Goal: Task Accomplishment & Management: Use online tool/utility

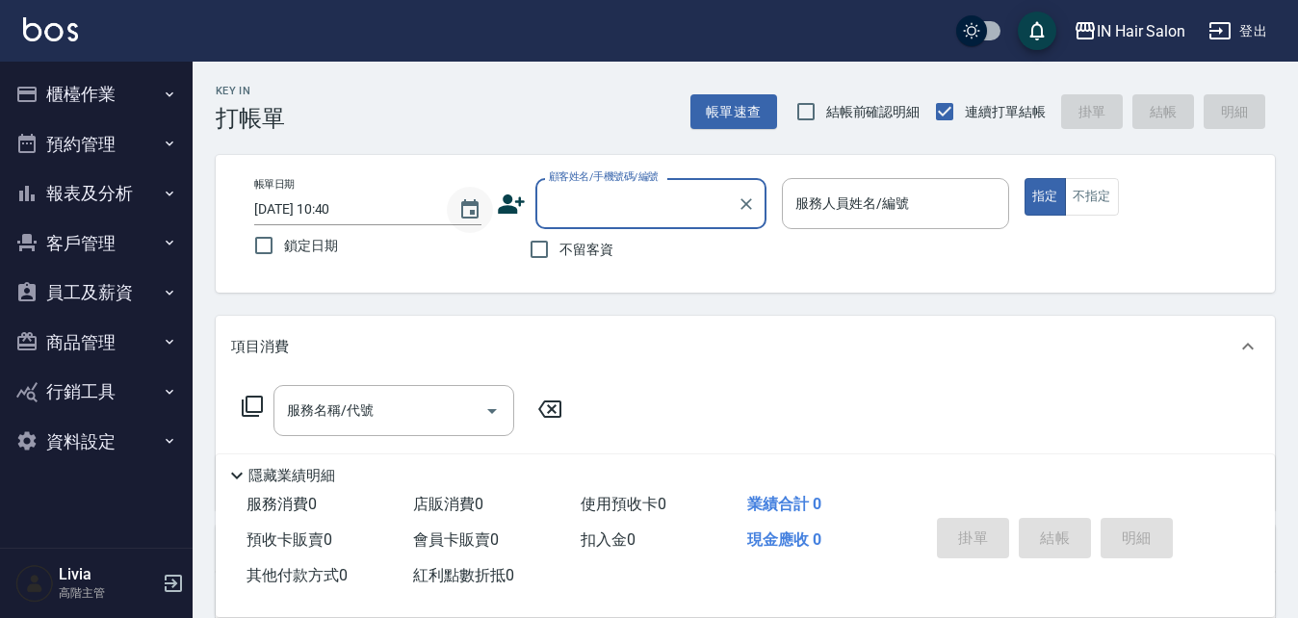
click at [463, 208] on icon "Choose date, selected date is 2025-08-10" at bounding box center [469, 208] width 17 height 19
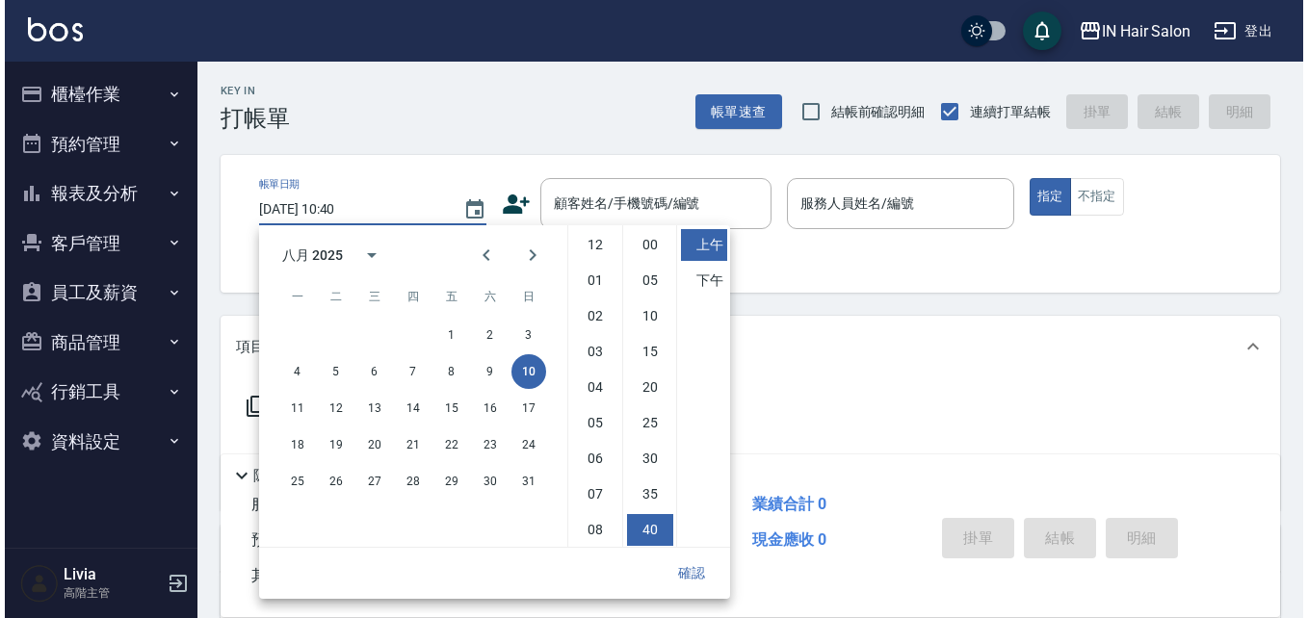
scroll to position [108, 0]
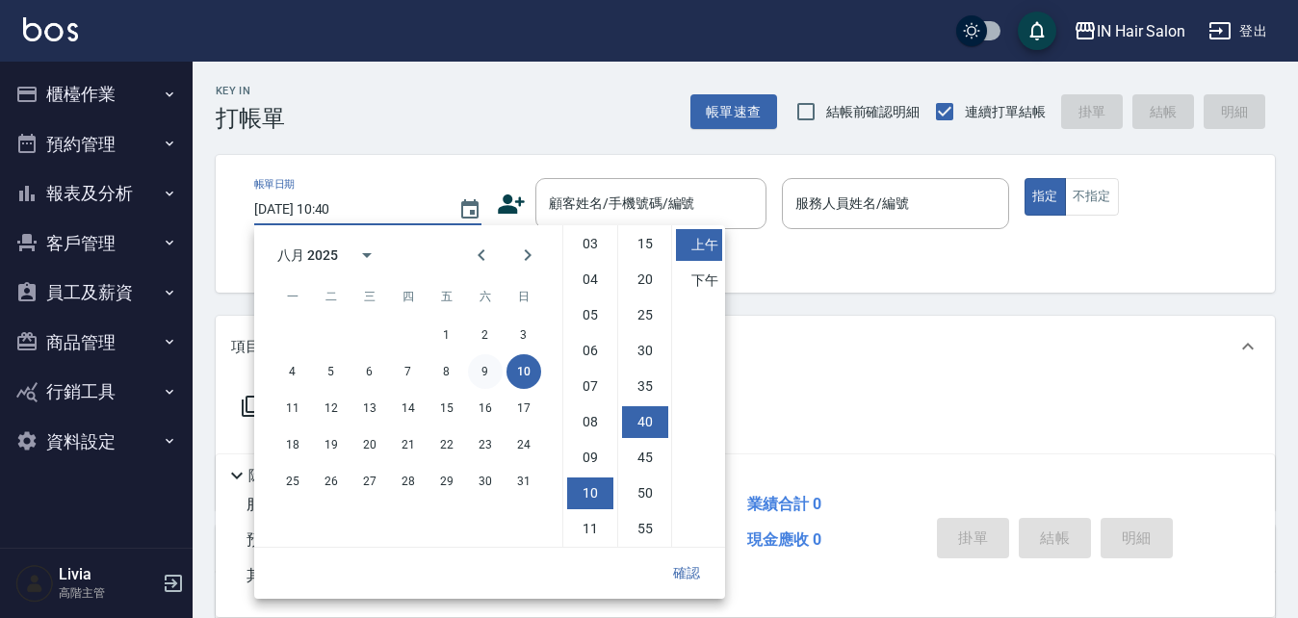
click at [484, 371] on button "9" at bounding box center [485, 371] width 35 height 35
type input "2025/08/09 10:40"
drag, startPoint x: 677, startPoint y: 570, endPoint x: 605, endPoint y: 534, distance: 80.5
click at [678, 570] on button "確認" at bounding box center [687, 574] width 62 height 36
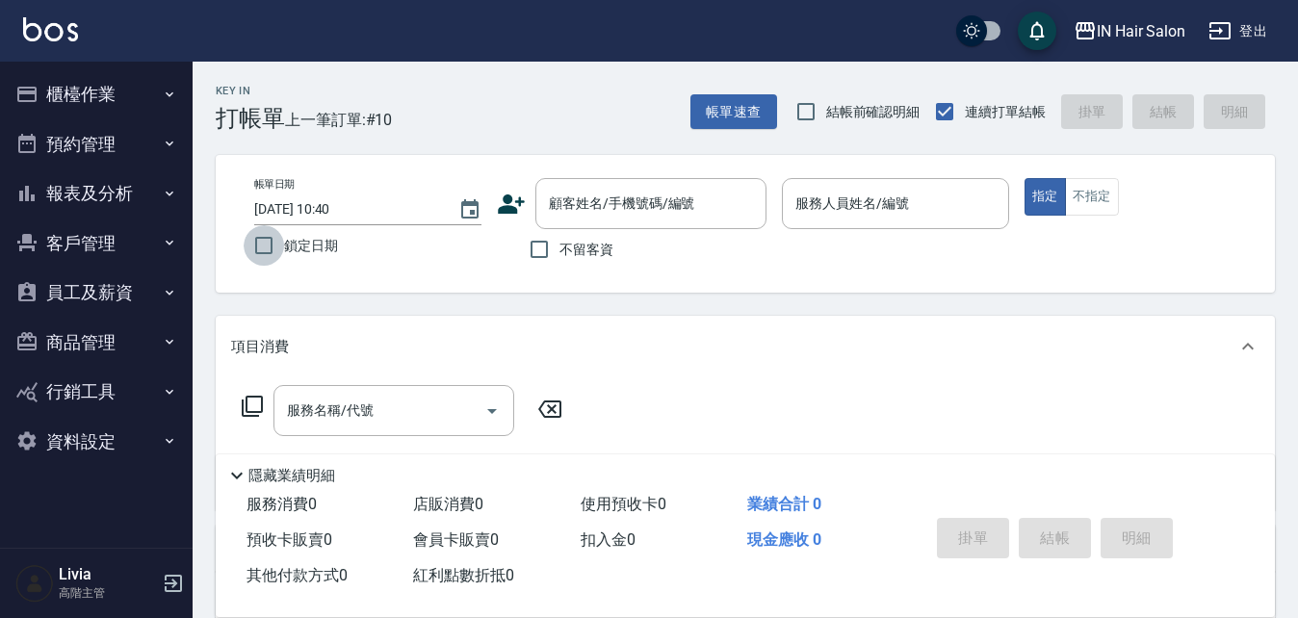
click at [261, 246] on input "鎖定日期" at bounding box center [264, 245] width 40 height 40
checkbox input "true"
click at [610, 191] on input "顧客姓名/手機號碼/編號" at bounding box center [636, 204] width 185 height 34
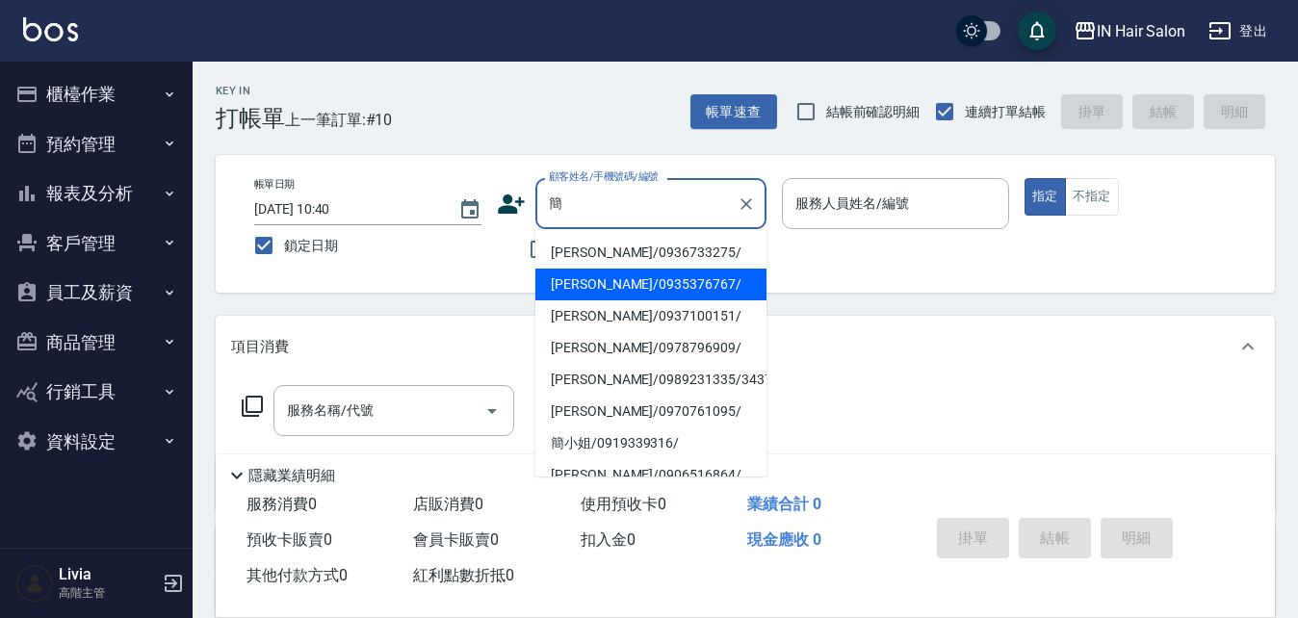
click at [572, 284] on li "簡哲煒/0935376767/" at bounding box center [650, 285] width 231 height 32
type input "簡哲煒/0935376767/"
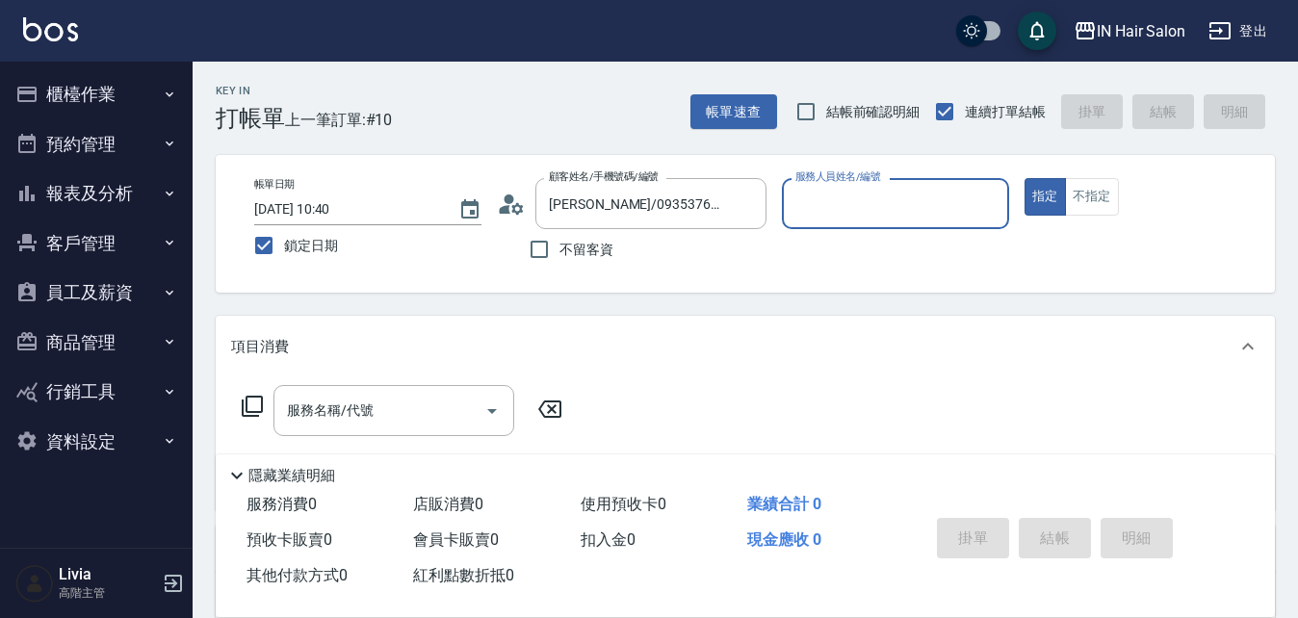
type input "6號設計師Molly-6"
click at [256, 402] on icon at bounding box center [252, 406] width 23 height 23
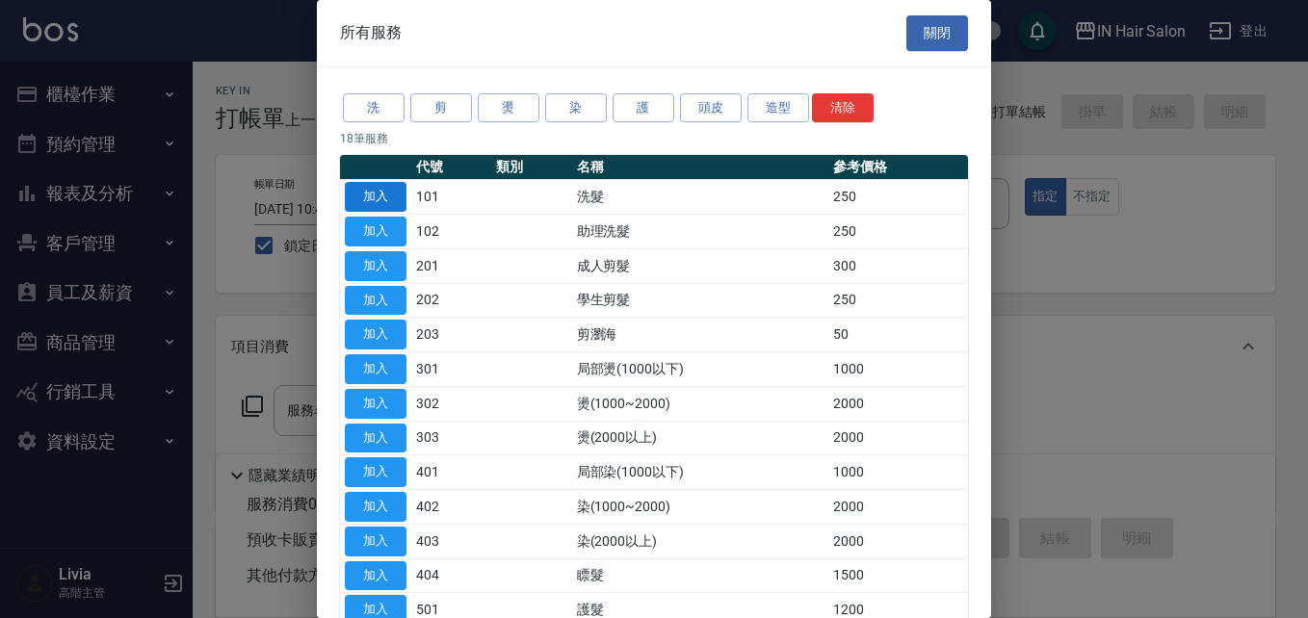
click at [393, 193] on button "加入" at bounding box center [376, 197] width 62 height 30
type input "洗髮(101)"
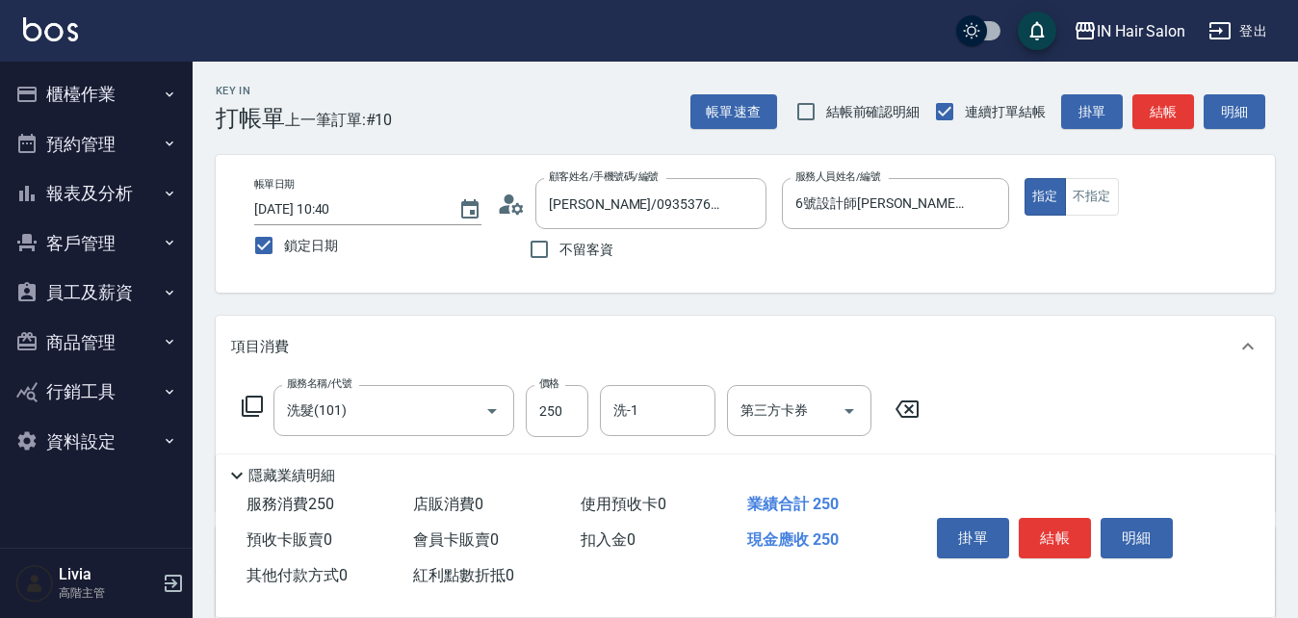
click at [249, 400] on icon at bounding box center [252, 406] width 23 height 23
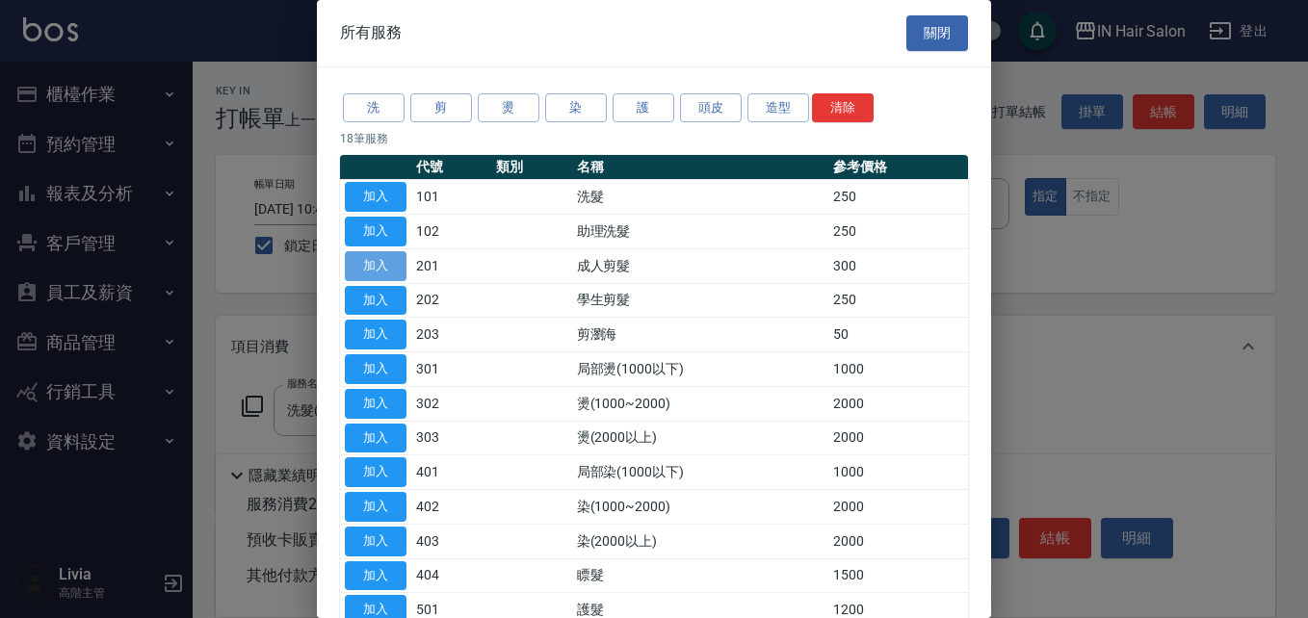
click at [383, 260] on button "加入" at bounding box center [376, 266] width 62 height 30
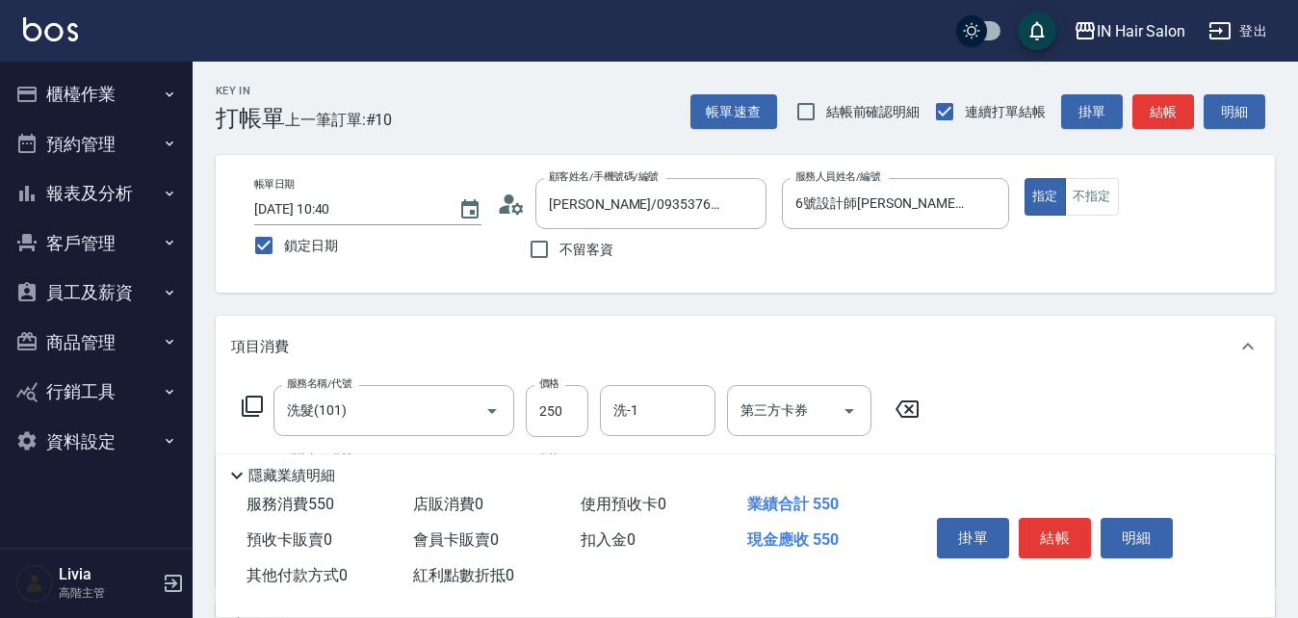
click at [251, 403] on icon at bounding box center [252, 406] width 23 height 23
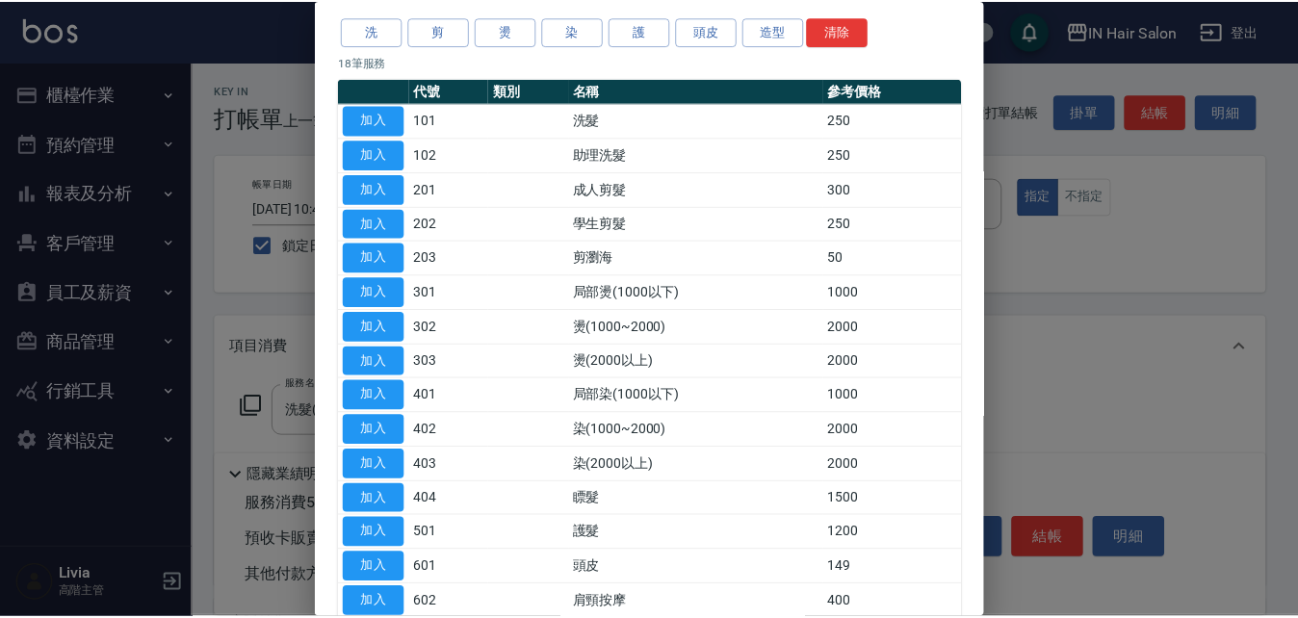
scroll to position [193, 0]
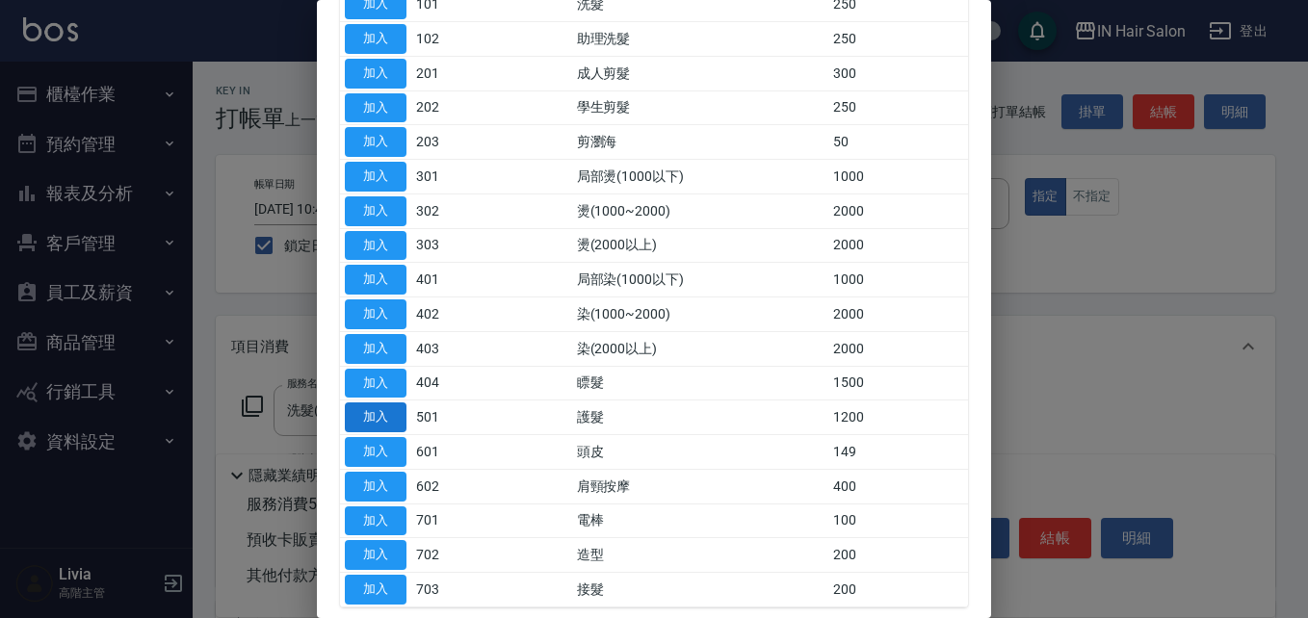
drag, startPoint x: 379, startPoint y: 445, endPoint x: 394, endPoint y: 424, distance: 25.6
click at [380, 446] on button "加入" at bounding box center [376, 452] width 62 height 30
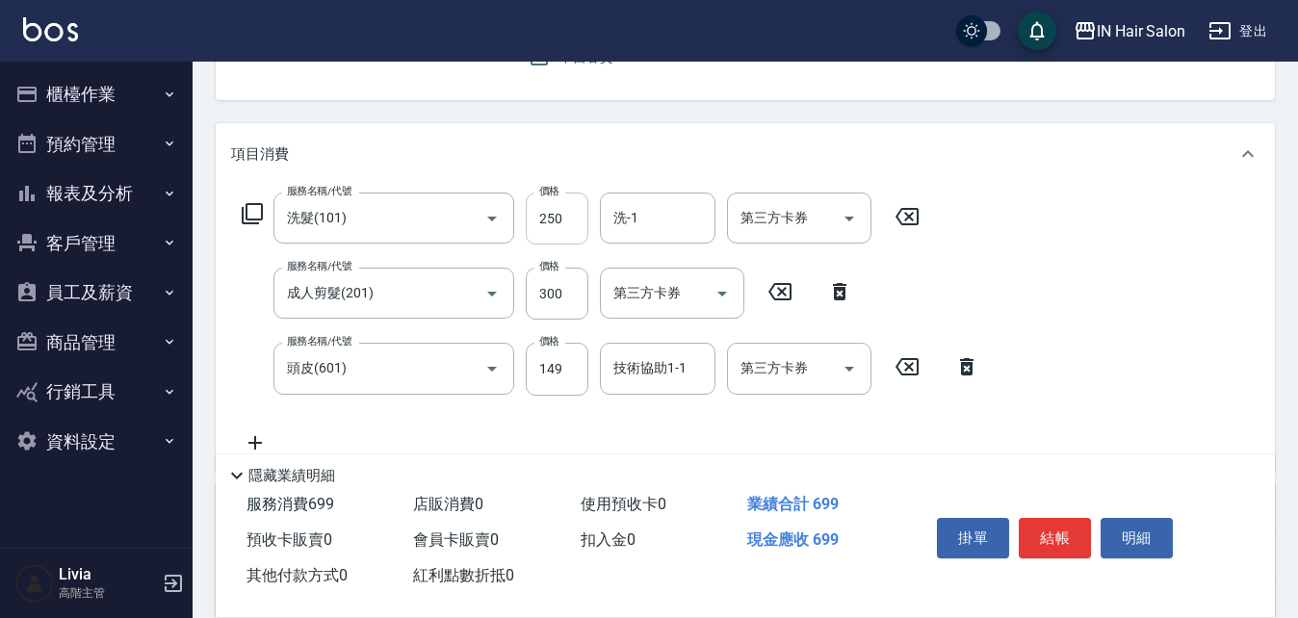
click at [573, 215] on input "250" at bounding box center [557, 219] width 63 height 52
type input "300"
click at [515, 325] on div "服務名稱/代號 洗髮(101) 服務名稱/代號 價格 300 價格 洗-1 洗-1 第三方卡券 第三方卡券 服務名稱/代號 成人剪髮(201) 服務名稱/代號…" at bounding box center [611, 323] width 760 height 261
click at [572, 290] on input "300" at bounding box center [557, 294] width 63 height 52
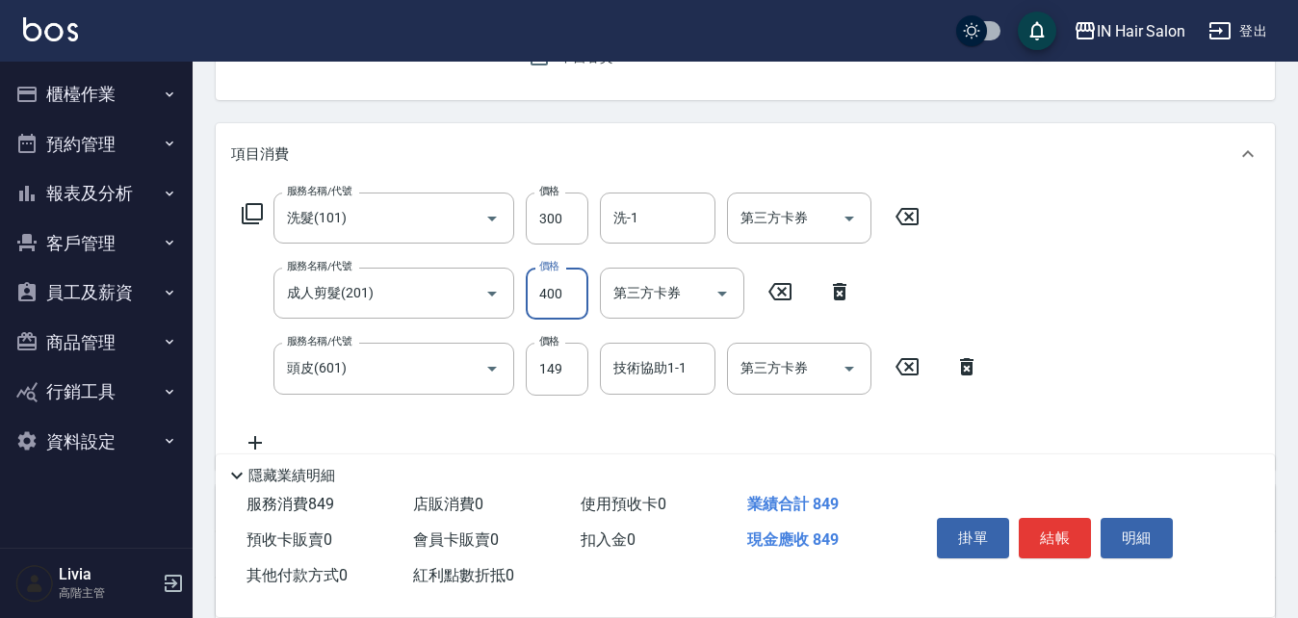
type input "400"
drag, startPoint x: 494, startPoint y: 412, endPoint x: 513, endPoint y: 404, distance: 20.7
click at [496, 412] on div "服務名稱/代號 洗髮(101) 服務名稱/代號 價格 300 價格 洗-1 洗-1 第三方卡券 第三方卡券 服務名稱/代號 成人剪髮(201) 服務名稱/代號…" at bounding box center [611, 323] width 760 height 261
click at [583, 360] on input "149" at bounding box center [557, 369] width 63 height 52
type input "50"
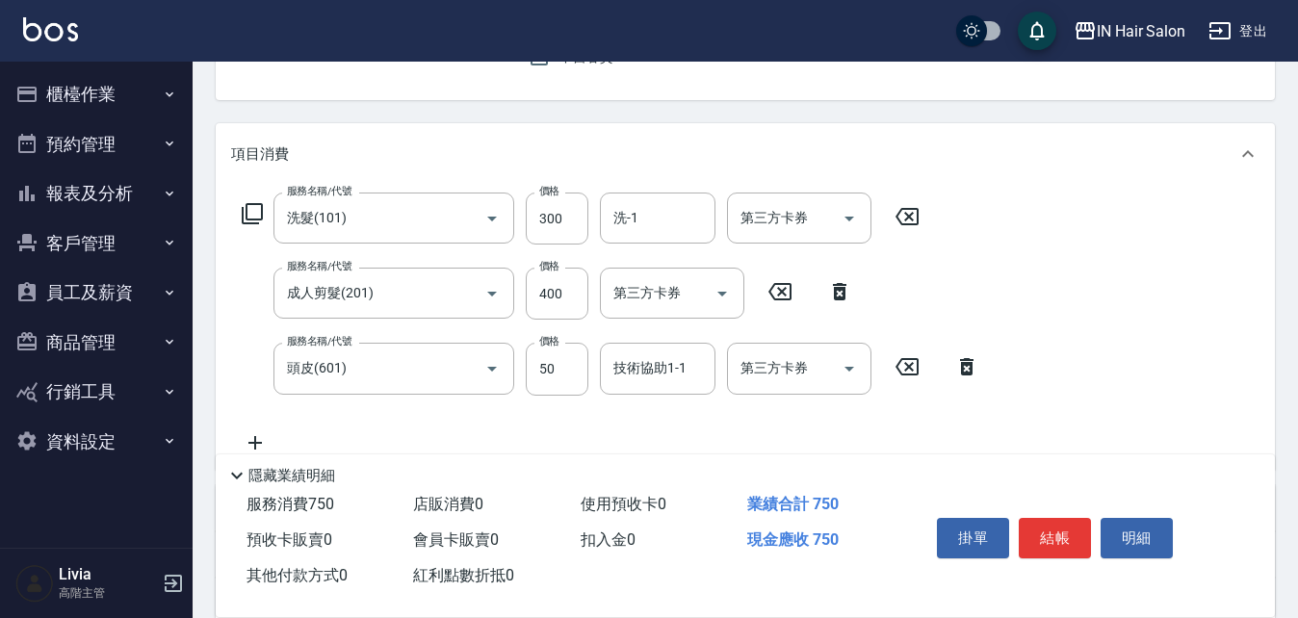
click at [477, 421] on div "服務名稱/代號 洗髮(101) 服務名稱/代號 價格 300 價格 洗-1 洗-1 第三方卡券 第三方卡券 服務名稱/代號 成人剪髮(201) 服務名稱/代號…" at bounding box center [611, 323] width 760 height 261
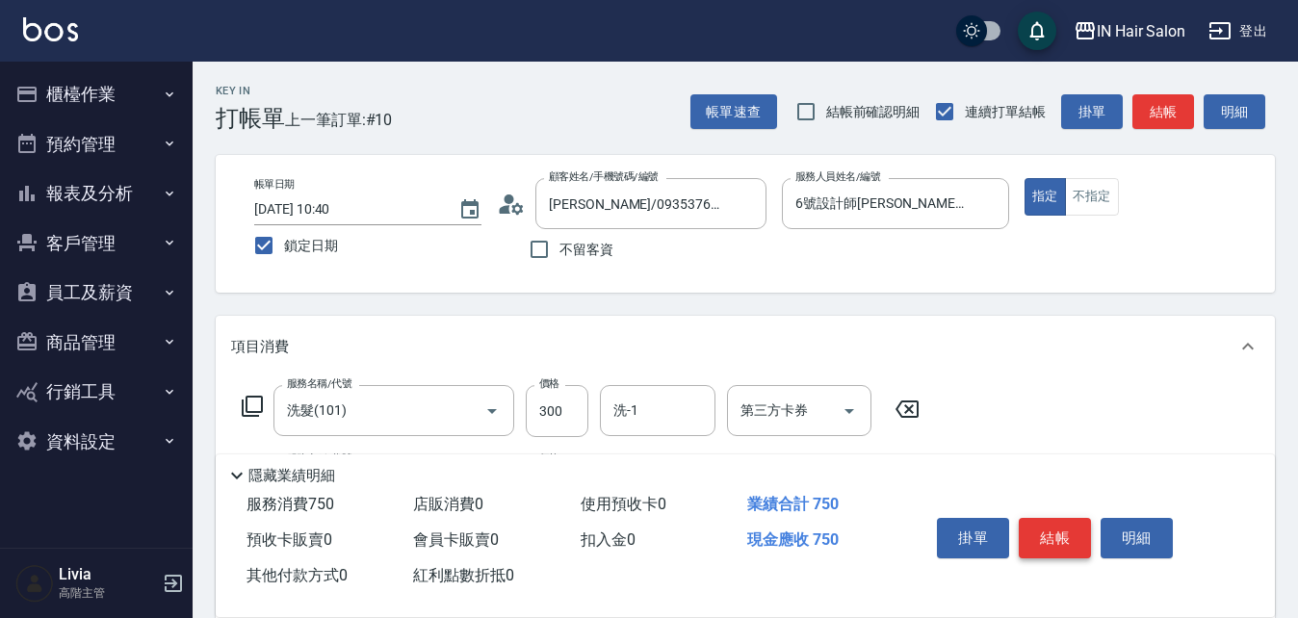
click at [1053, 529] on button "結帳" at bounding box center [1055, 538] width 72 height 40
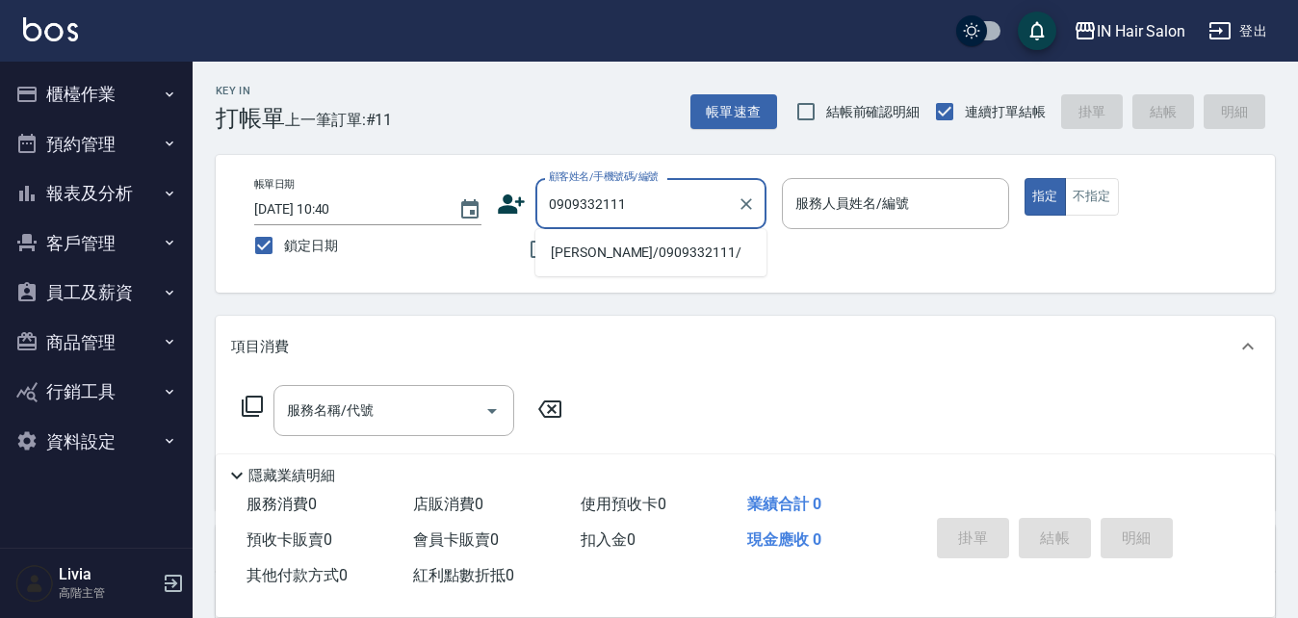
click at [584, 247] on li "李燕玲/0909332111/" at bounding box center [650, 253] width 231 height 32
type input "李燕玲/0909332111/"
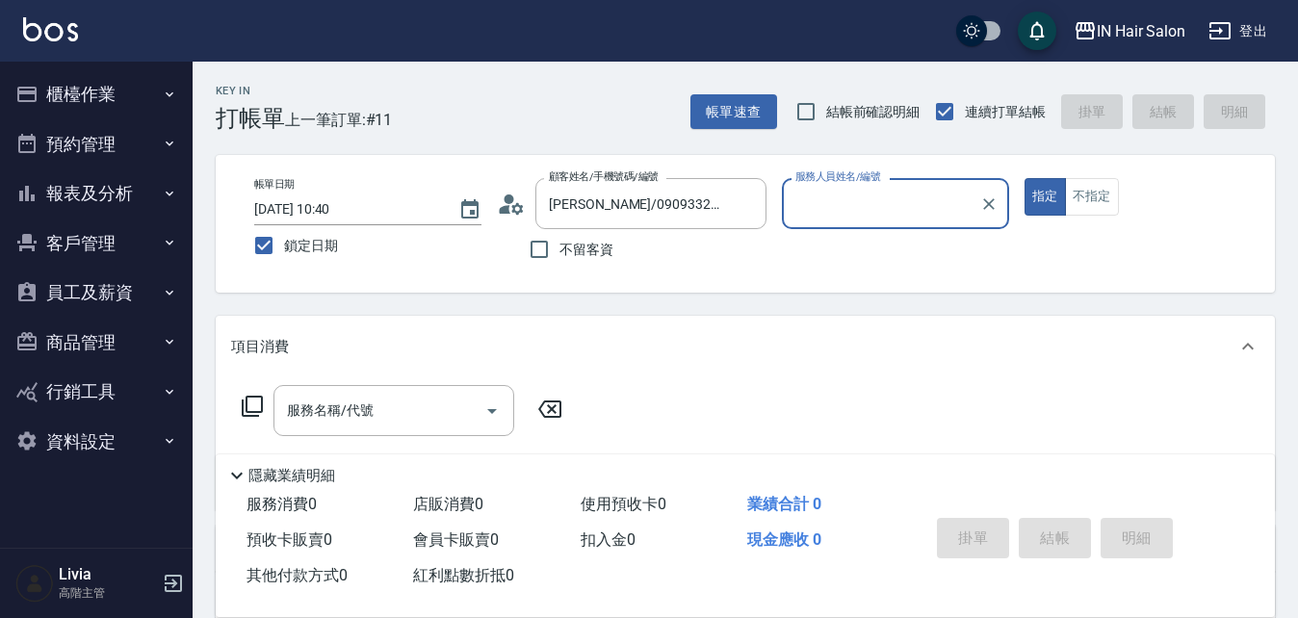
type input "7號設計師Erica-7"
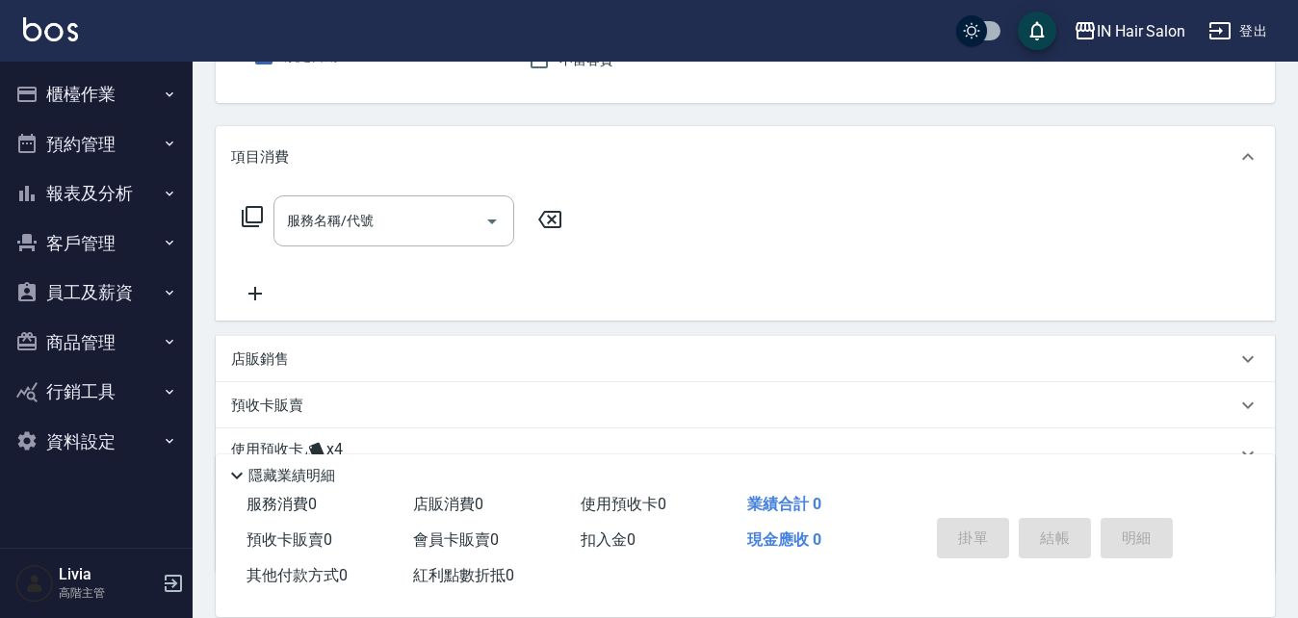
scroll to position [289, 0]
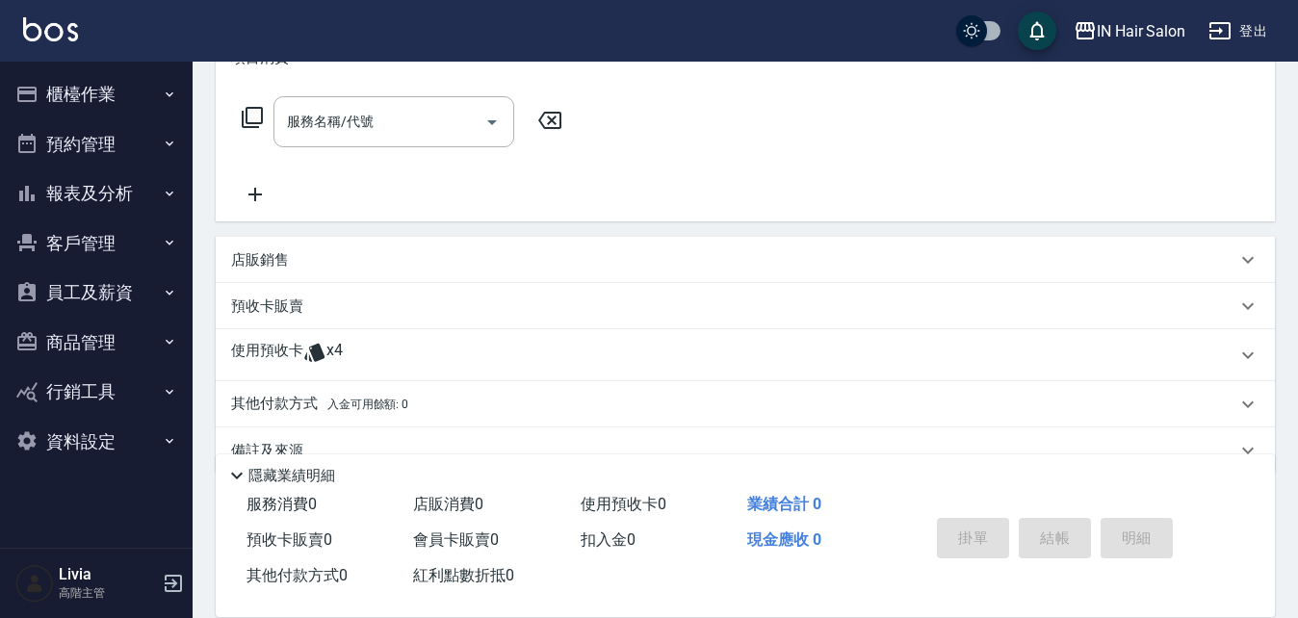
click at [264, 357] on p "使用預收卡" at bounding box center [267, 355] width 72 height 29
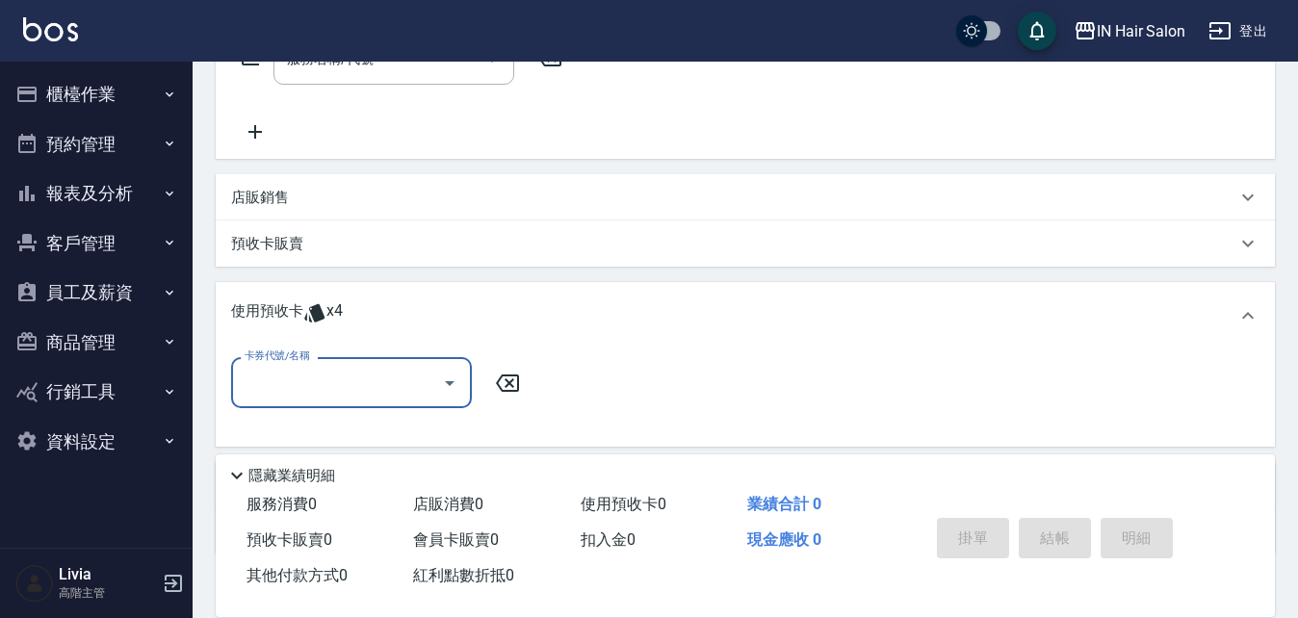
scroll to position [385, 0]
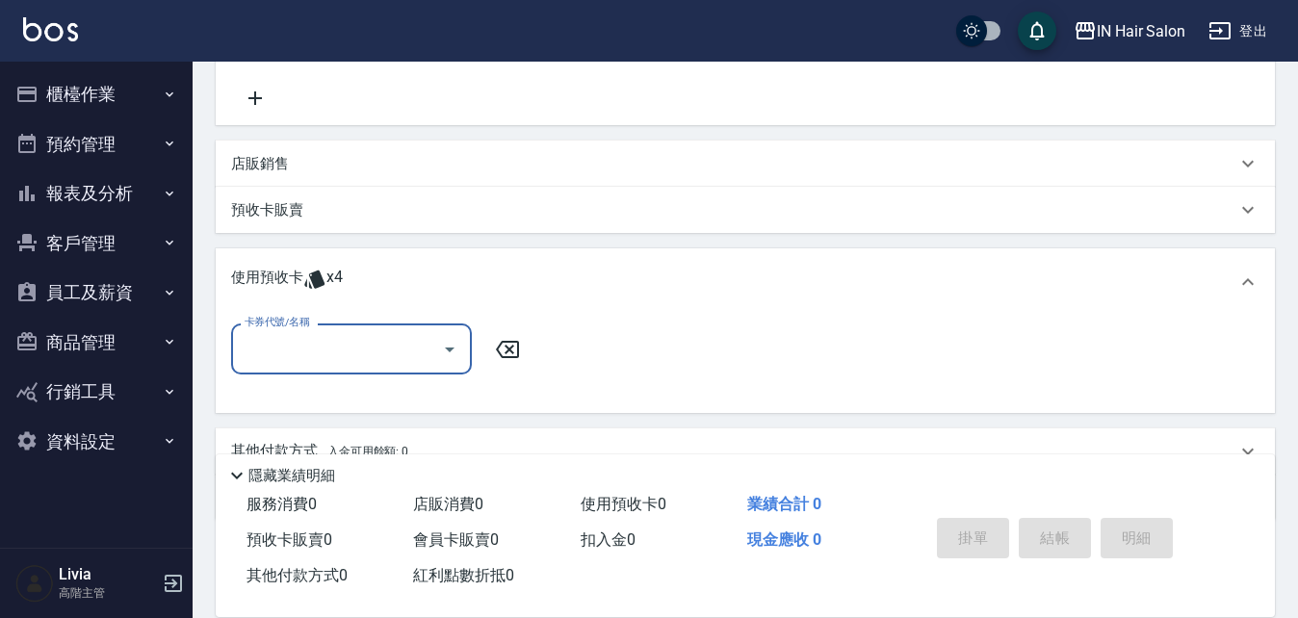
click at [337, 340] on input "卡券代號/名稱" at bounding box center [337, 349] width 195 height 34
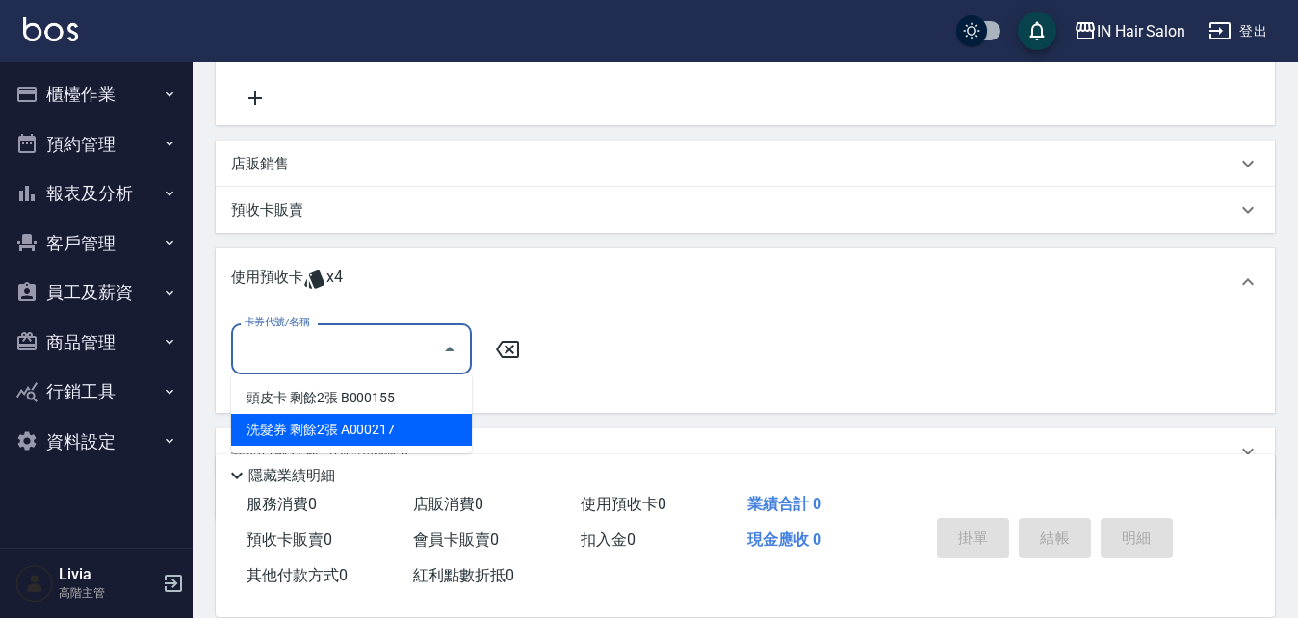
click at [333, 426] on div "洗髮券 剩餘2張 A000217" at bounding box center [351, 430] width 241 height 32
type input "洗髮券 A000217"
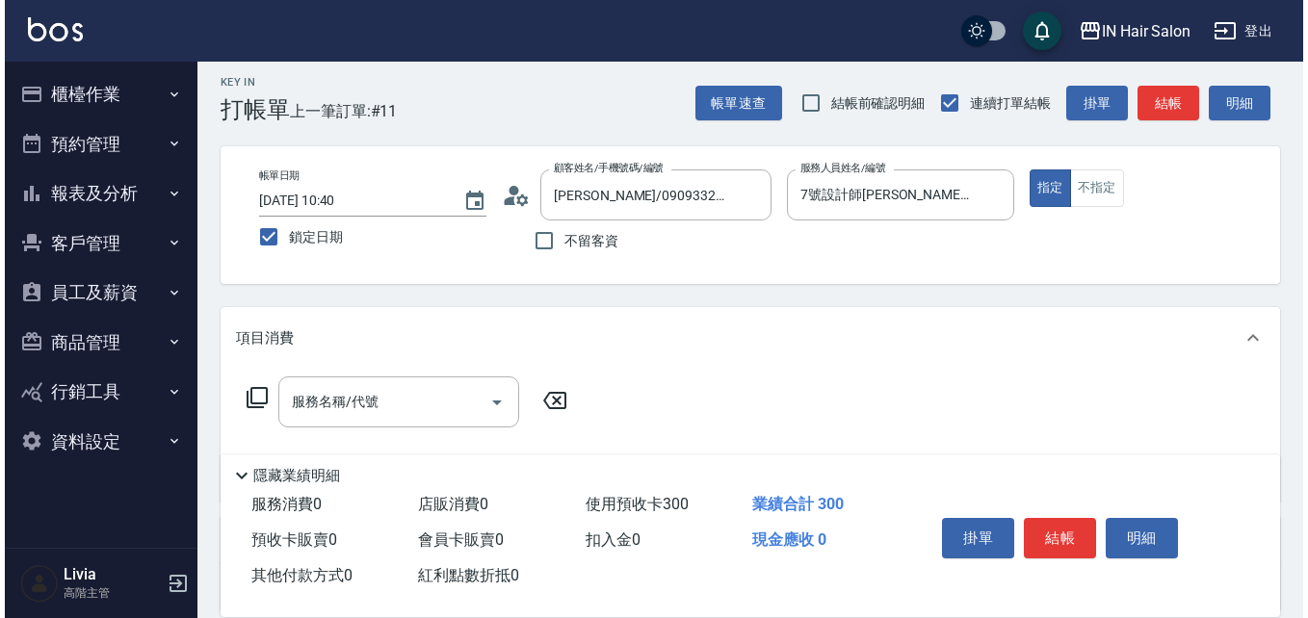
scroll to position [0, 0]
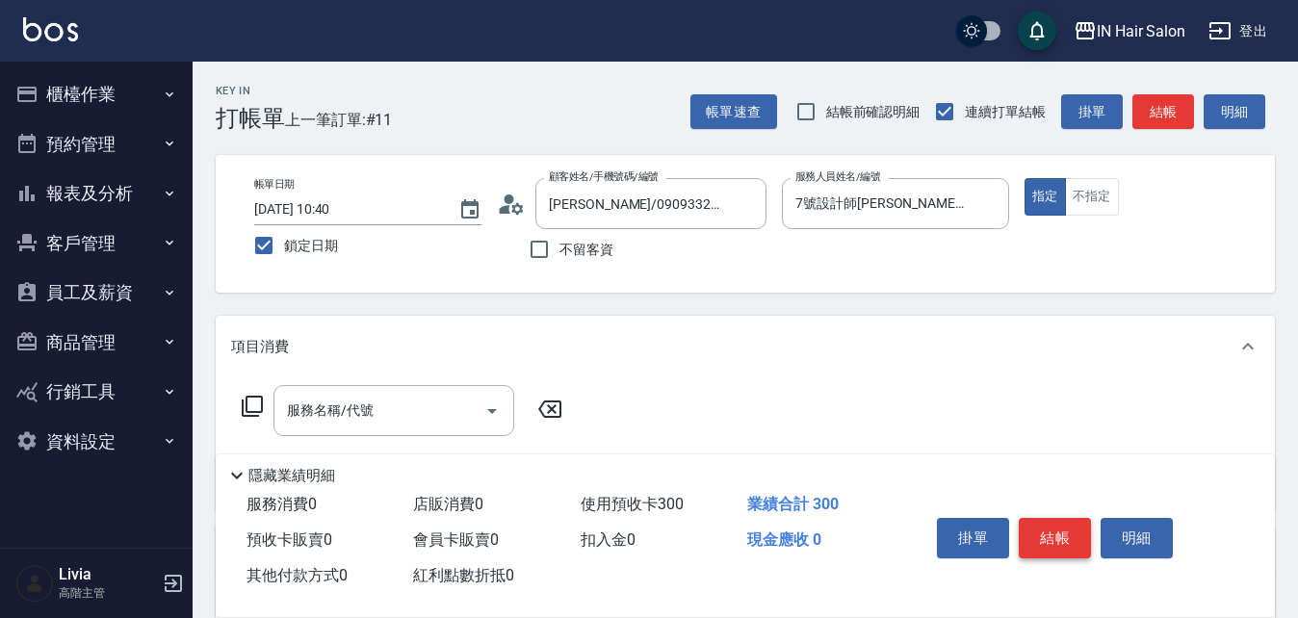
click at [1053, 525] on button "結帳" at bounding box center [1055, 538] width 72 height 40
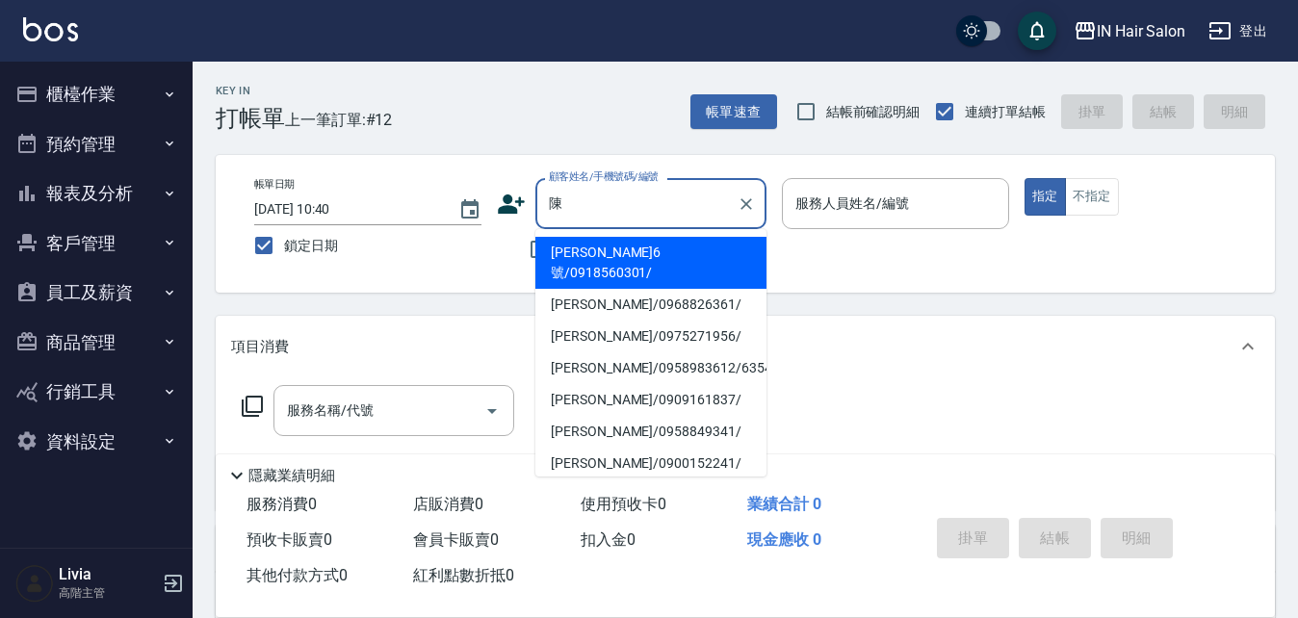
click at [605, 252] on li "陳韻如6號/0918560301/" at bounding box center [650, 263] width 231 height 52
type input "陳韻如6號/0918560301/"
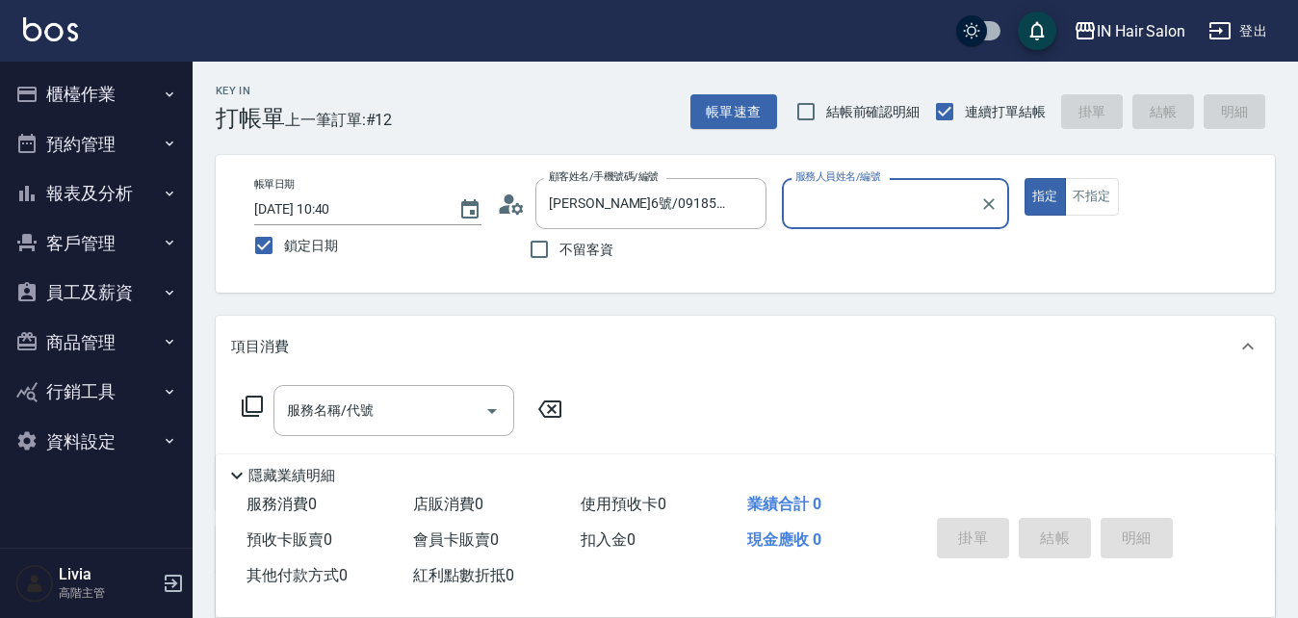
type input "6號設計師Molly-6"
click at [256, 400] on icon at bounding box center [252, 406] width 23 height 23
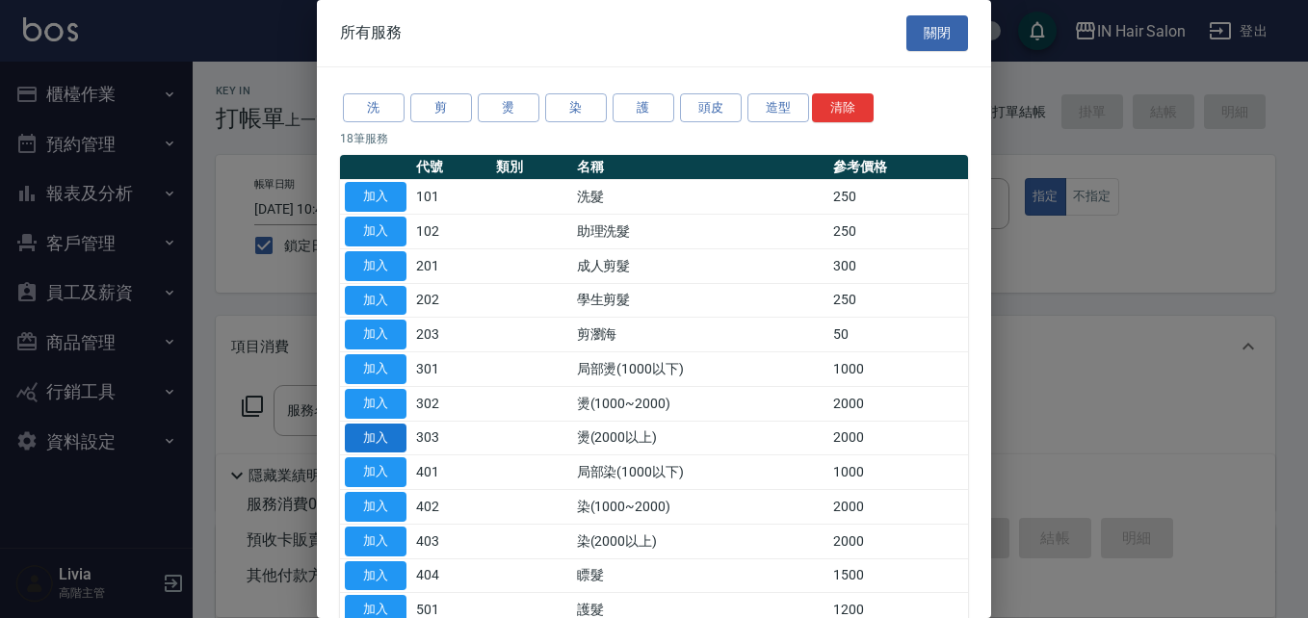
click at [380, 432] on button "加入" at bounding box center [376, 439] width 62 height 30
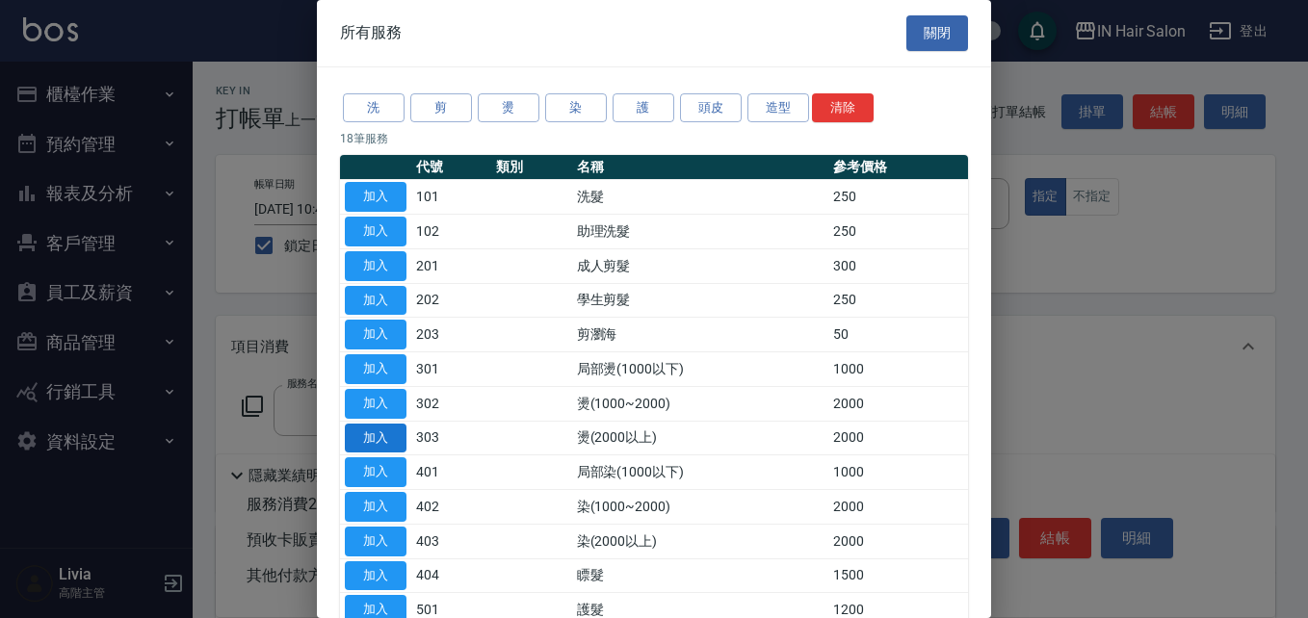
type input "燙(2000以上)(303)"
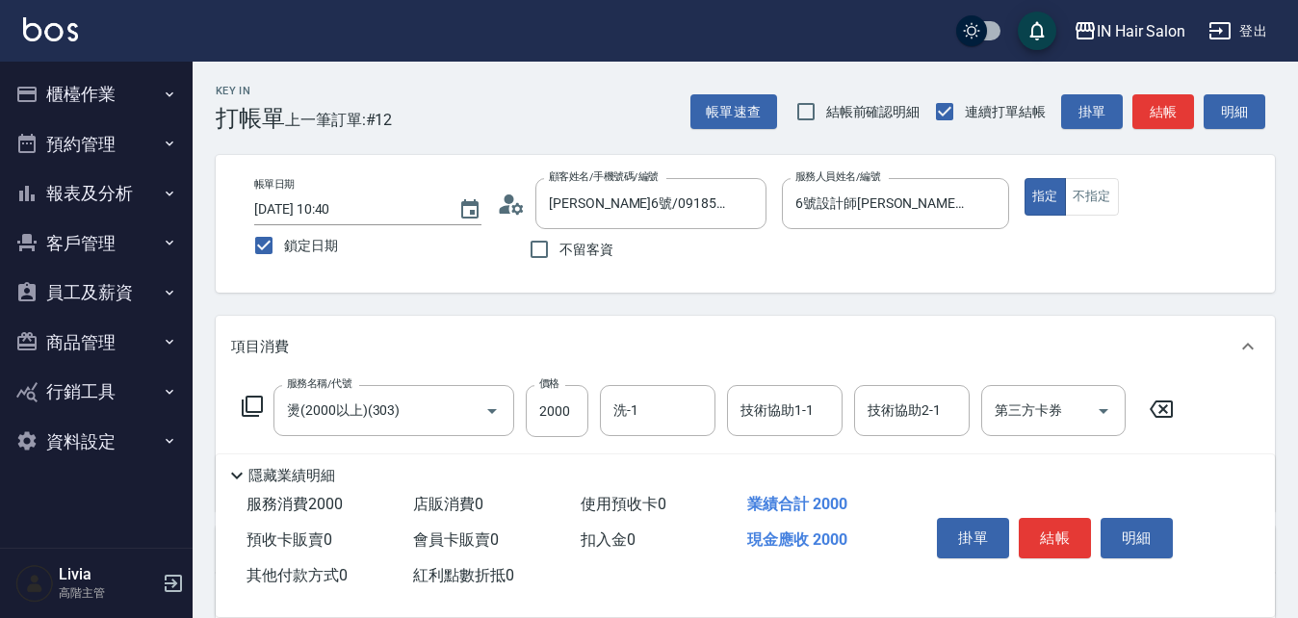
click at [253, 403] on icon at bounding box center [252, 406] width 23 height 23
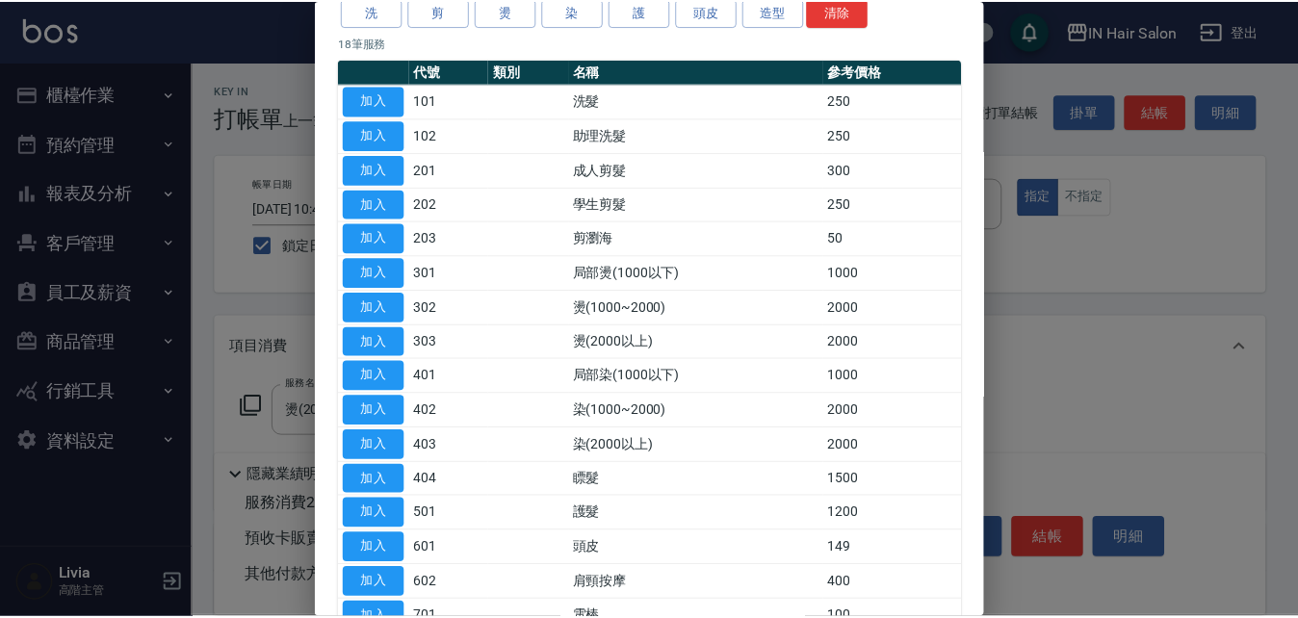
scroll to position [193, 0]
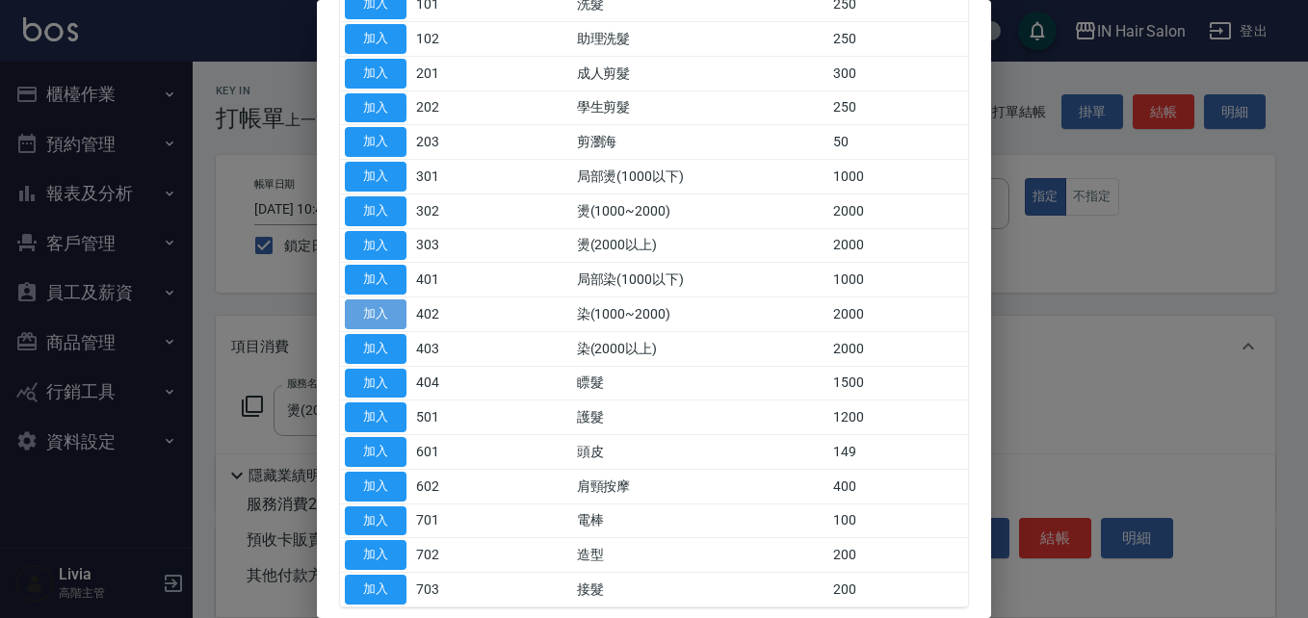
click at [379, 309] on button "加入" at bounding box center [376, 314] width 62 height 30
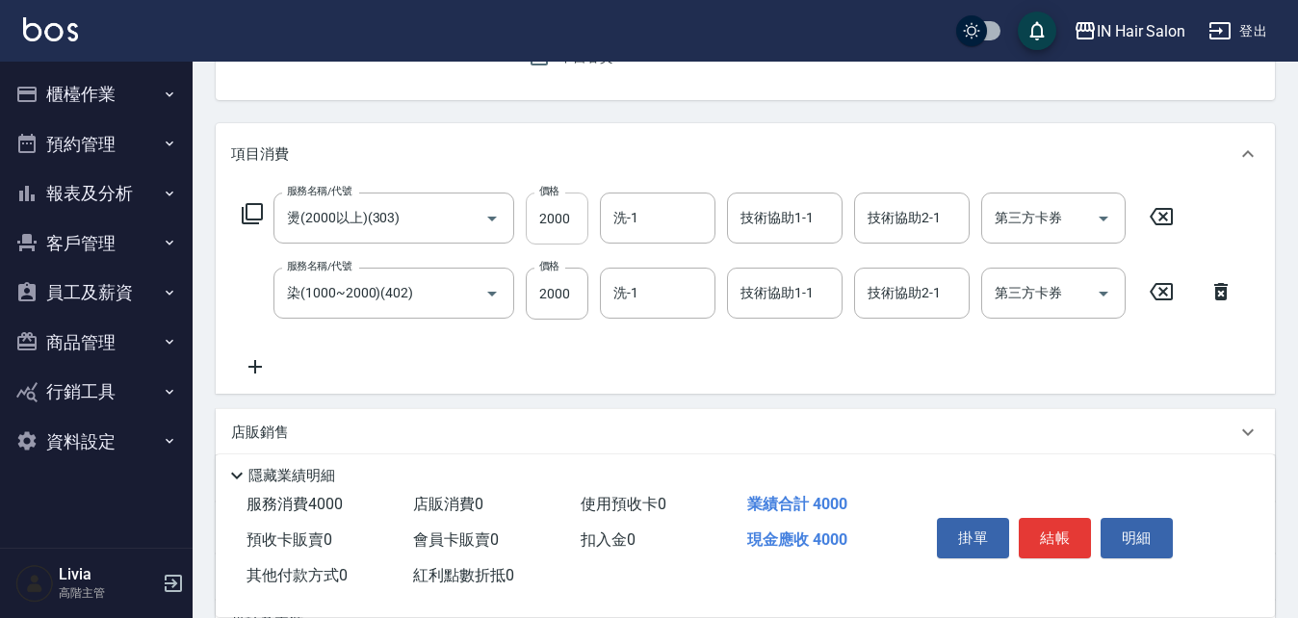
click at [568, 221] on input "2000" at bounding box center [557, 219] width 63 height 52
type input "2625"
click at [568, 296] on input "2000" at bounding box center [557, 294] width 63 height 52
type input "1000"
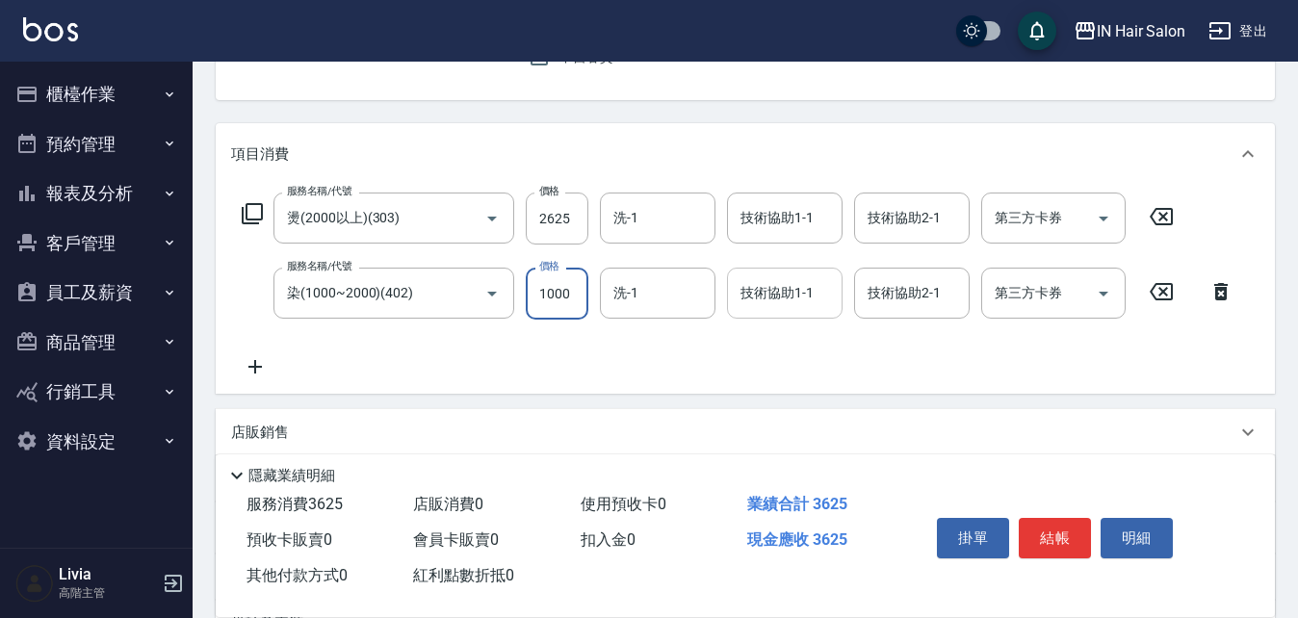
click at [779, 291] on input "技術協助1-1" at bounding box center [785, 293] width 98 height 34
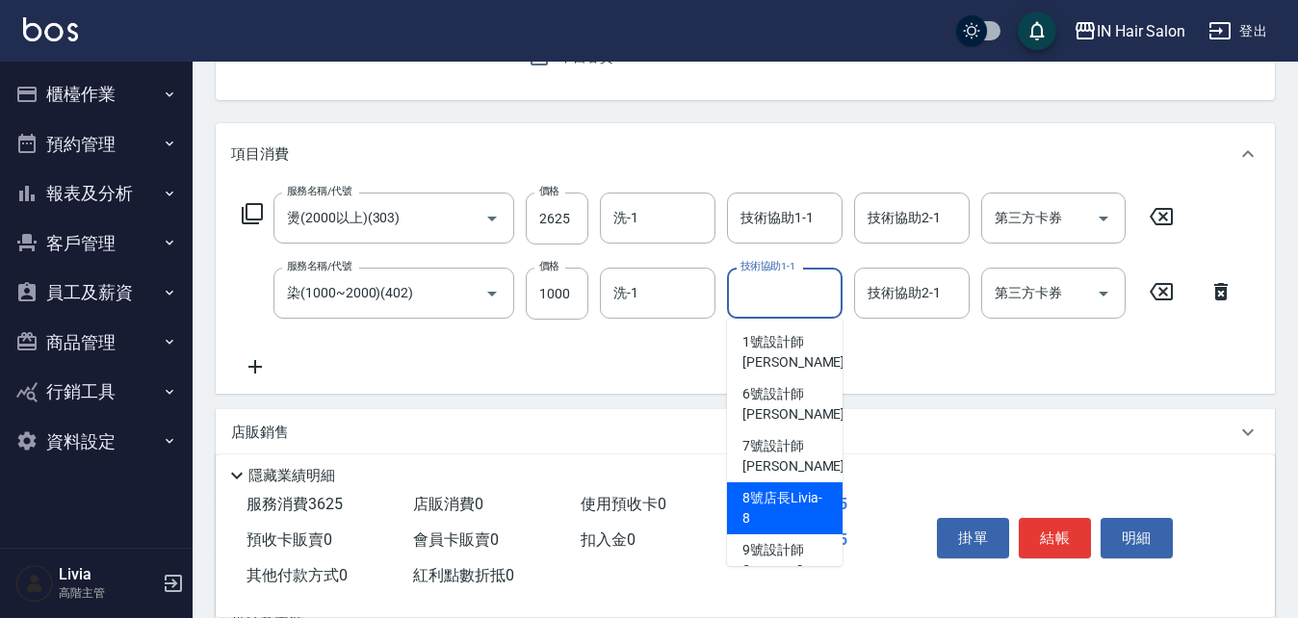
click at [775, 499] on span "8號店長Livia -8" at bounding box center [784, 508] width 85 height 40
type input "8號店長Livia-8"
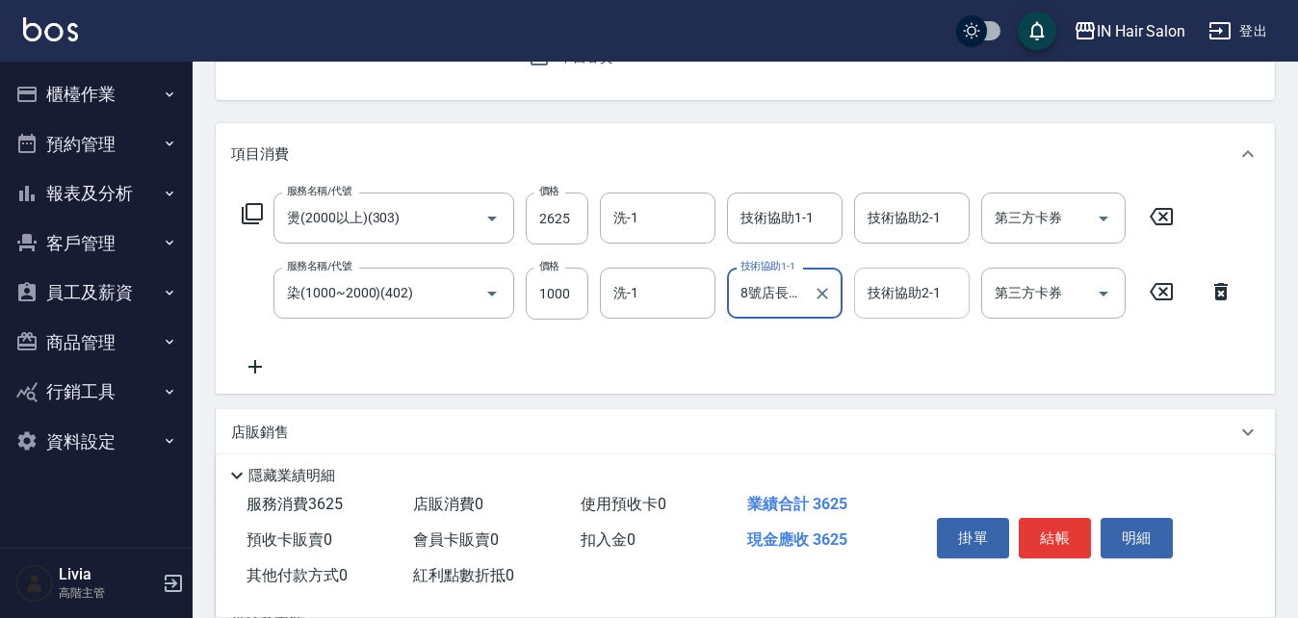
click at [910, 302] on input "技術協助2-1" at bounding box center [912, 293] width 98 height 34
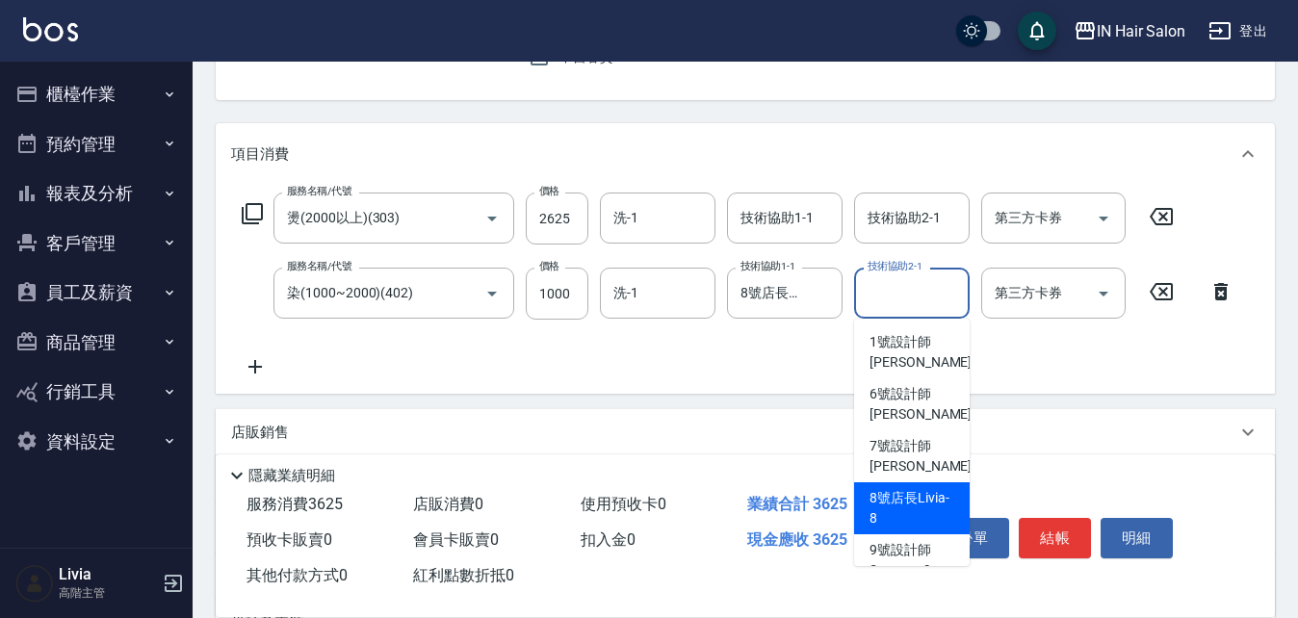
click at [889, 490] on span "8號店長Livia -8" at bounding box center [912, 508] width 85 height 40
type input "8號店長Livia-8"
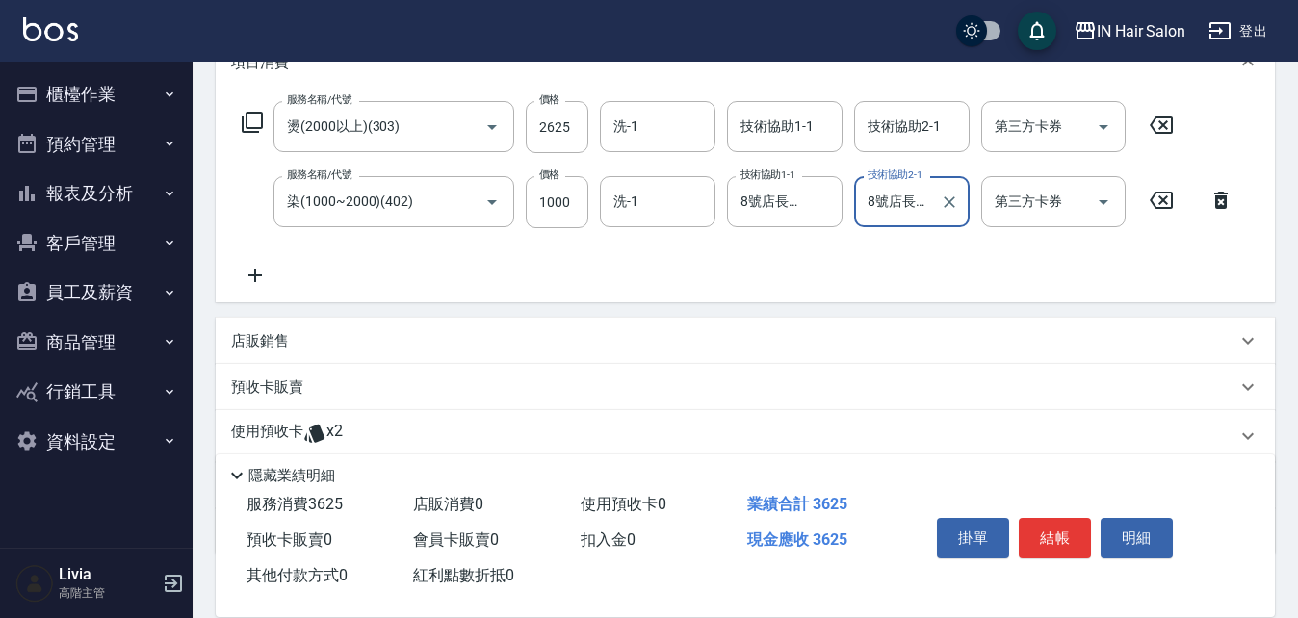
scroll to position [385, 0]
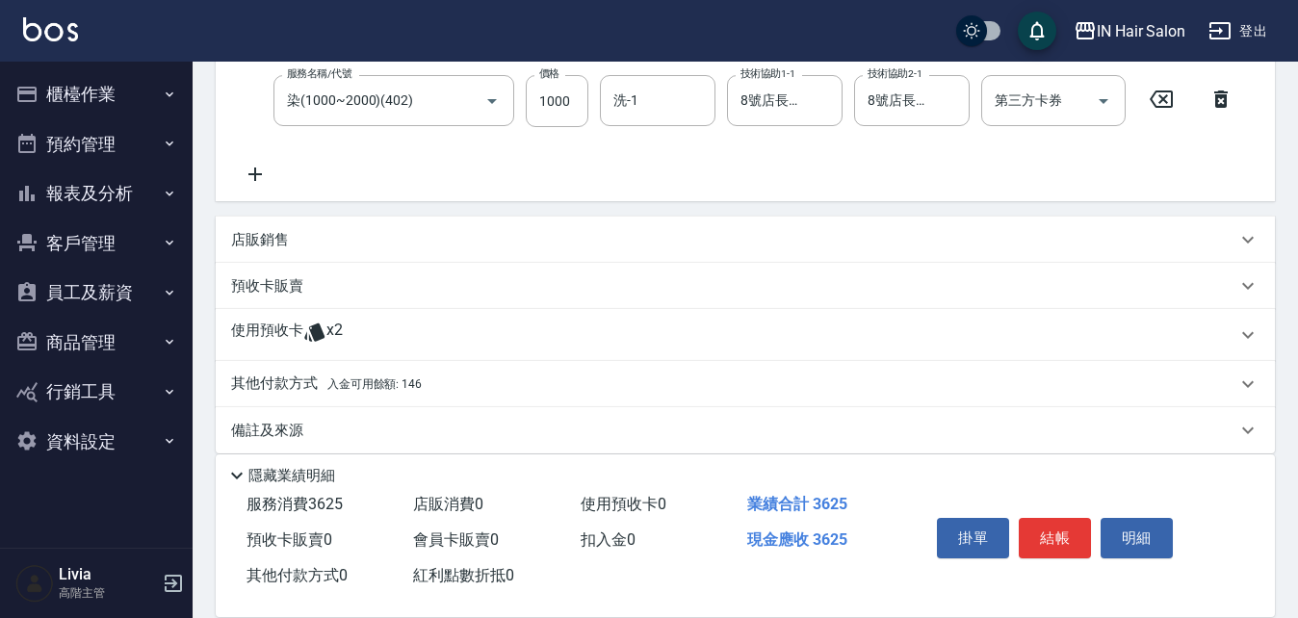
click at [255, 331] on p "使用預收卡" at bounding box center [267, 335] width 72 height 29
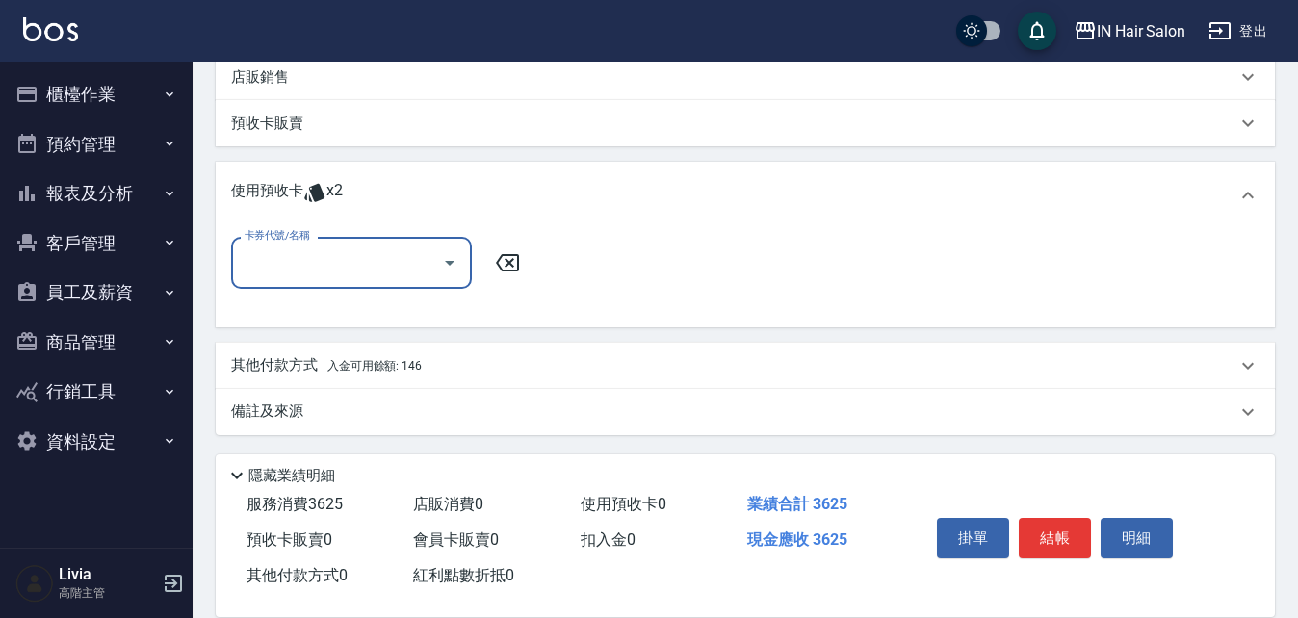
scroll to position [550, 0]
click at [325, 236] on div "卡券代號/名稱" at bounding box center [351, 260] width 241 height 51
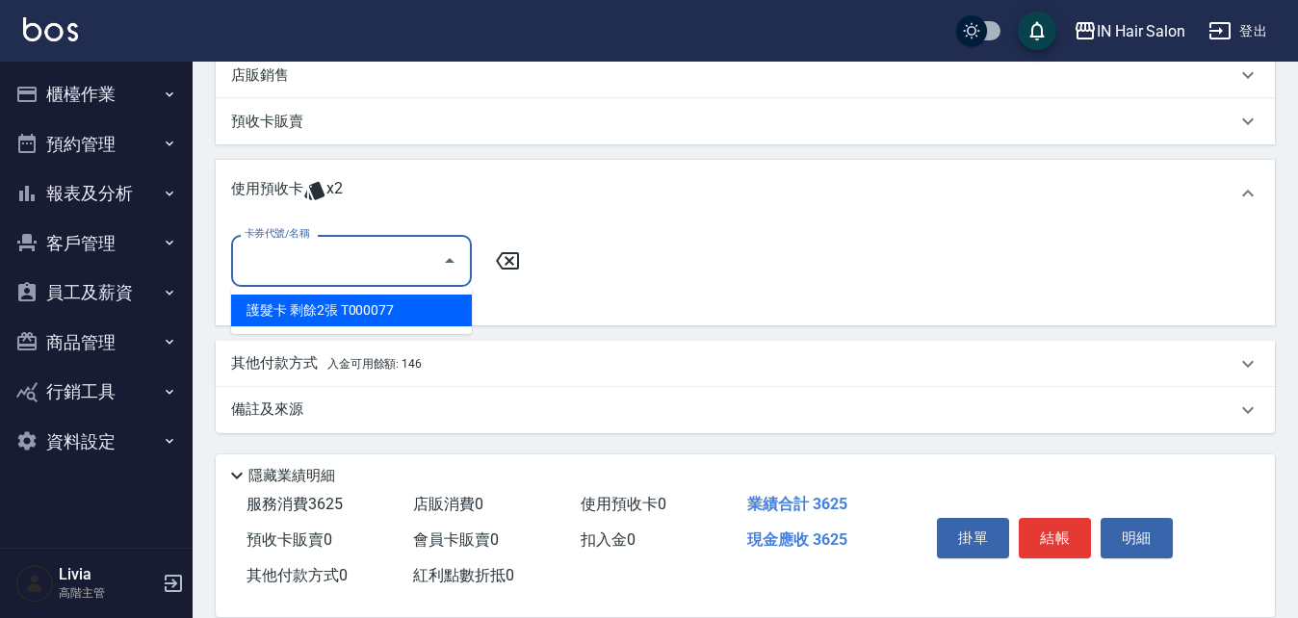
click at [302, 301] on div "護髮卡 剩餘2張 T000077" at bounding box center [351, 311] width 241 height 32
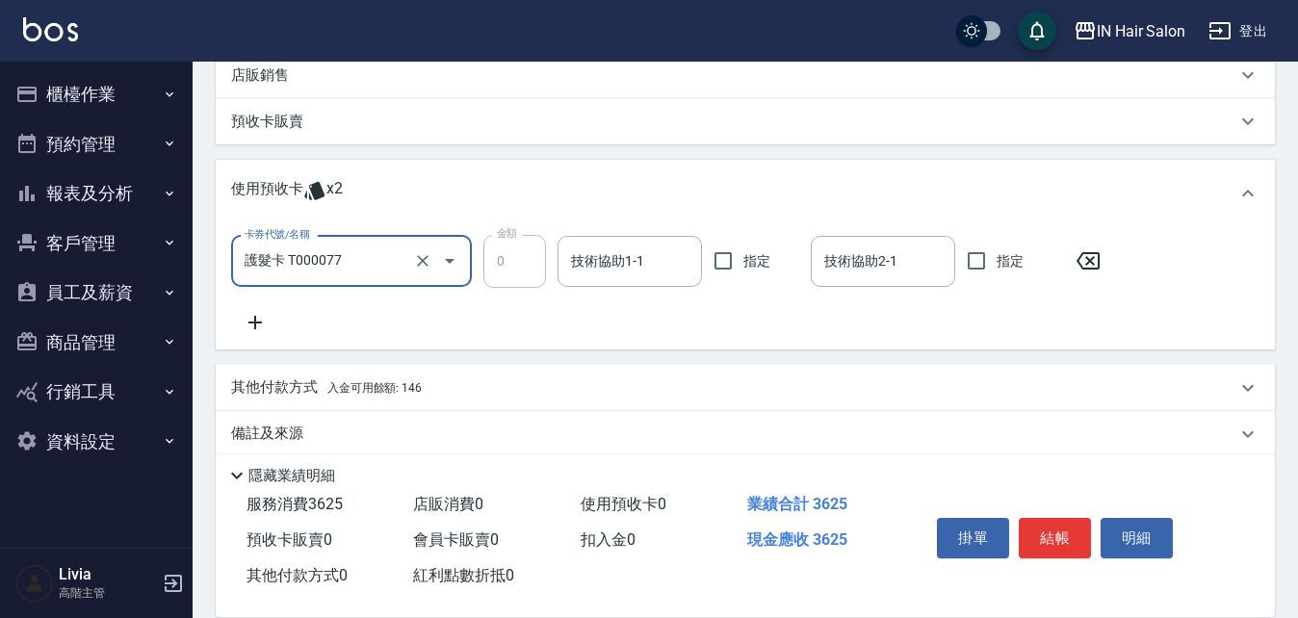
type input "護髮卡 T000077"
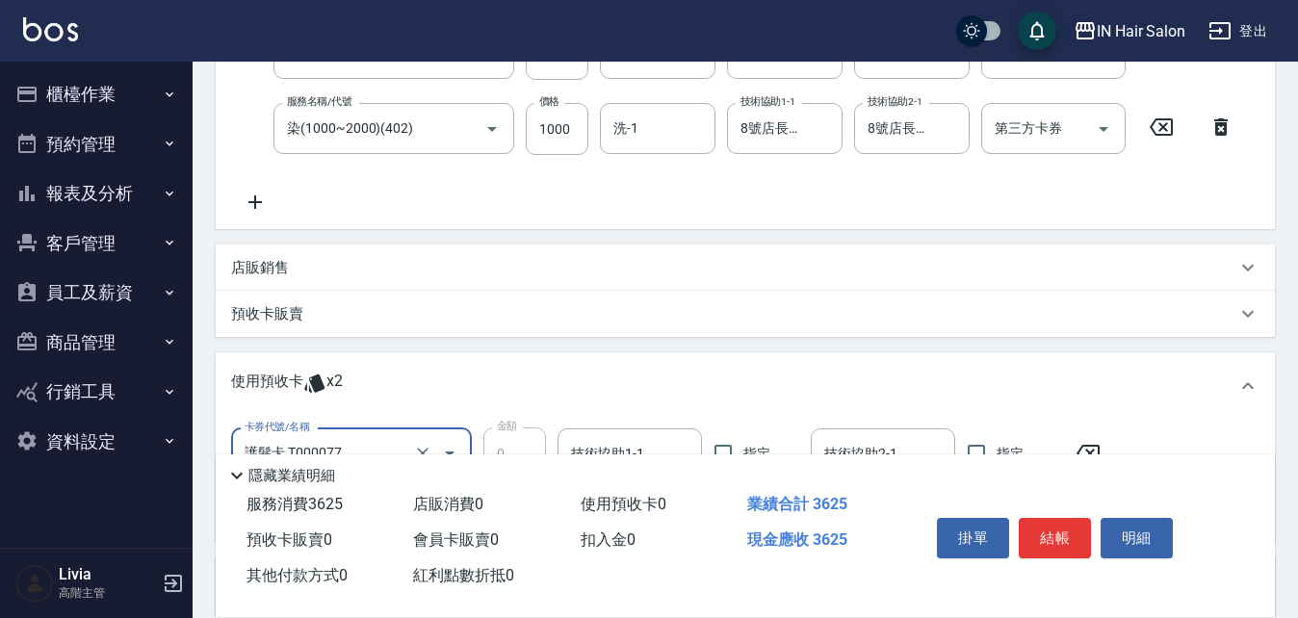
scroll to position [261, 0]
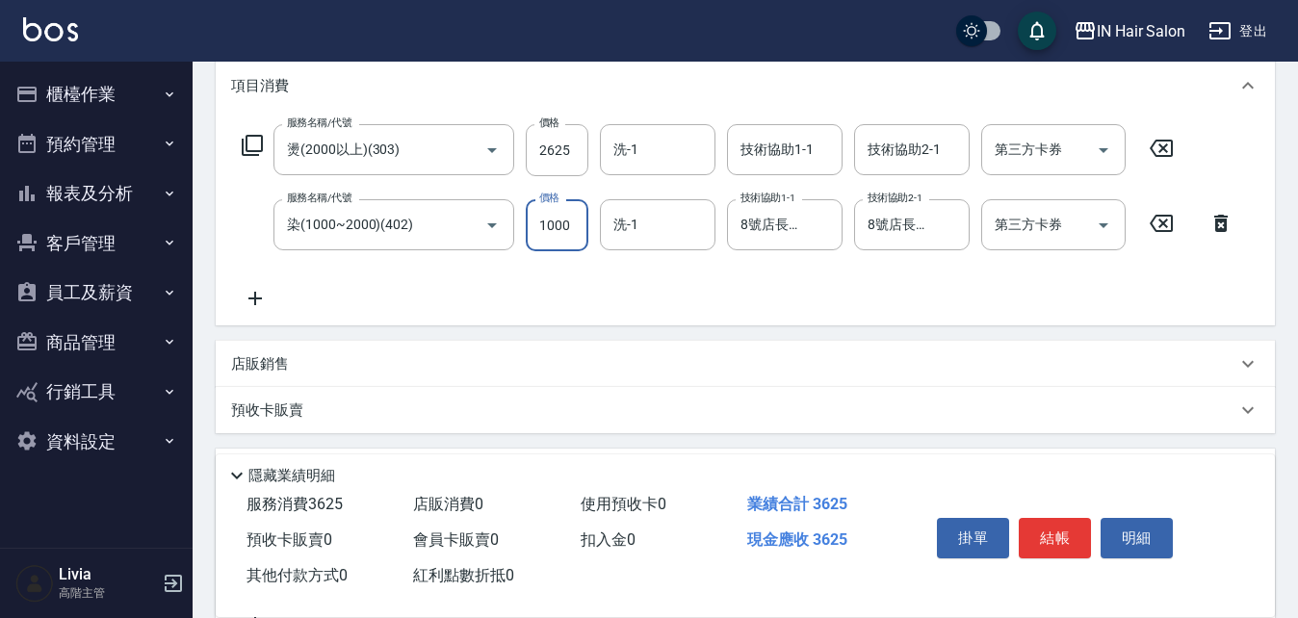
click at [569, 227] on input "1000" at bounding box center [557, 225] width 63 height 52
type input "1500"
click at [509, 274] on div "服務名稱/代號 燙(2000以上)(303) 服務名稱/代號 價格 2625 價格 洗-1 洗-1 技術協助1-1 技術協助1-1 技術協助2-1 技術協助2…" at bounding box center [738, 217] width 1014 height 186
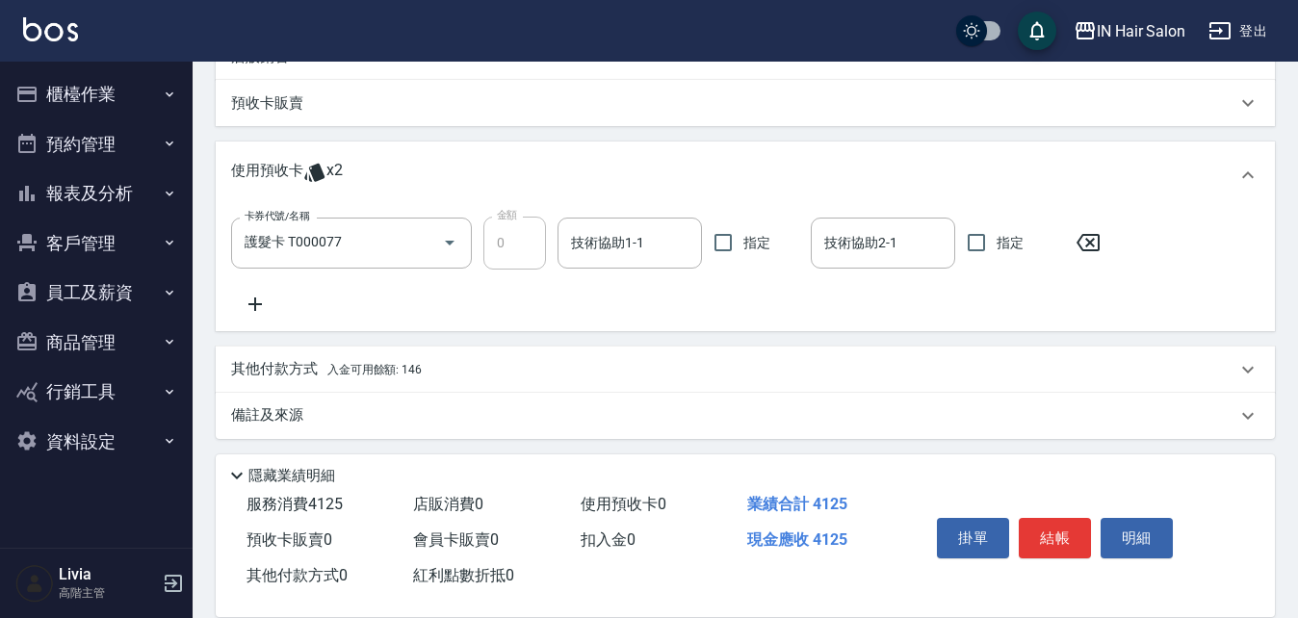
scroll to position [574, 0]
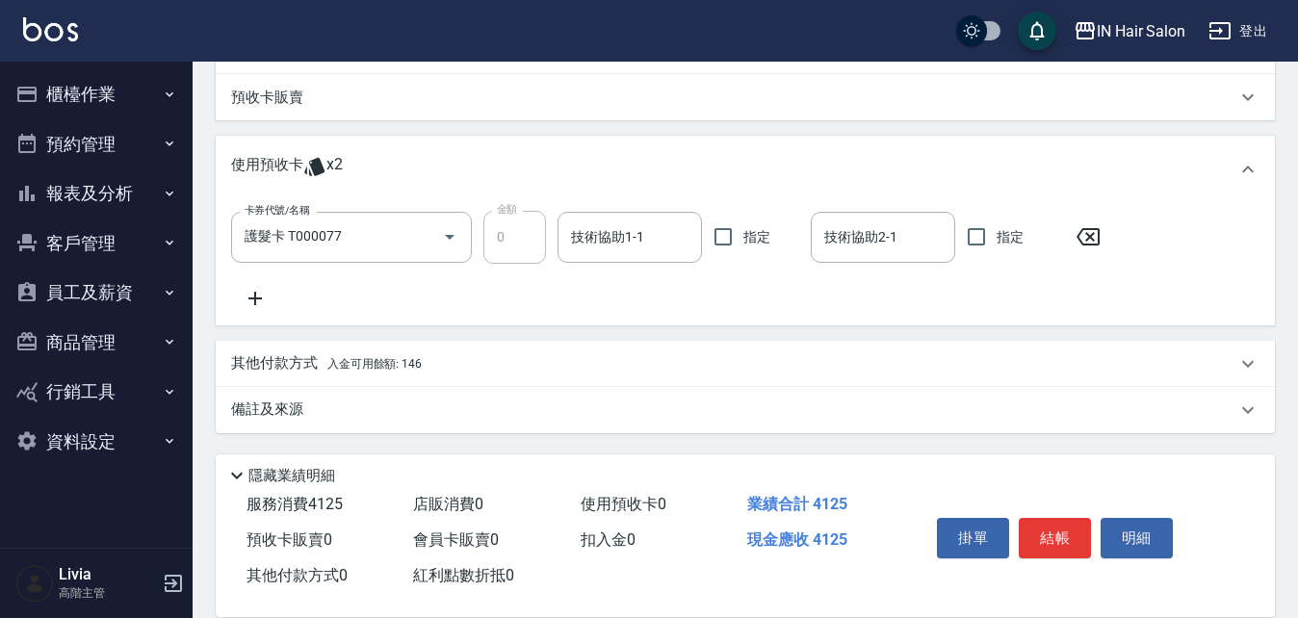
click at [270, 360] on p "其他付款方式 入金可用餘額: 146" at bounding box center [326, 363] width 191 height 21
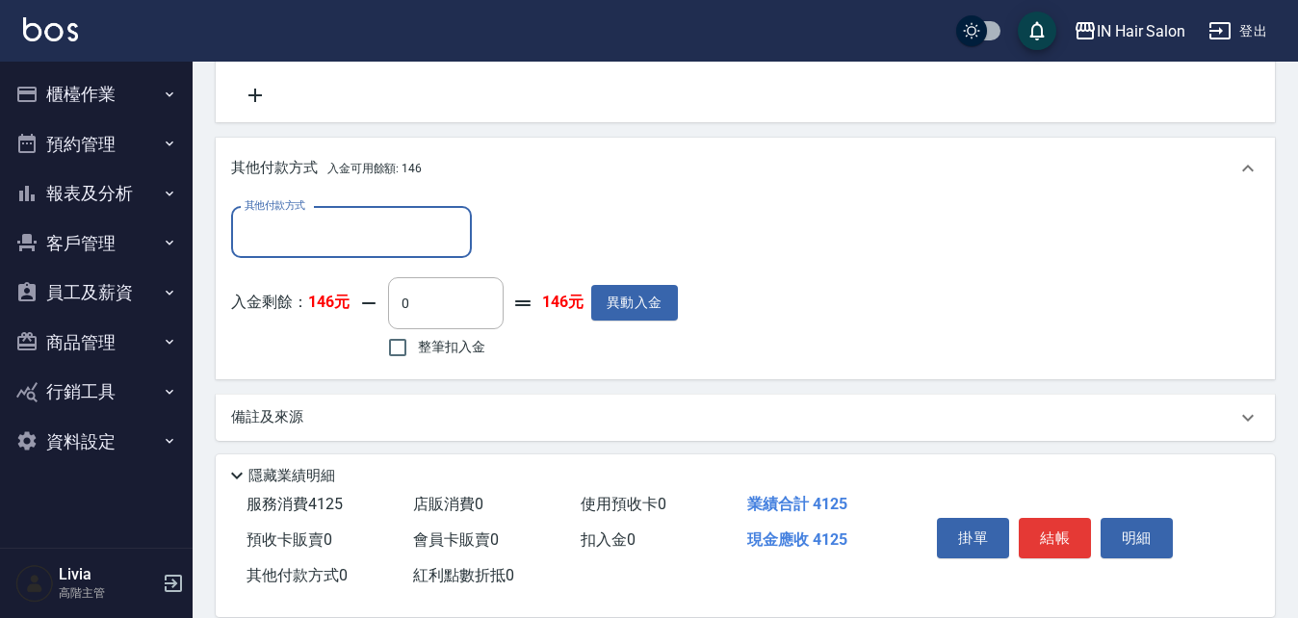
scroll to position [785, 0]
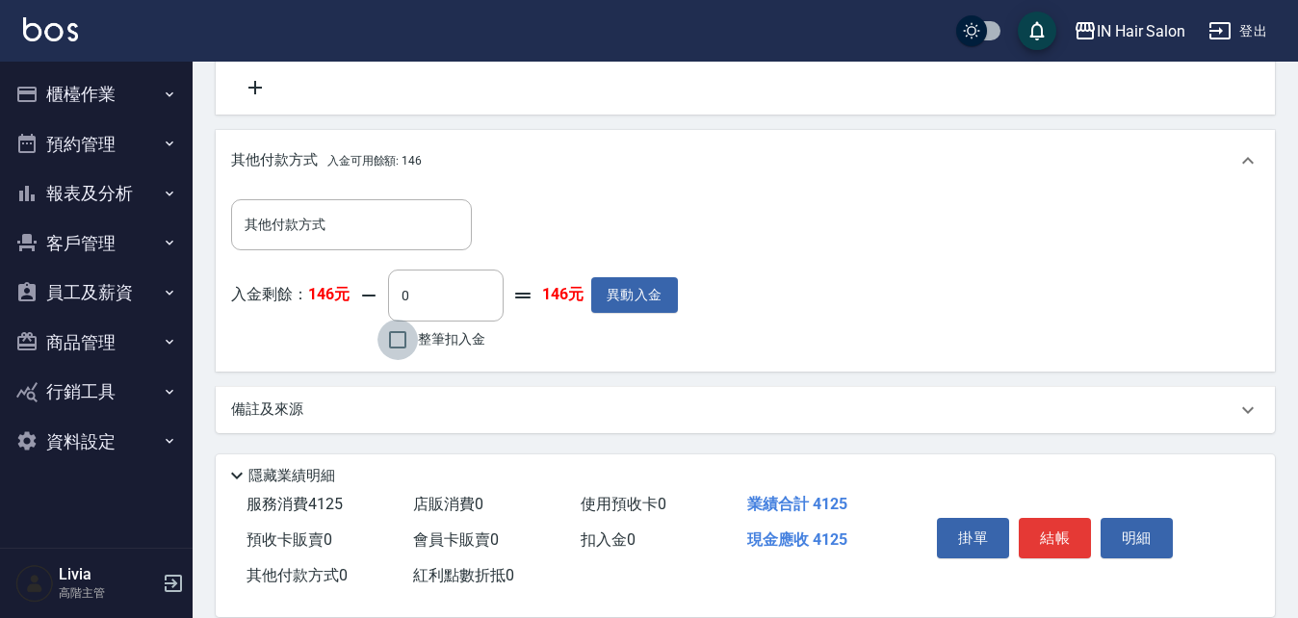
click at [393, 338] on input "整筆扣入金" at bounding box center [397, 340] width 40 height 40
checkbox input "true"
type input "146"
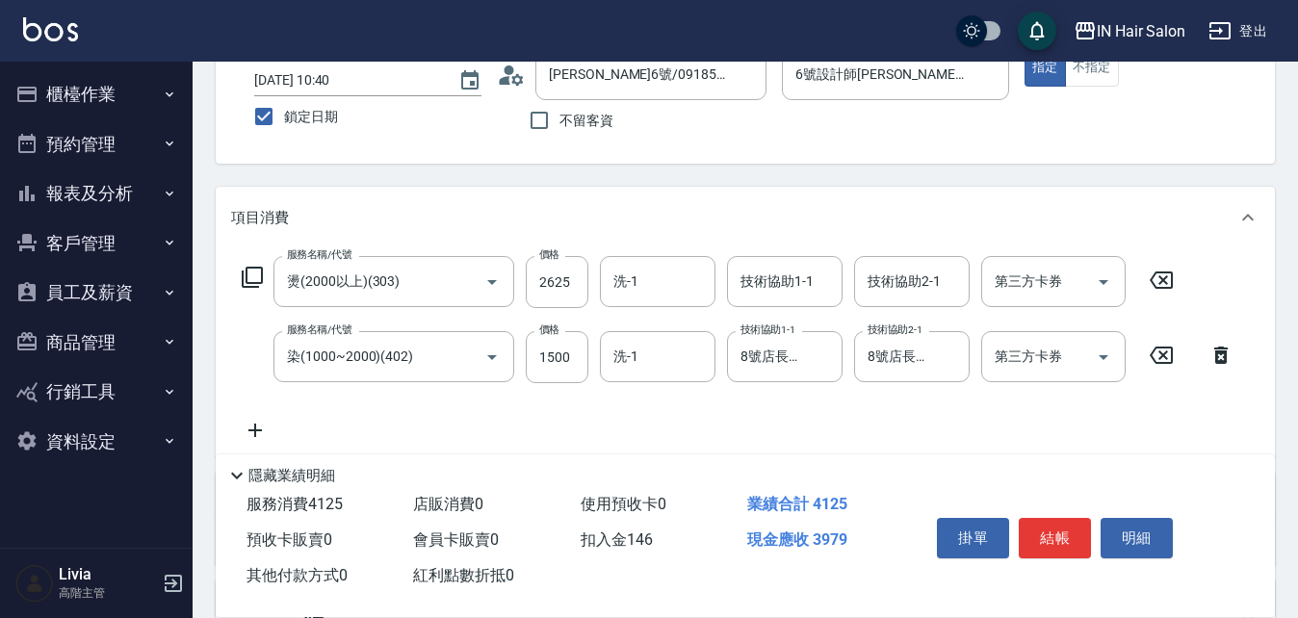
scroll to position [0, 0]
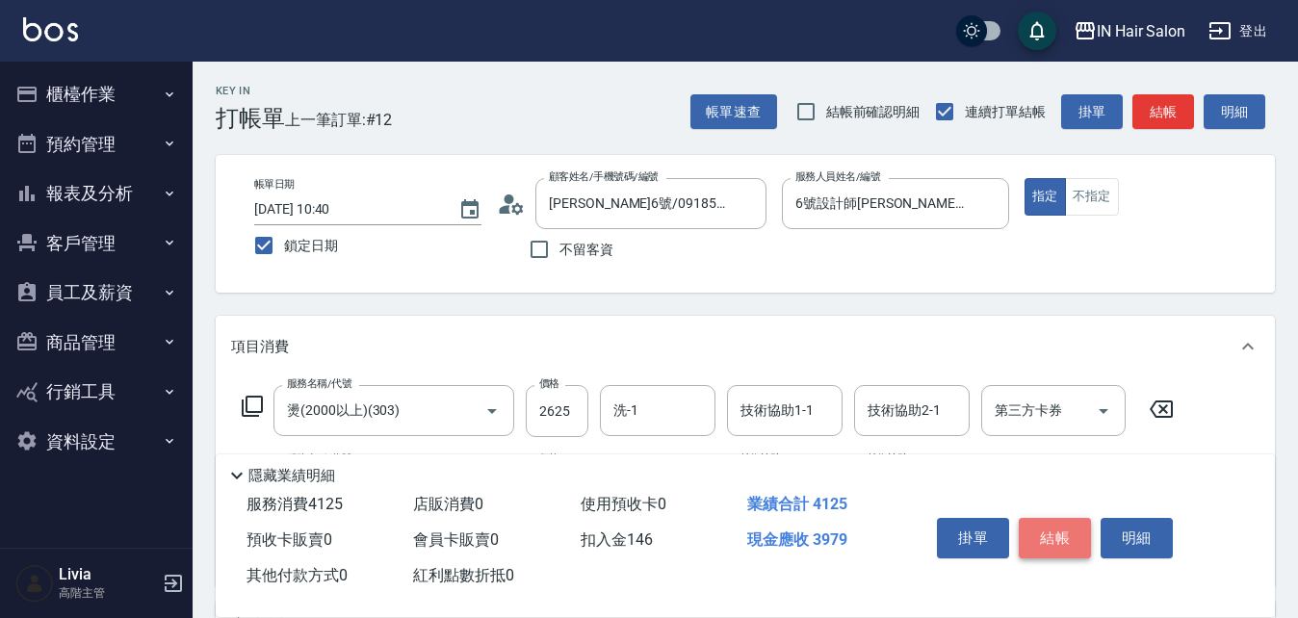
click at [1060, 523] on button "結帳" at bounding box center [1055, 538] width 72 height 40
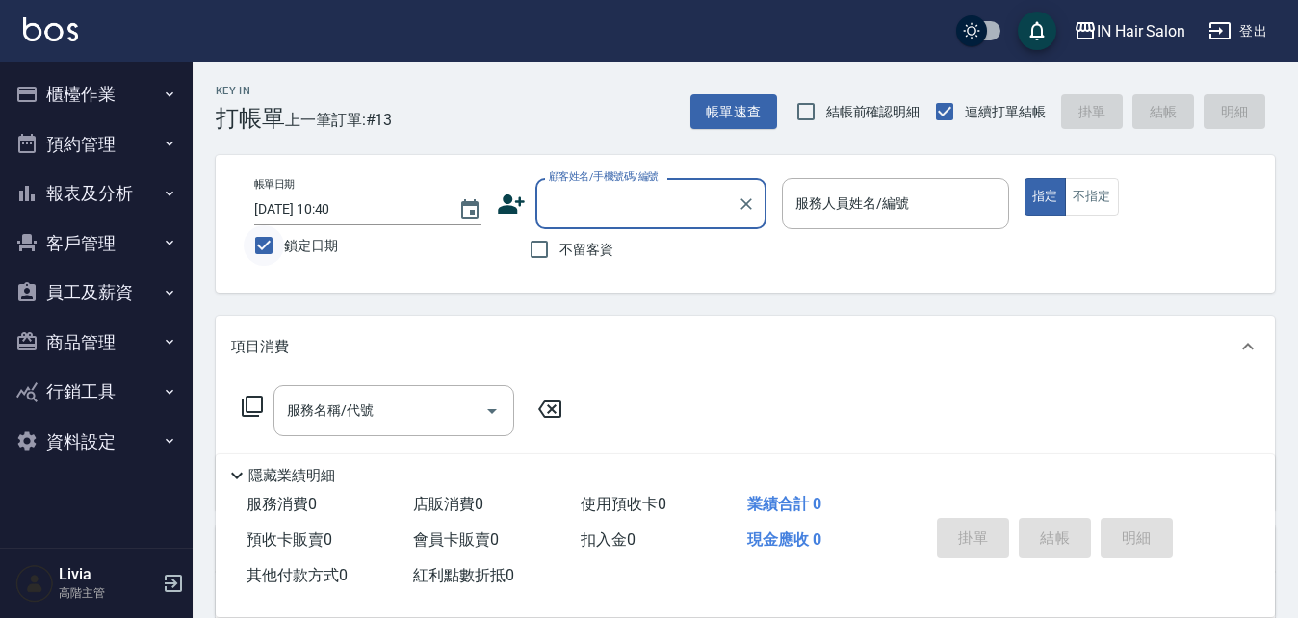
click at [260, 244] on input "鎖定日期" at bounding box center [264, 245] width 40 height 40
checkbox input "false"
type input "2025/08/10 10:44"
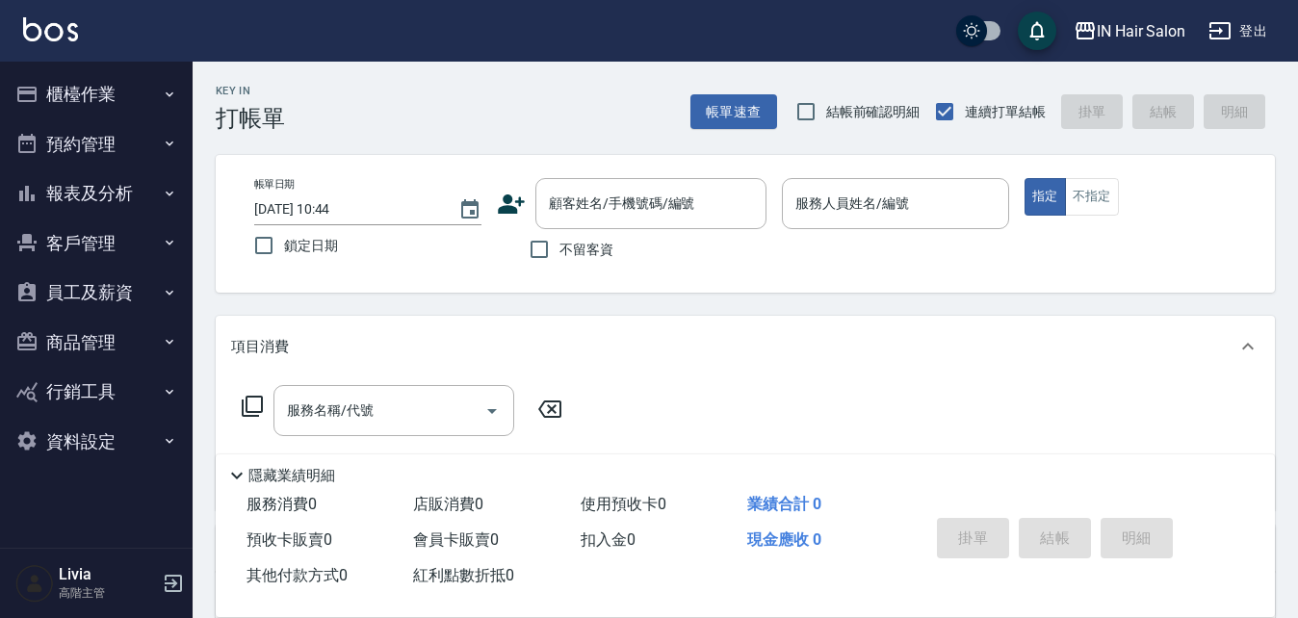
click at [85, 91] on button "櫃檯作業" at bounding box center [96, 94] width 177 height 50
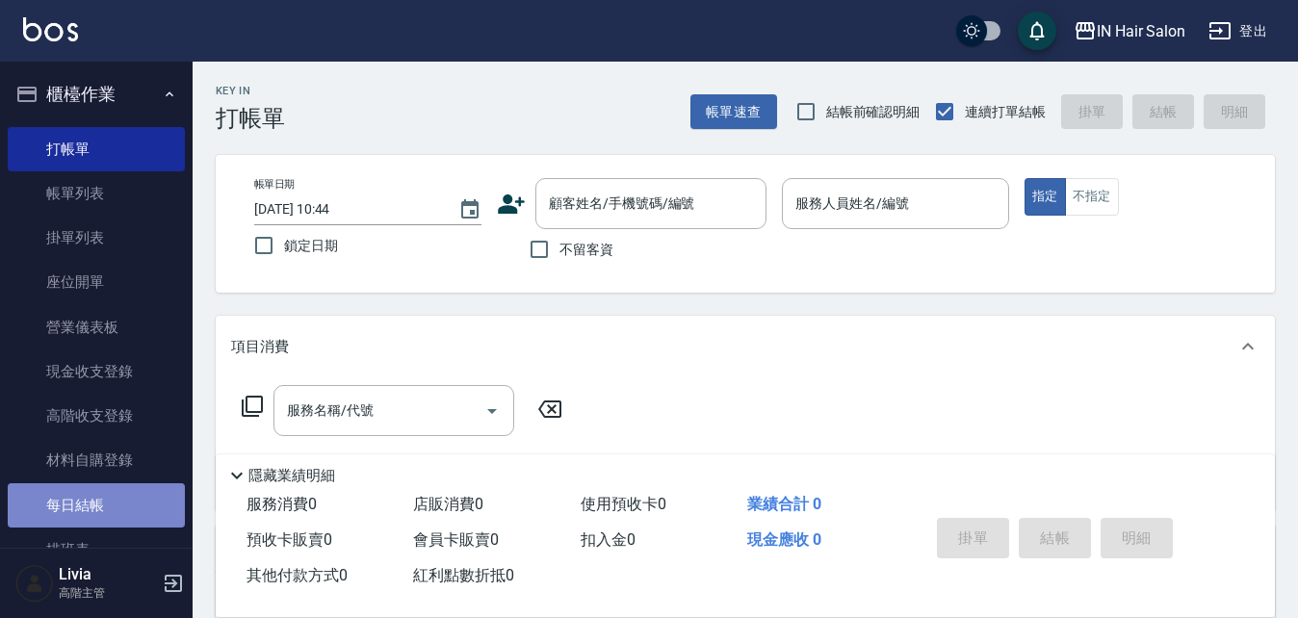
click at [104, 505] on link "每日結帳" at bounding box center [96, 505] width 177 height 44
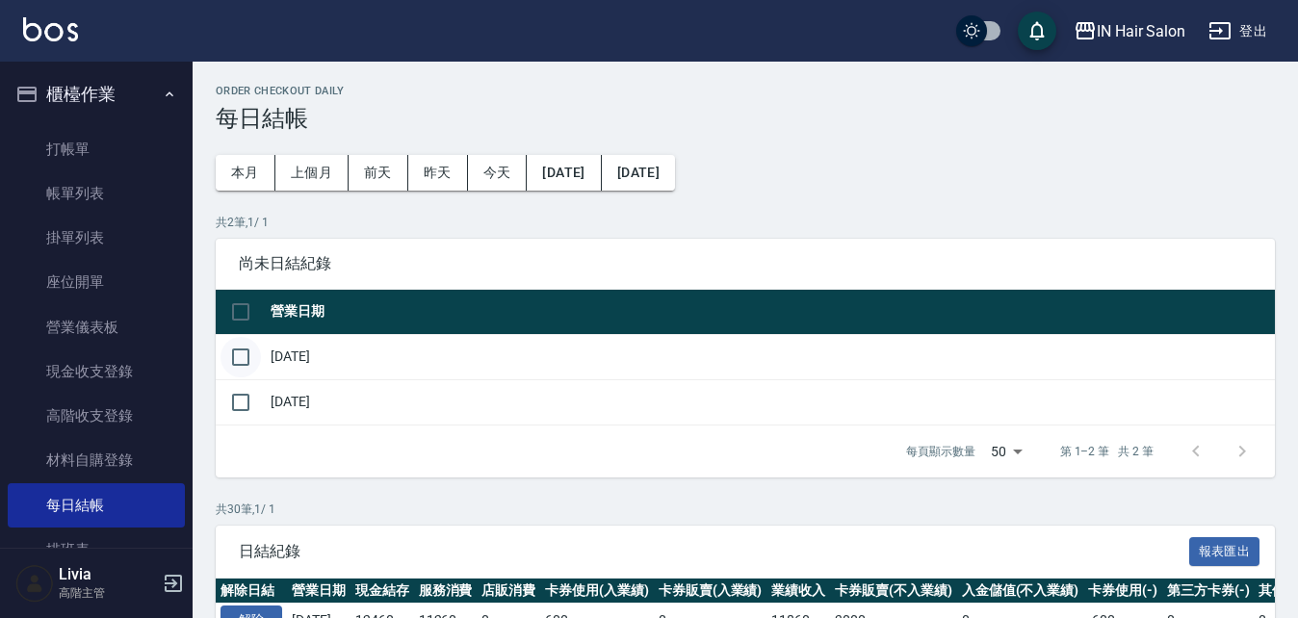
click at [244, 356] on input "checkbox" at bounding box center [241, 357] width 40 height 40
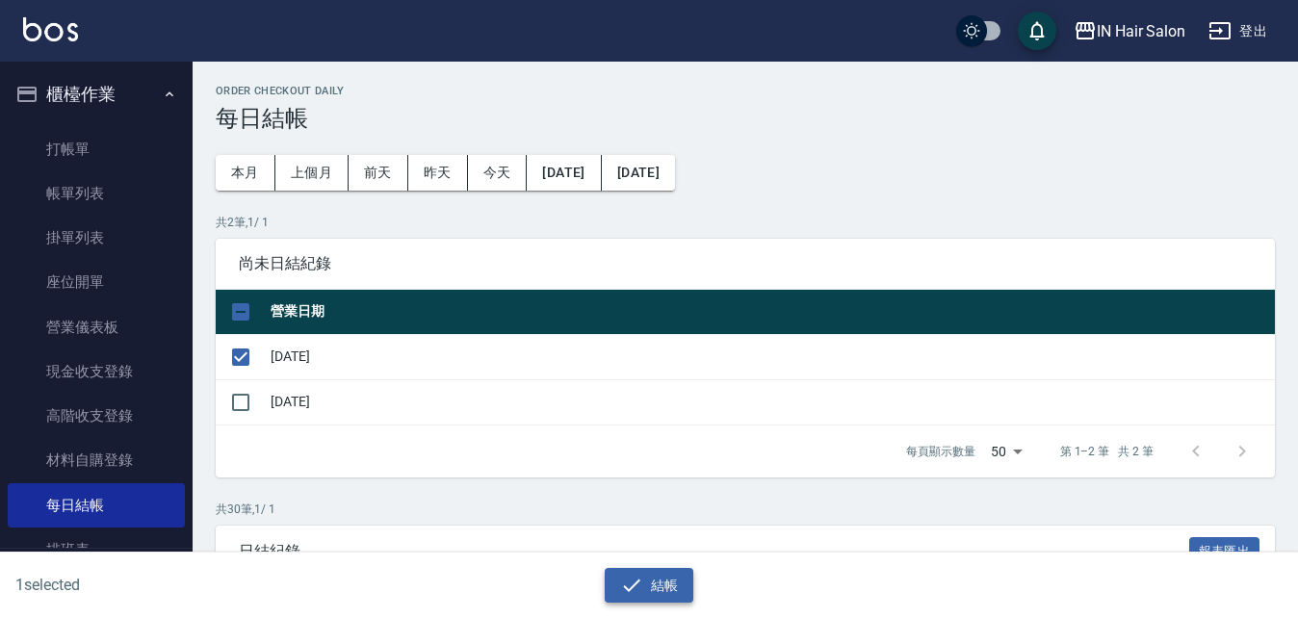
click at [654, 579] on button "結帳" at bounding box center [650, 586] width 90 height 36
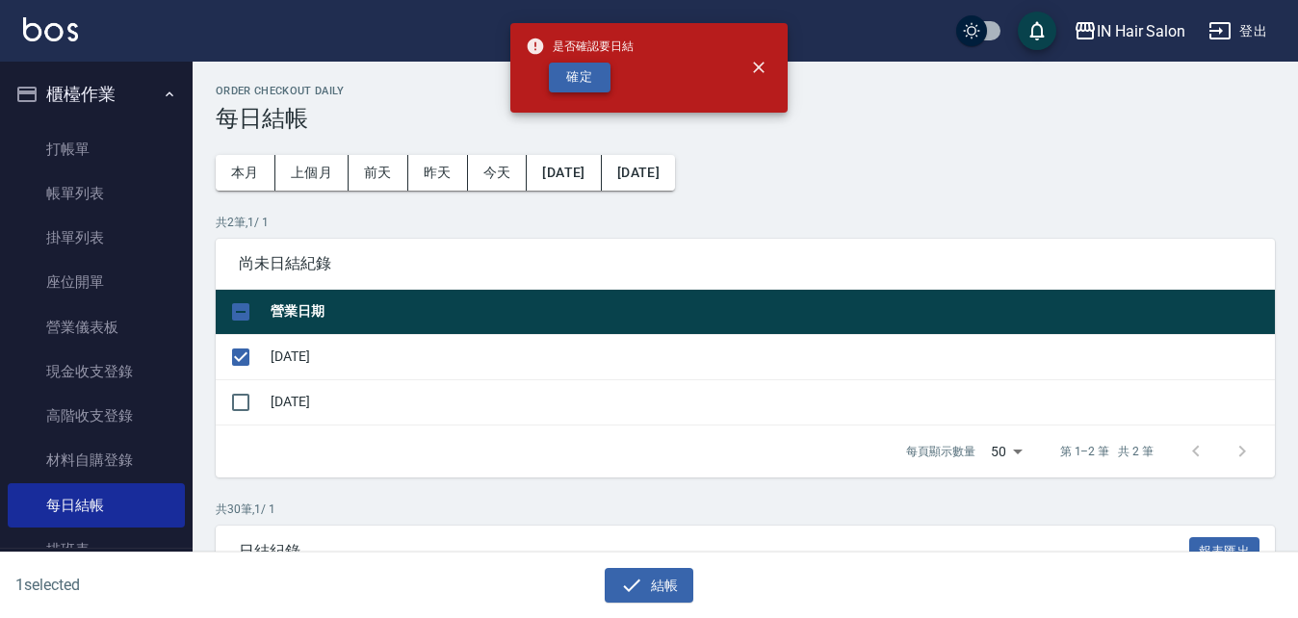
click at [580, 76] on button "確定" at bounding box center [580, 78] width 62 height 30
checkbox input "false"
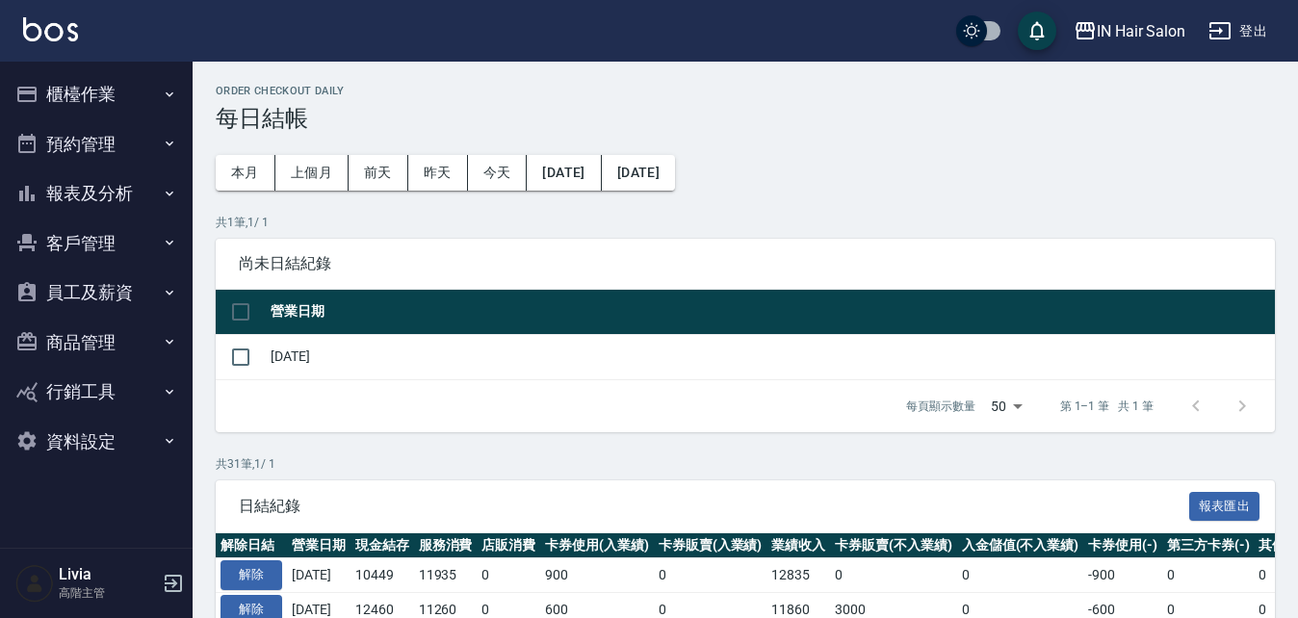
click at [124, 179] on button "報表及分析" at bounding box center [96, 194] width 177 height 50
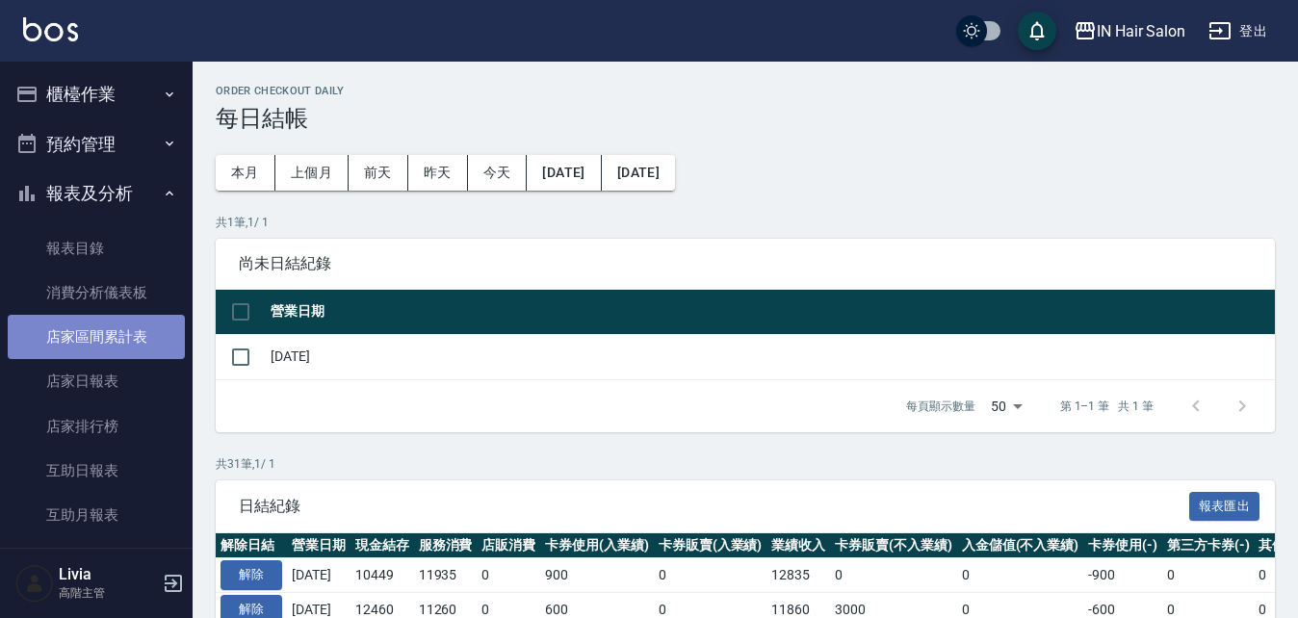
click at [154, 334] on link "店家區間累計表" at bounding box center [96, 337] width 177 height 44
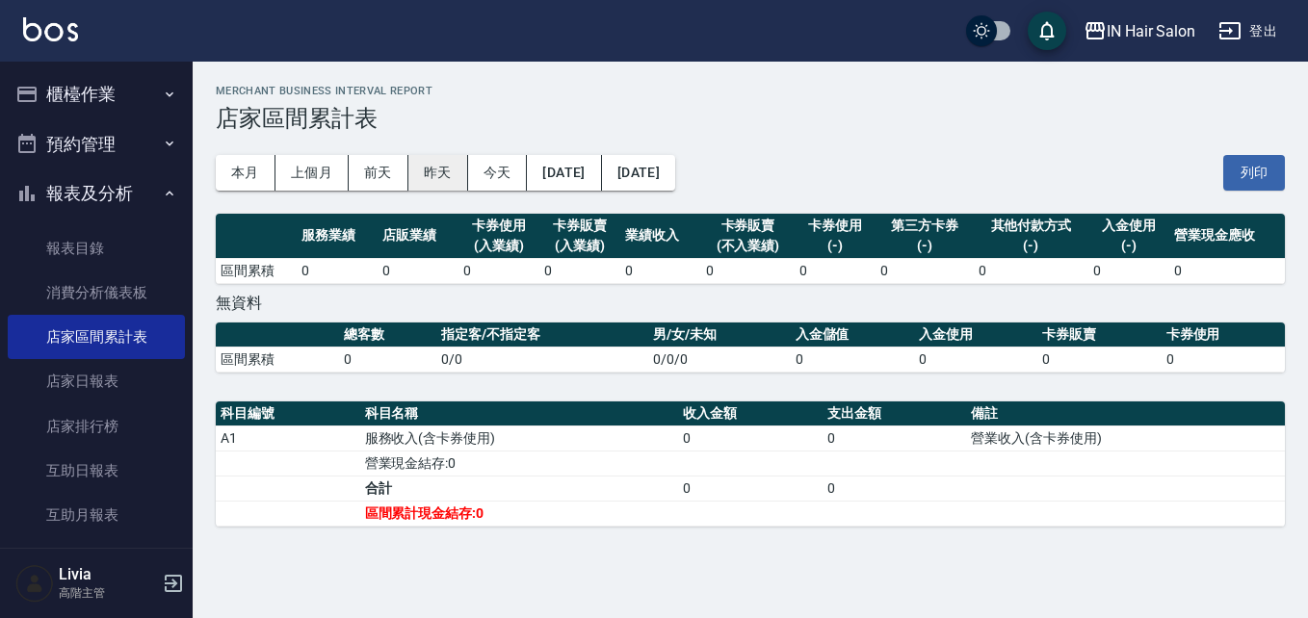
click at [435, 168] on button "昨天" at bounding box center [438, 173] width 60 height 36
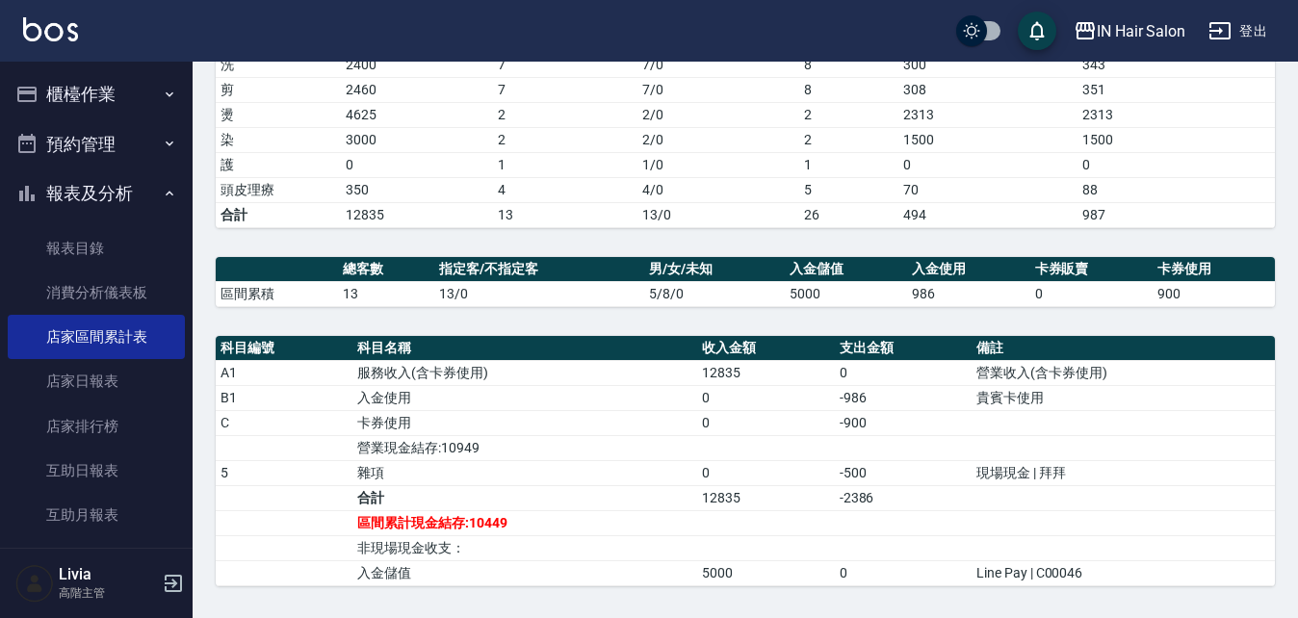
scroll to position [305, 0]
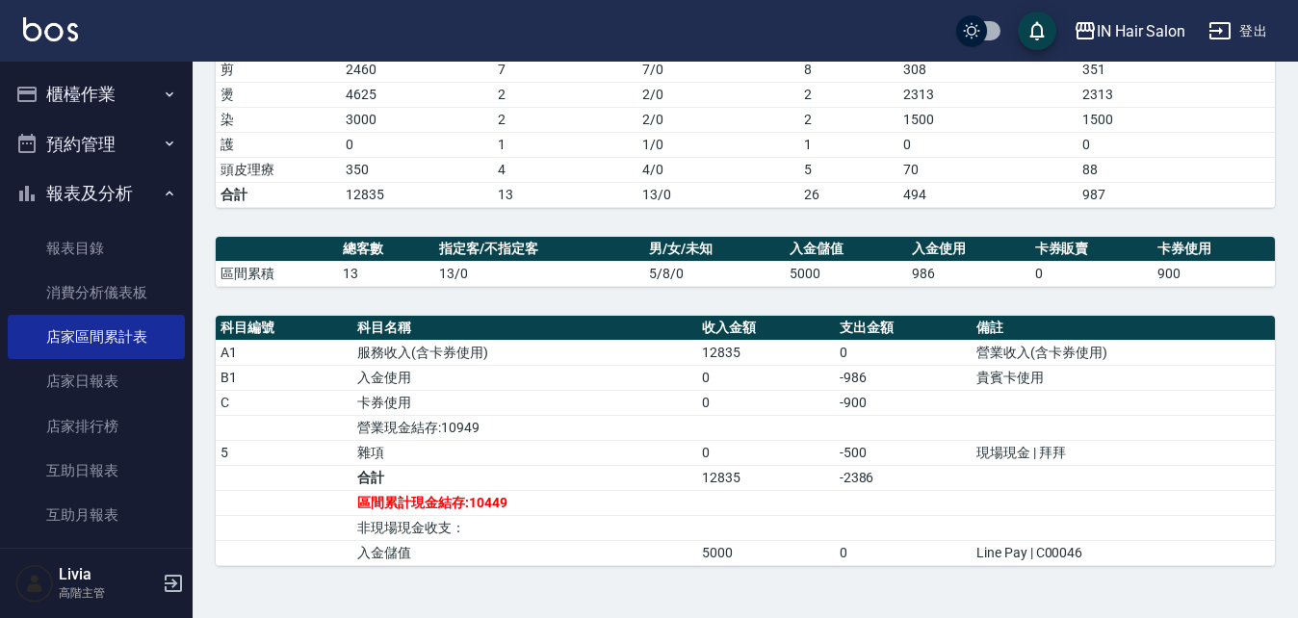
click at [80, 88] on button "櫃檯作業" at bounding box center [96, 94] width 177 height 50
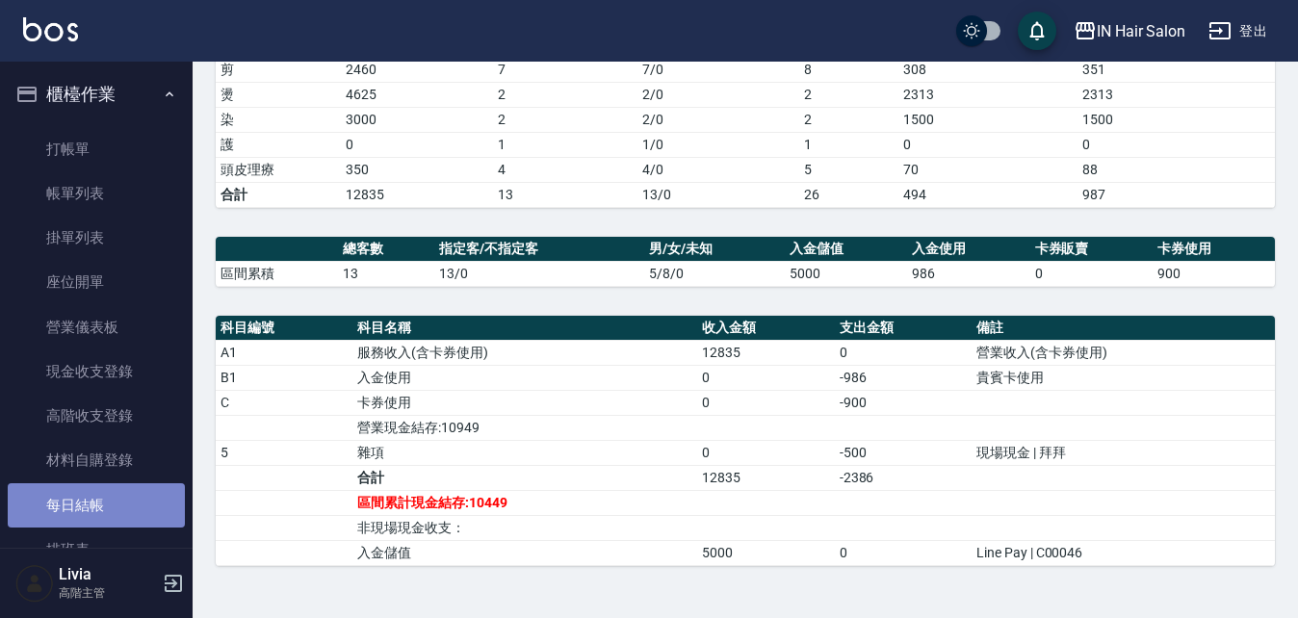
click at [101, 506] on link "每日結帳" at bounding box center [96, 505] width 177 height 44
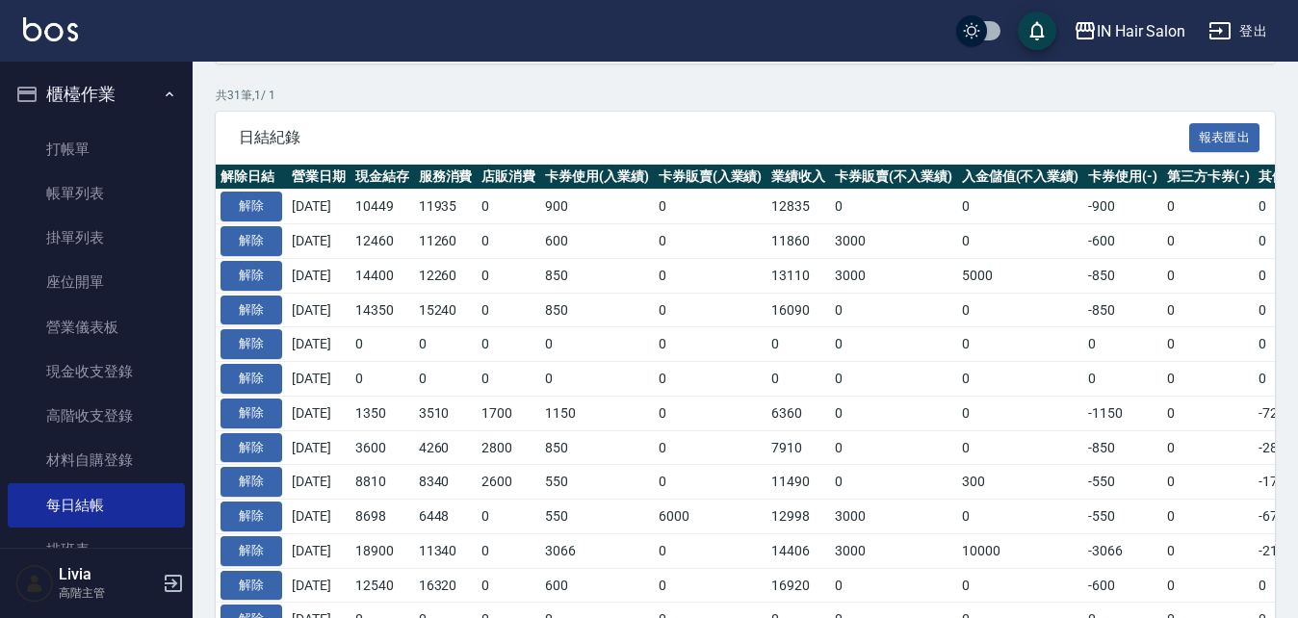
scroll to position [385, 0]
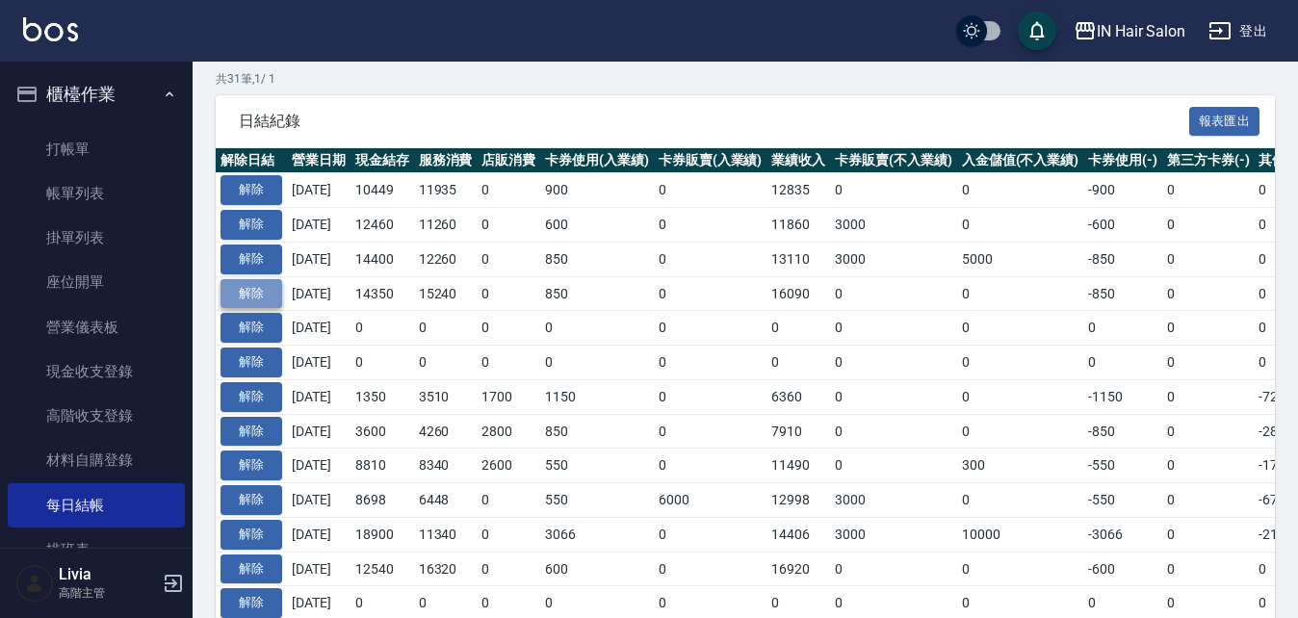
click at [254, 291] on button "解除" at bounding box center [252, 294] width 62 height 30
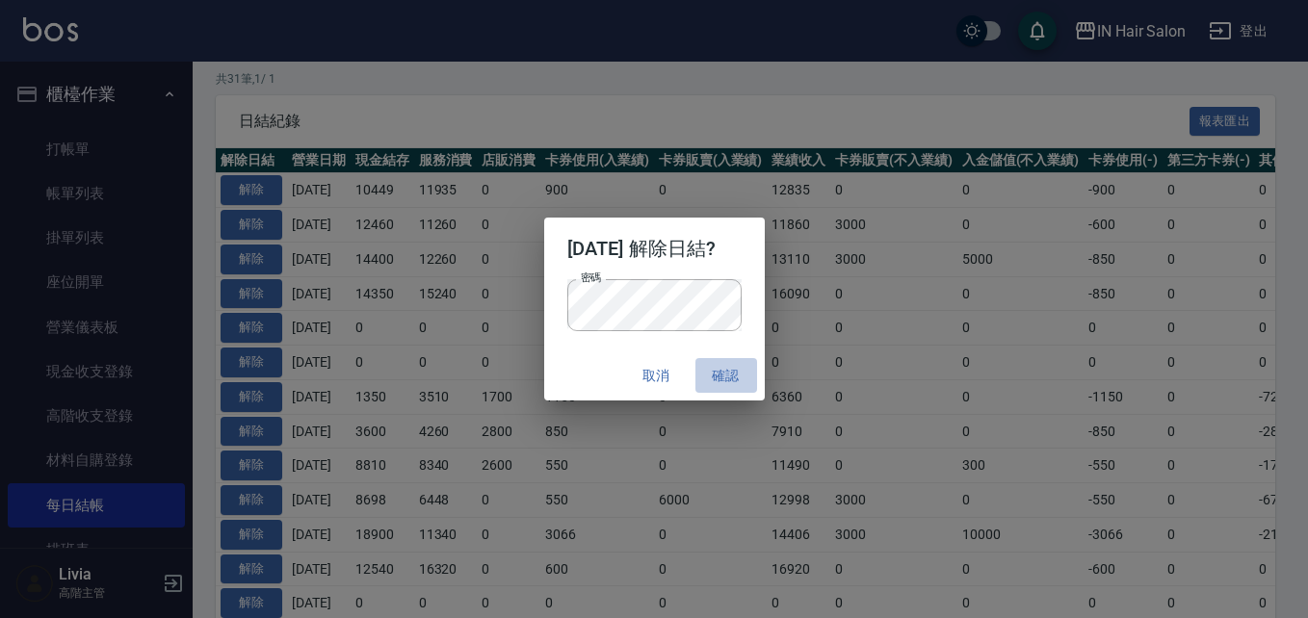
click at [737, 369] on button "確認" at bounding box center [726, 376] width 62 height 36
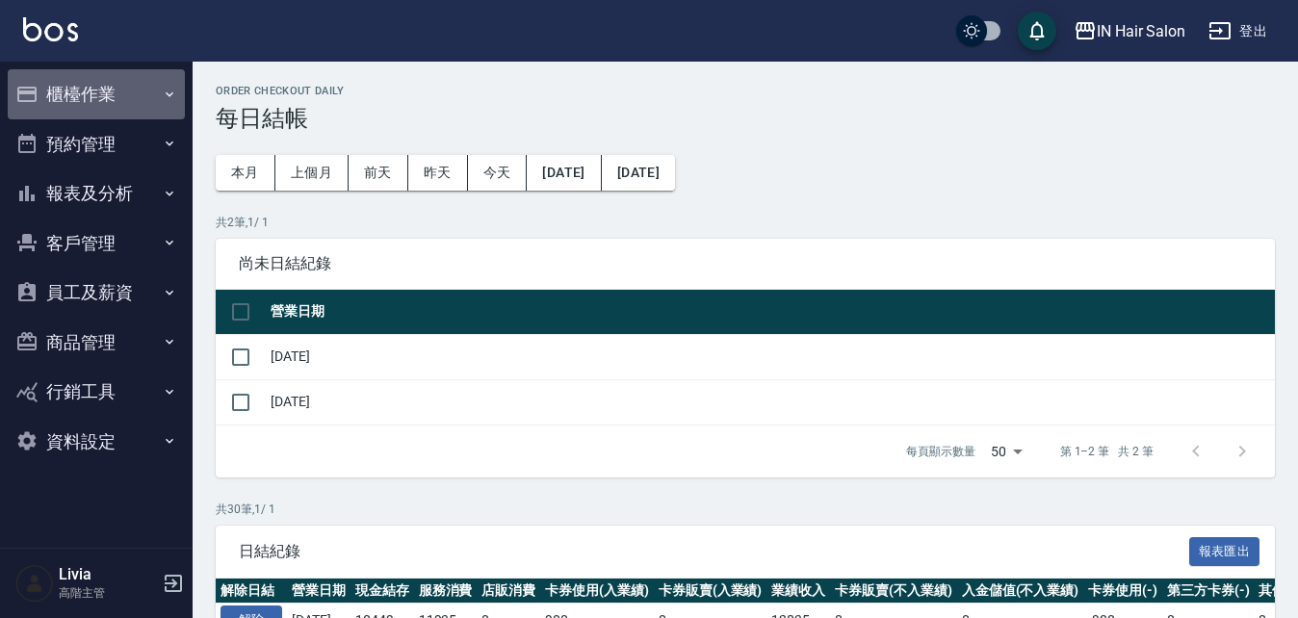
click at [64, 97] on button "櫃檯作業" at bounding box center [96, 94] width 177 height 50
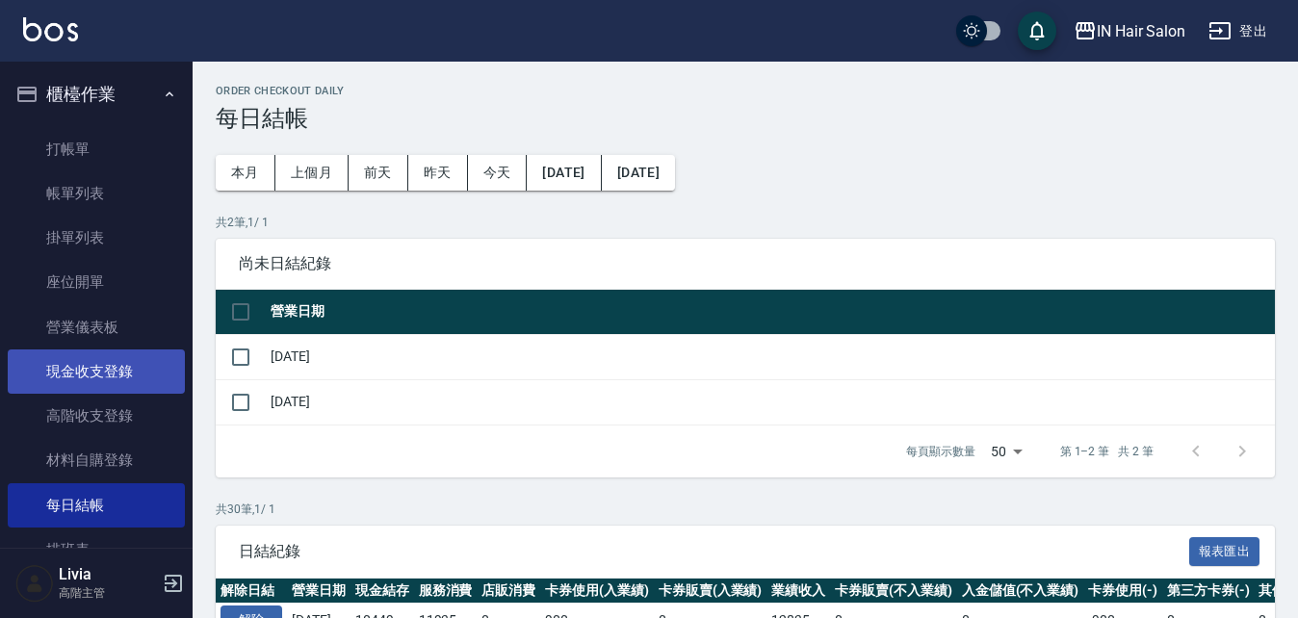
click at [120, 370] on link "現金收支登錄" at bounding box center [96, 372] width 177 height 44
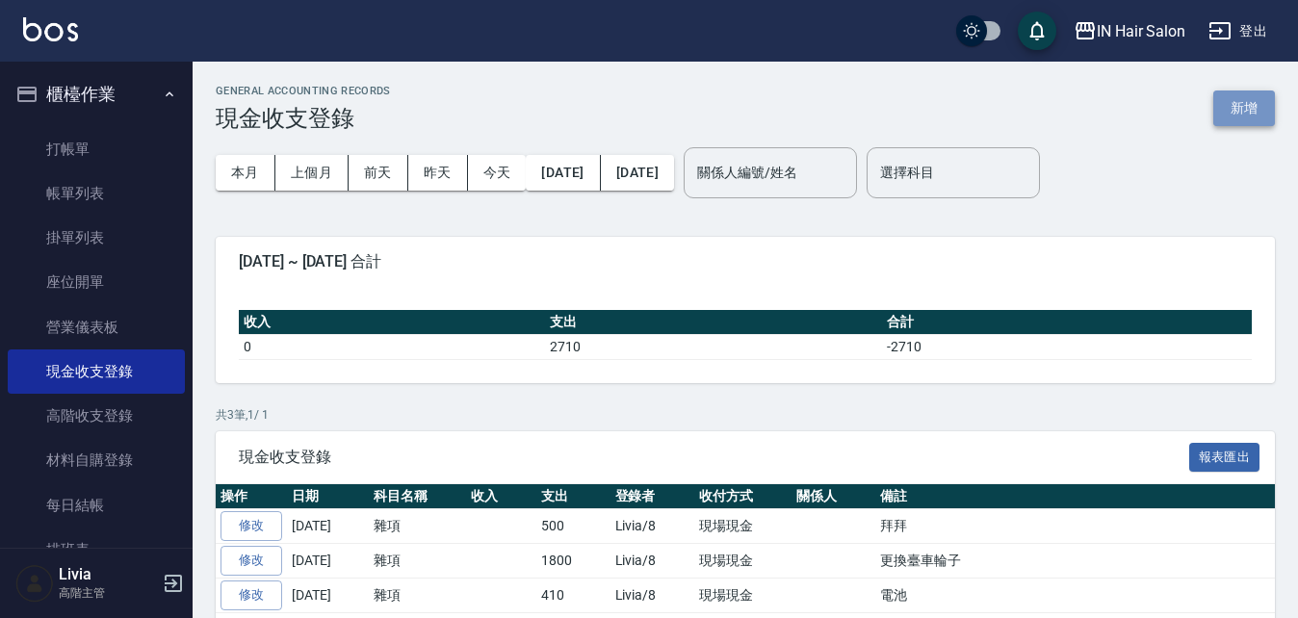
click at [1242, 106] on button "新增" at bounding box center [1244, 109] width 62 height 36
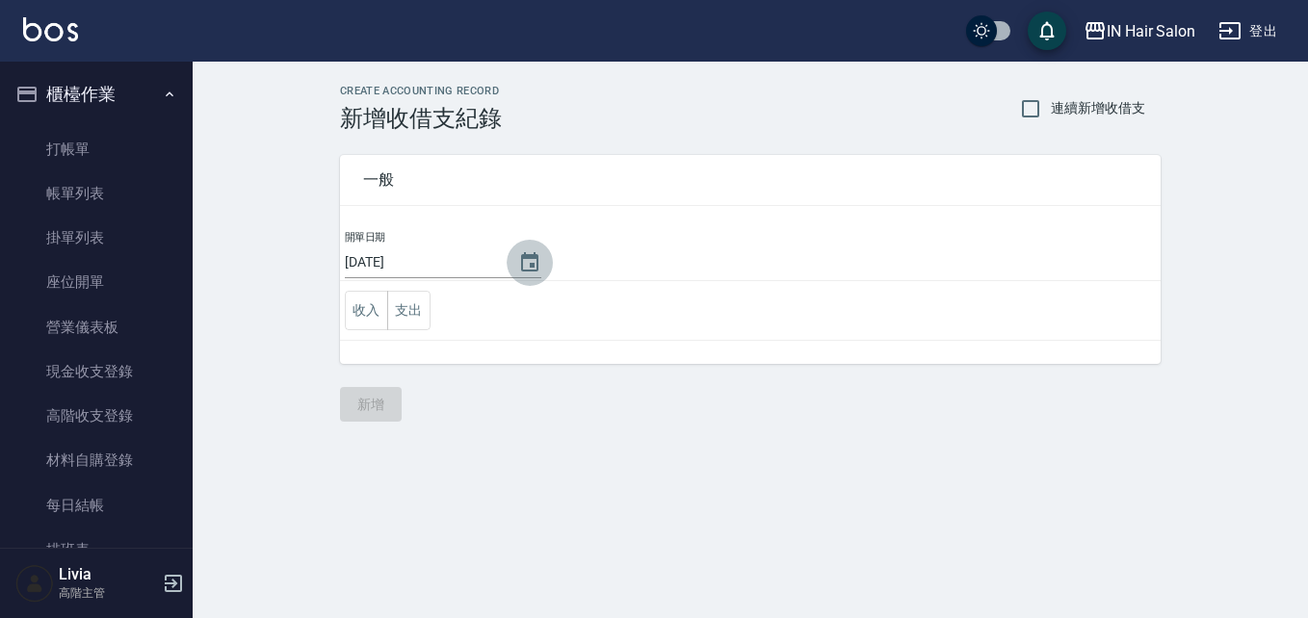
click at [522, 264] on icon "Choose date, selected date is 2025-08-10" at bounding box center [529, 262] width 23 height 23
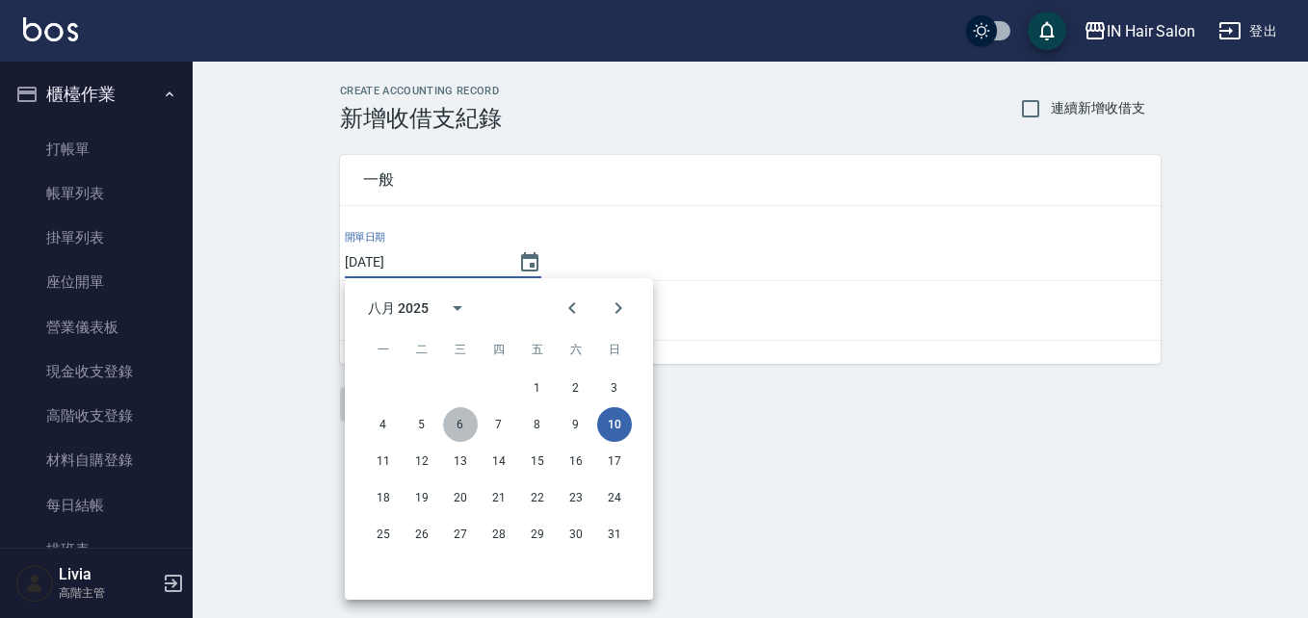
click at [456, 424] on button "6" at bounding box center [460, 424] width 35 height 35
type input "[DATE]"
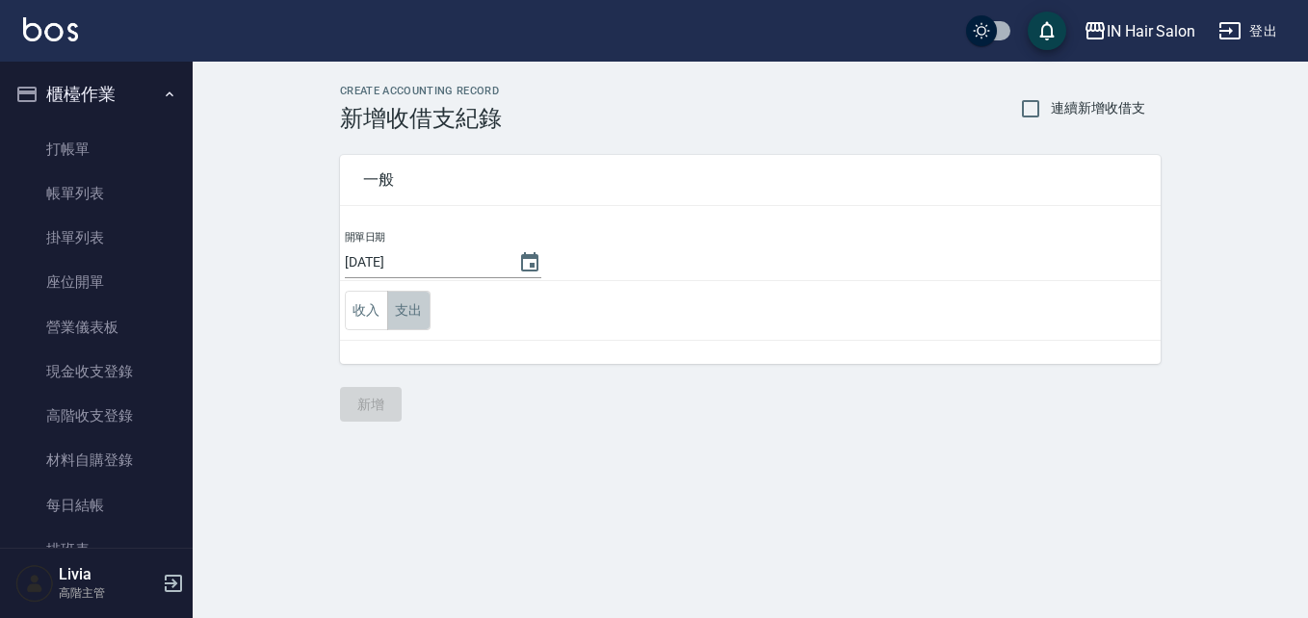
click at [414, 306] on button "支出" at bounding box center [408, 310] width 43 height 39
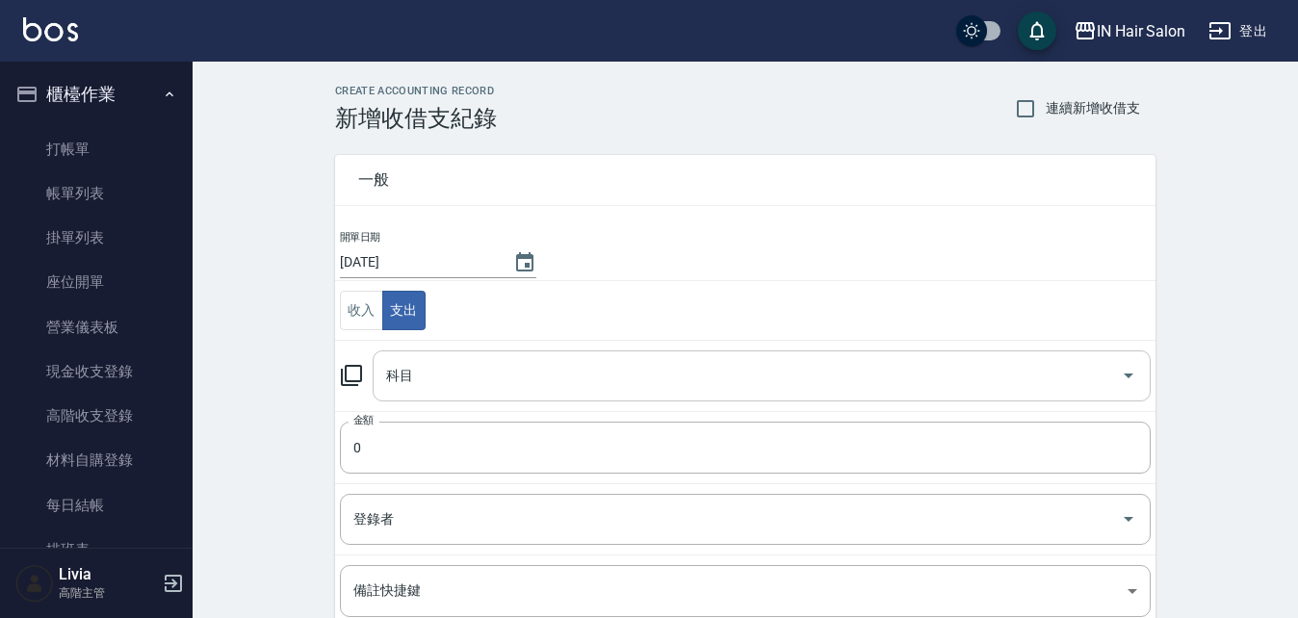
click at [434, 382] on input "科目" at bounding box center [747, 376] width 732 height 34
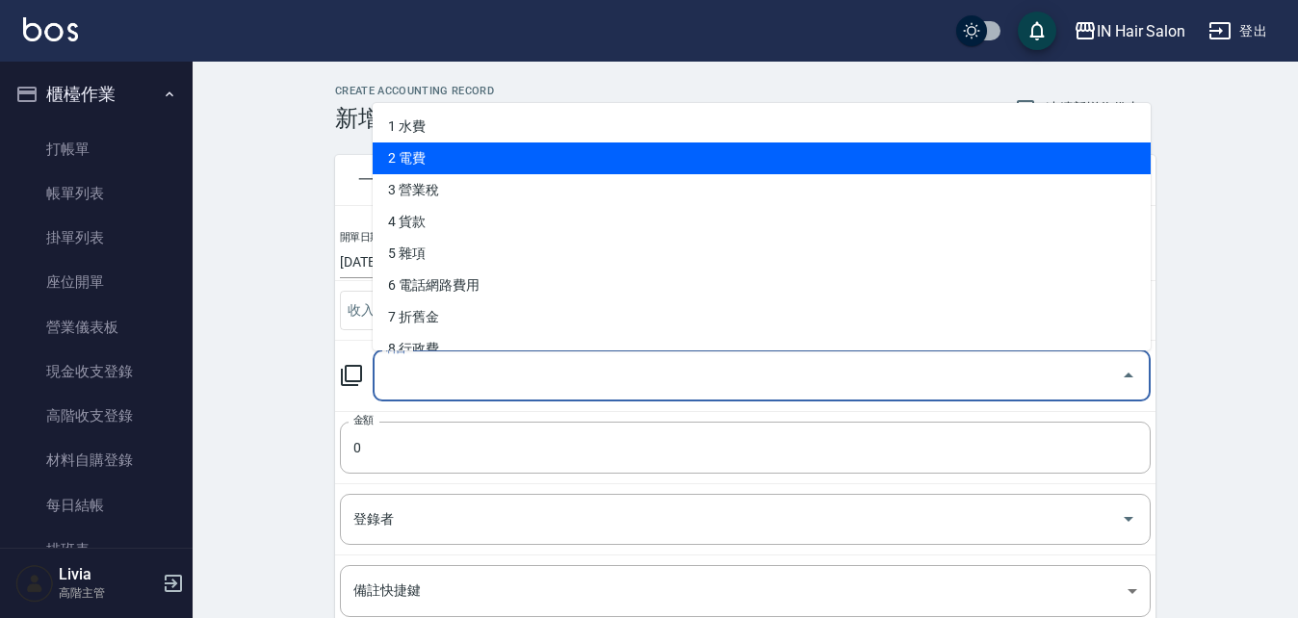
click at [429, 162] on li "2 電費" at bounding box center [762, 159] width 778 height 32
type input "2 電費"
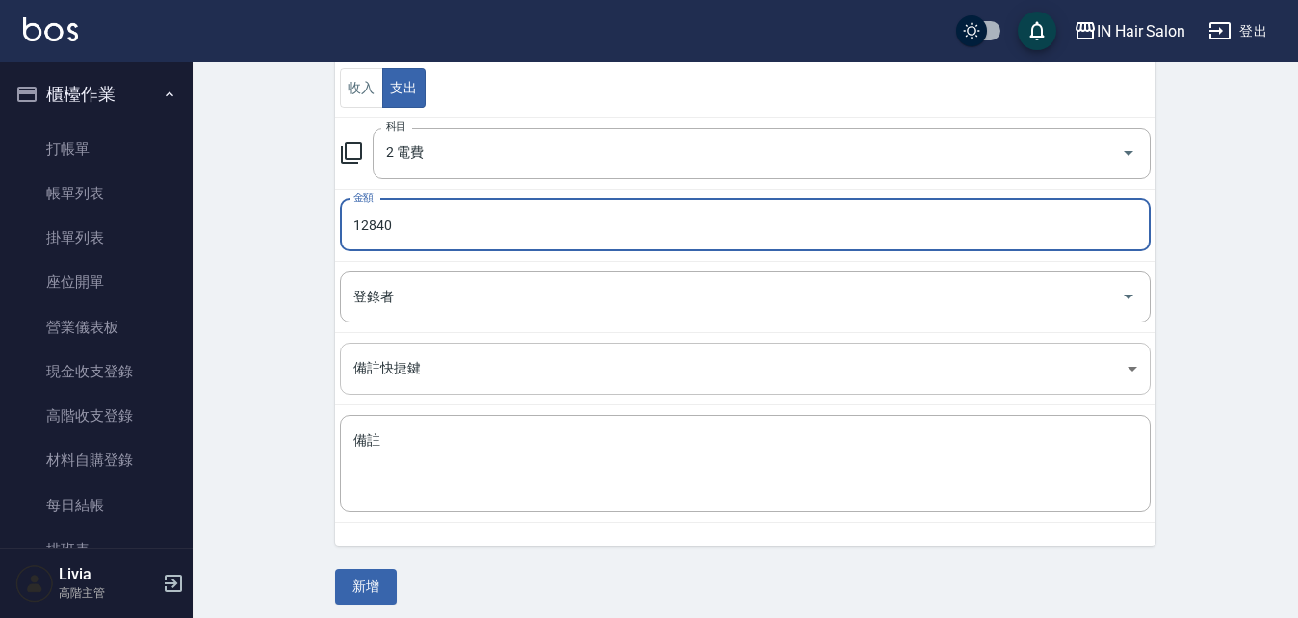
scroll to position [232, 0]
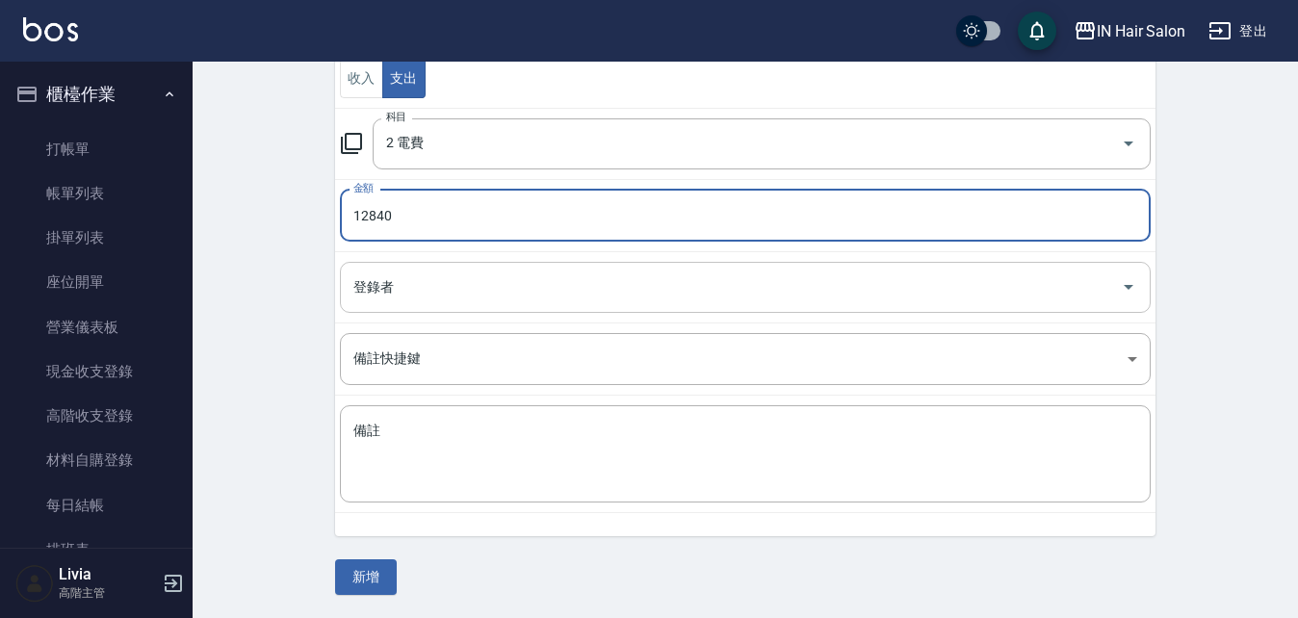
type input "12840"
click at [436, 278] on input "登錄者" at bounding box center [731, 288] width 765 height 34
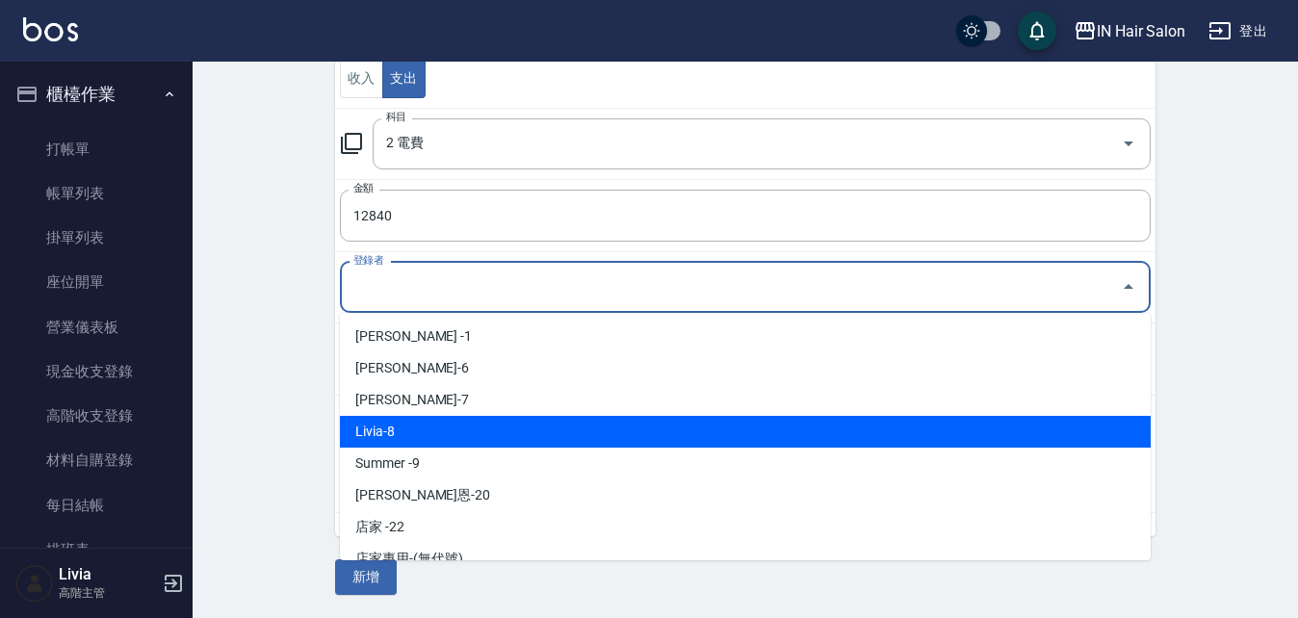
click at [392, 428] on li "Livia-8" at bounding box center [745, 432] width 811 height 32
type input "Livia-8"
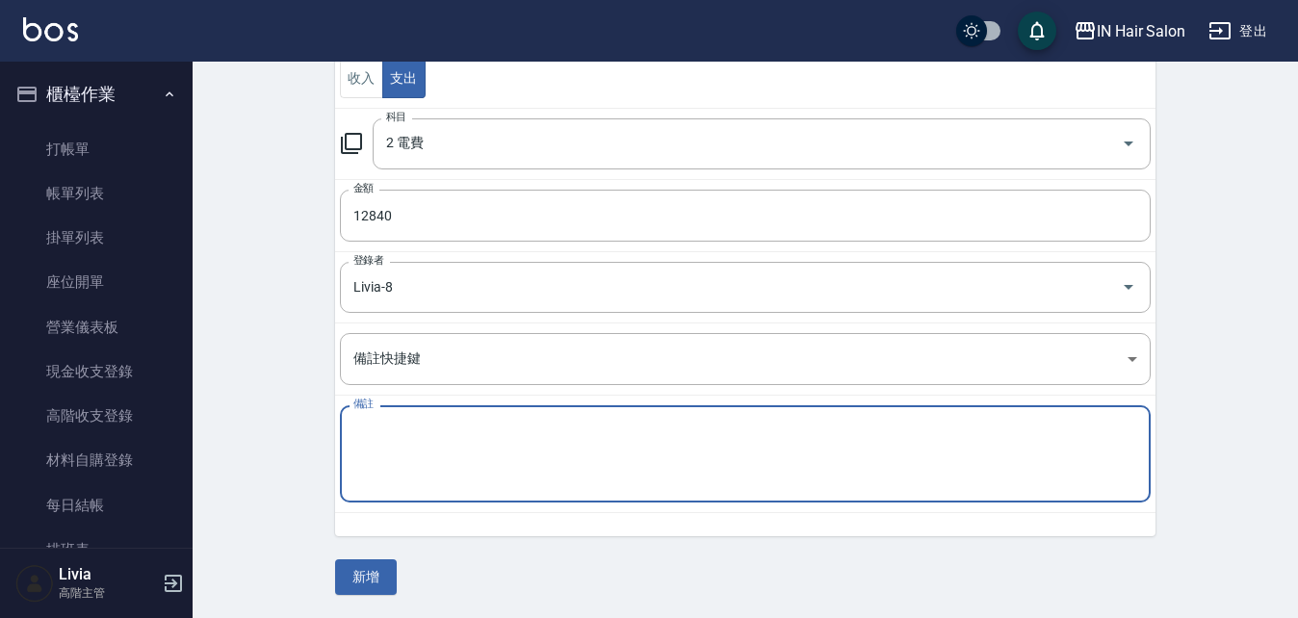
click at [397, 446] on textarea "備註" at bounding box center [745, 454] width 784 height 65
type textarea "114/05/28-114/07/28"
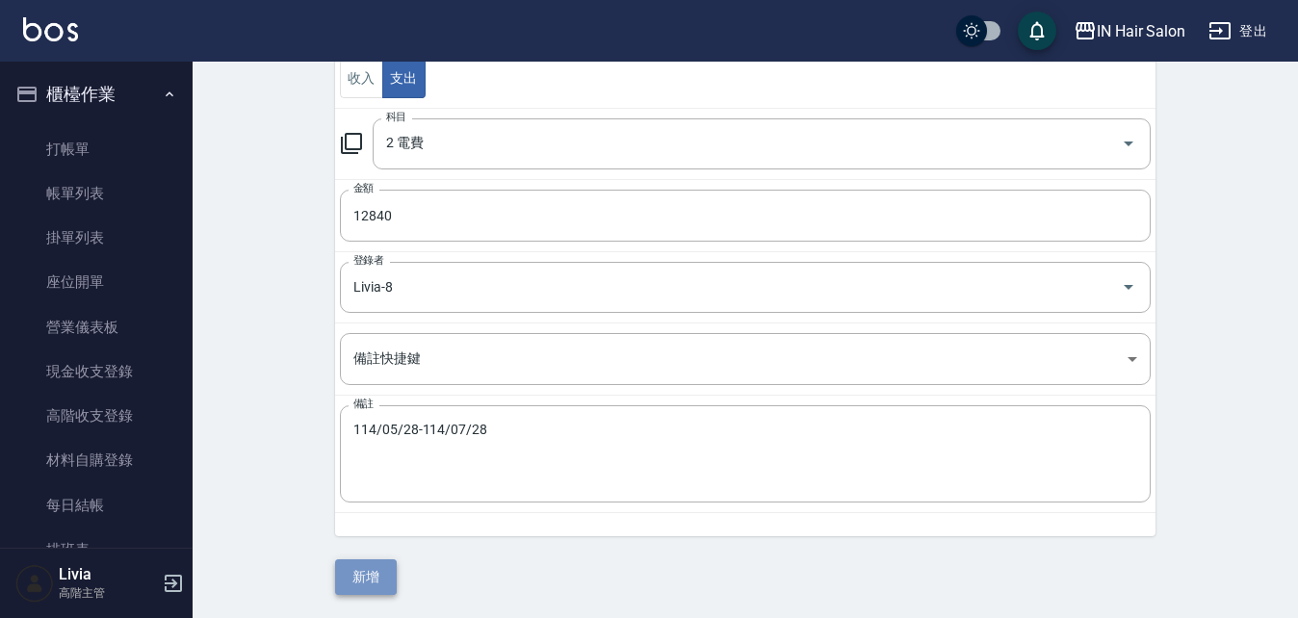
click at [364, 575] on button "新增" at bounding box center [366, 577] width 62 height 36
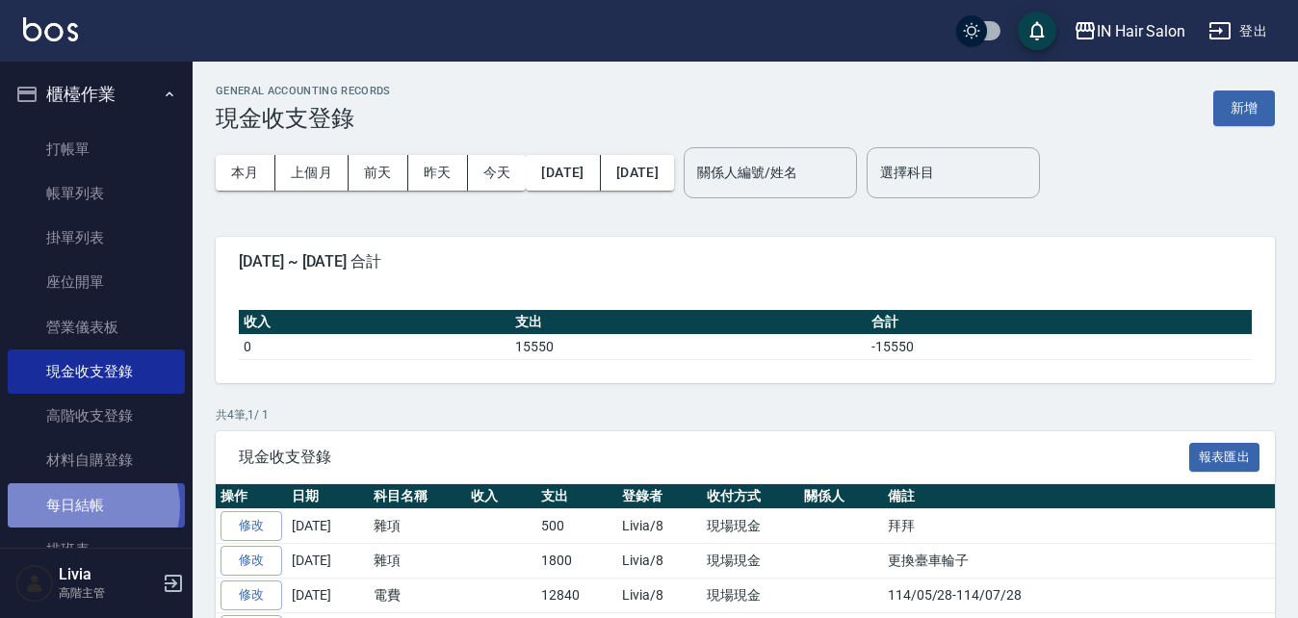
click at [88, 506] on link "每日結帳" at bounding box center [96, 505] width 177 height 44
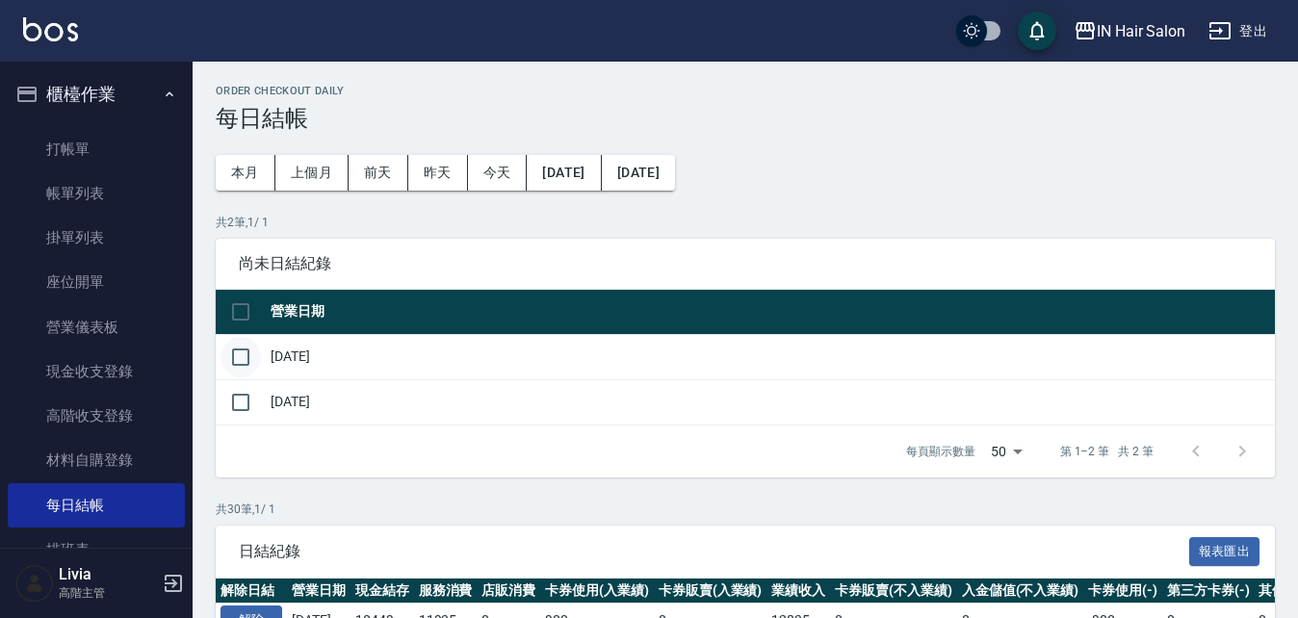
click at [241, 354] on input "checkbox" at bounding box center [241, 357] width 40 height 40
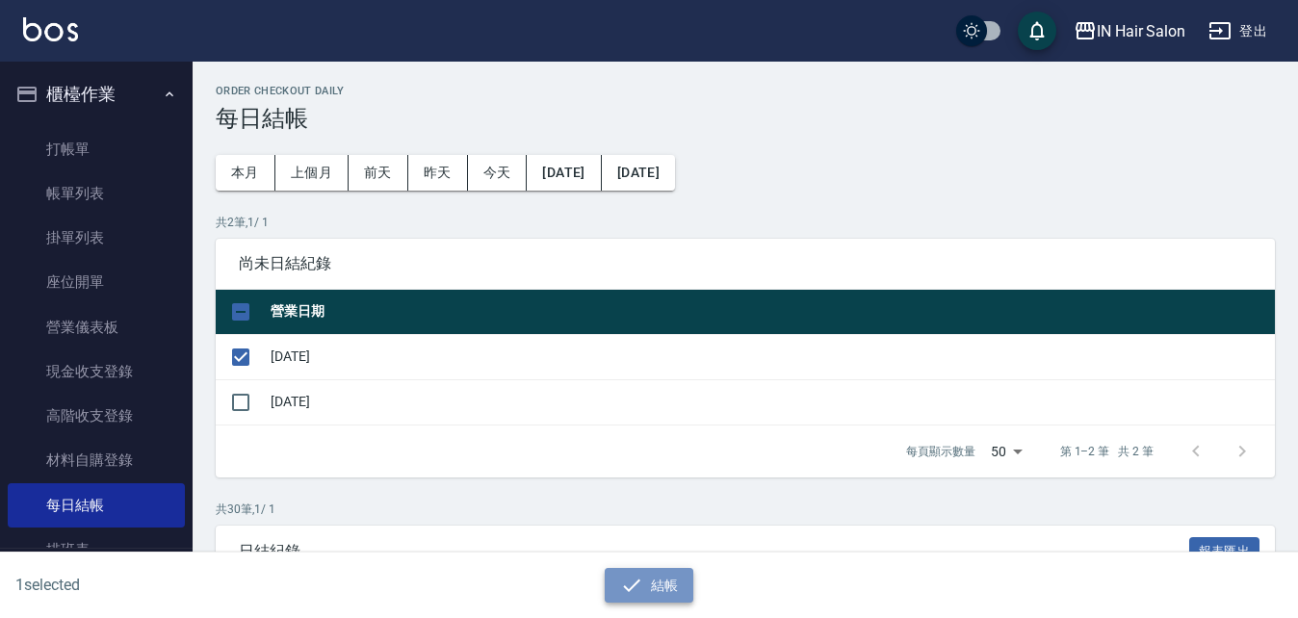
click at [659, 579] on button "結帳" at bounding box center [650, 586] width 90 height 36
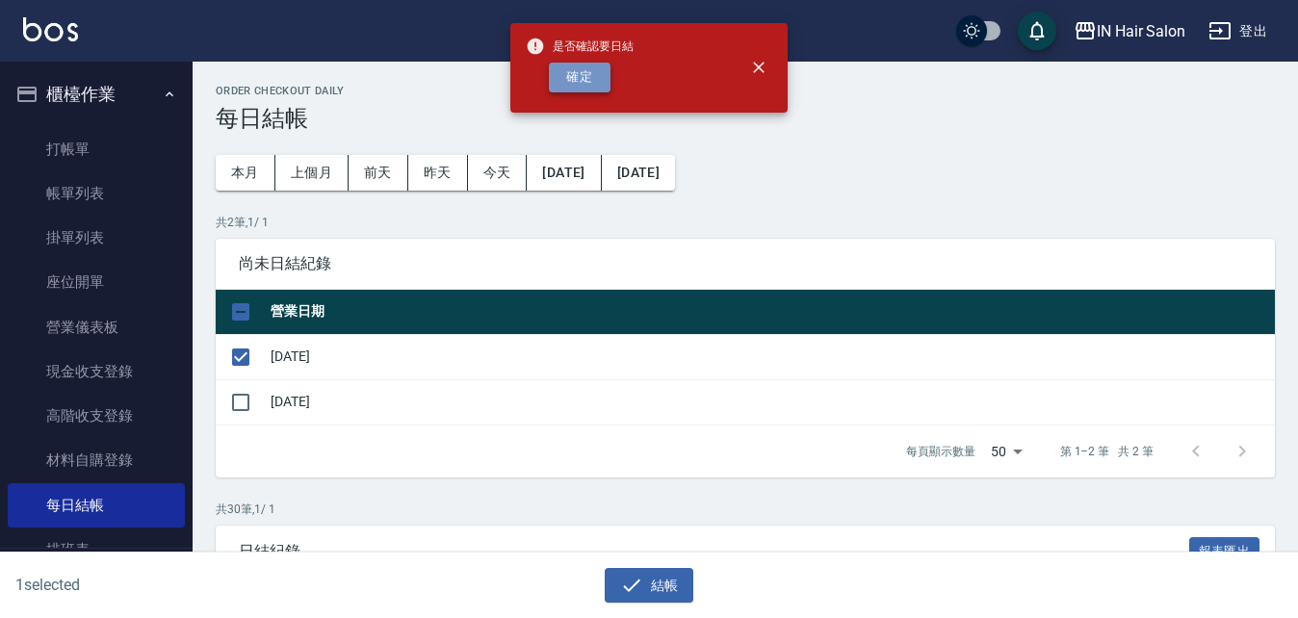
click at [588, 78] on button "確定" at bounding box center [580, 78] width 62 height 30
checkbox input "false"
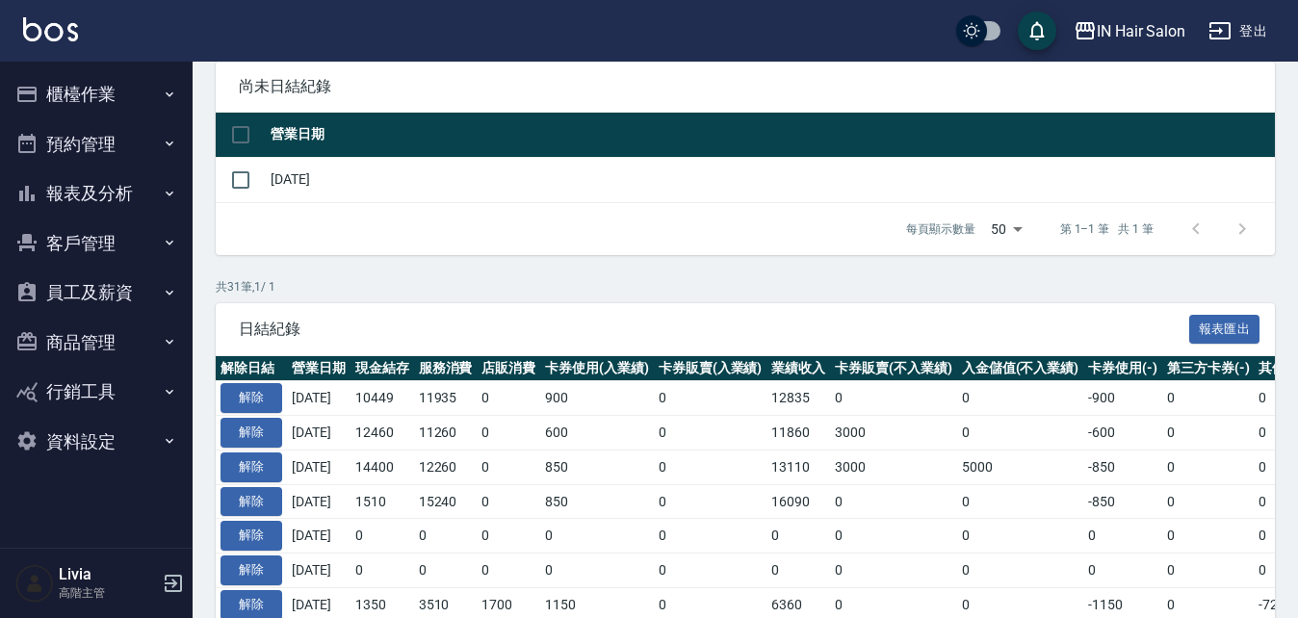
scroll to position [289, 0]
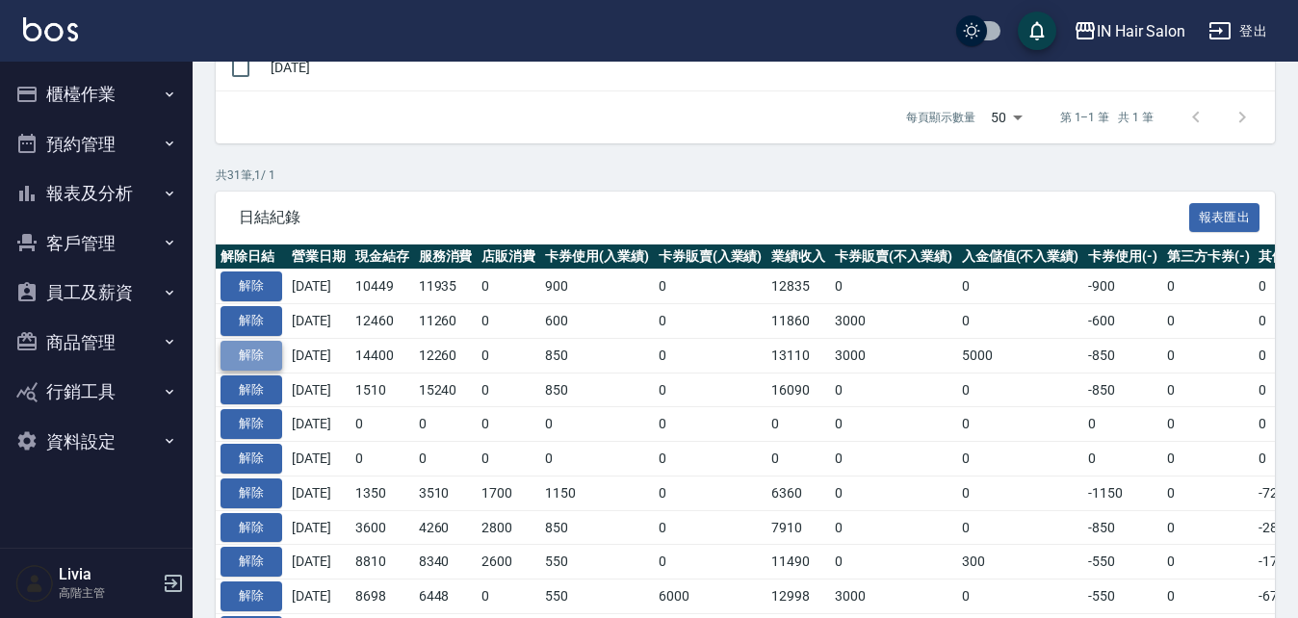
click at [262, 352] on button "解除" at bounding box center [252, 356] width 62 height 30
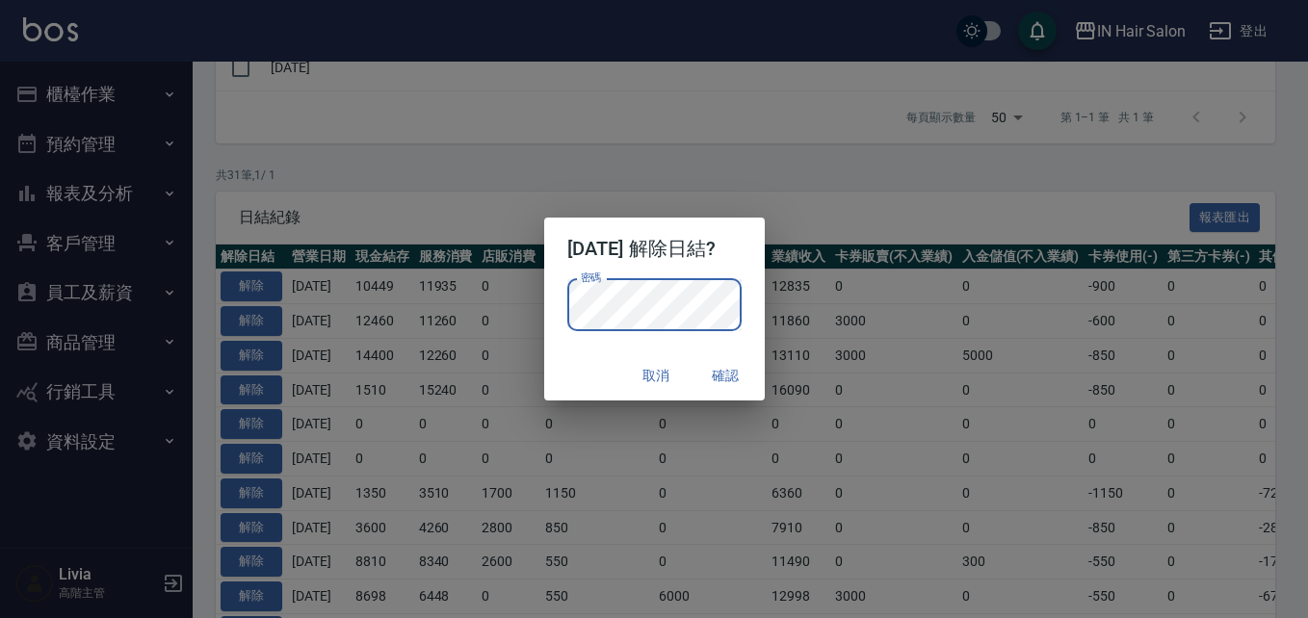
click at [740, 372] on button "確認" at bounding box center [726, 376] width 62 height 36
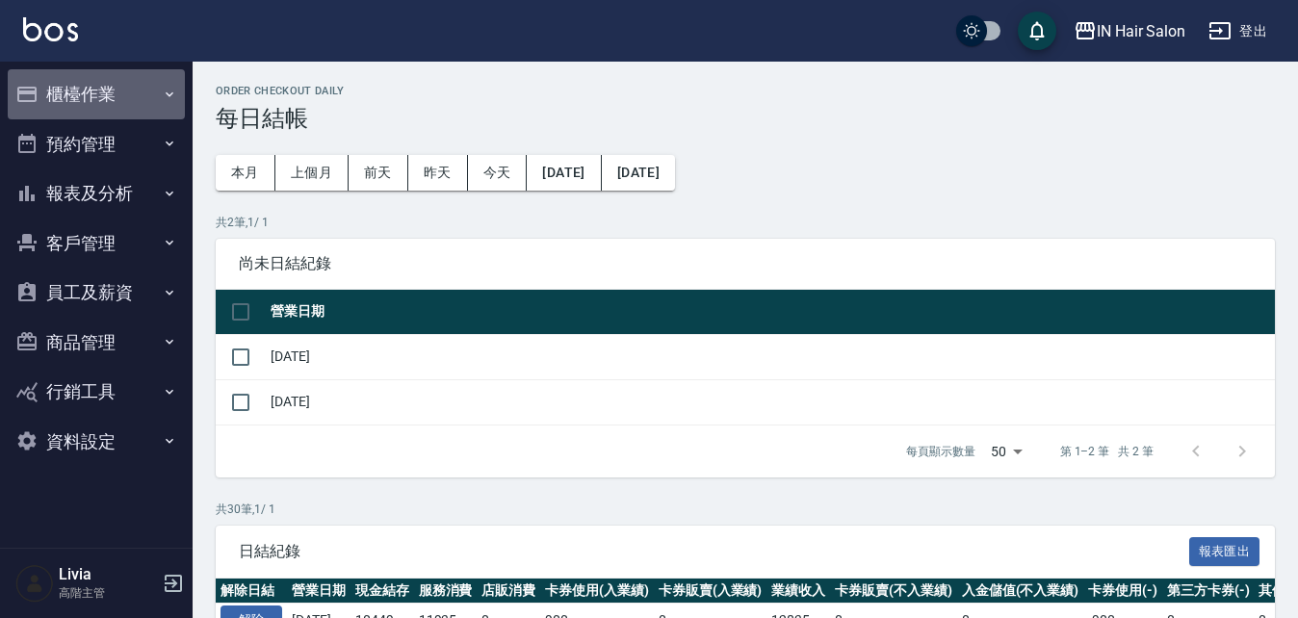
drag, startPoint x: 100, startPoint y: 90, endPoint x: 103, endPoint y: 109, distance: 19.5
click at [101, 89] on button "櫃檯作業" at bounding box center [96, 94] width 177 height 50
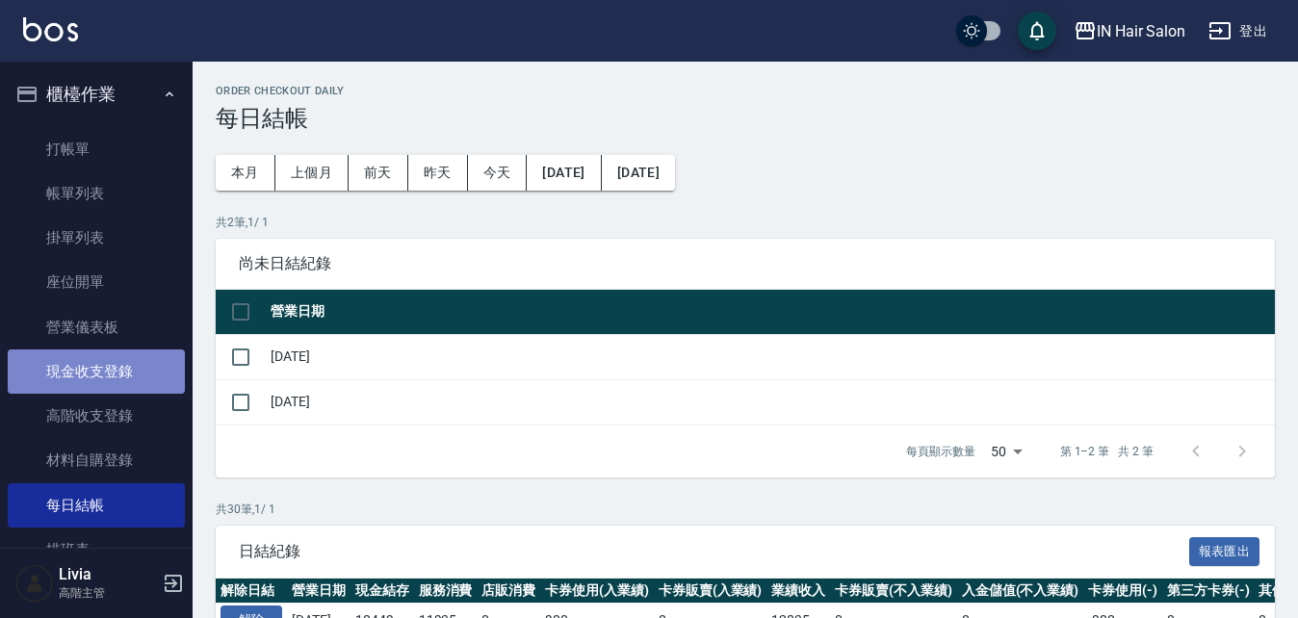
drag, startPoint x: 118, startPoint y: 371, endPoint x: 160, endPoint y: 359, distance: 43.0
click at [119, 371] on link "現金收支登錄" at bounding box center [96, 372] width 177 height 44
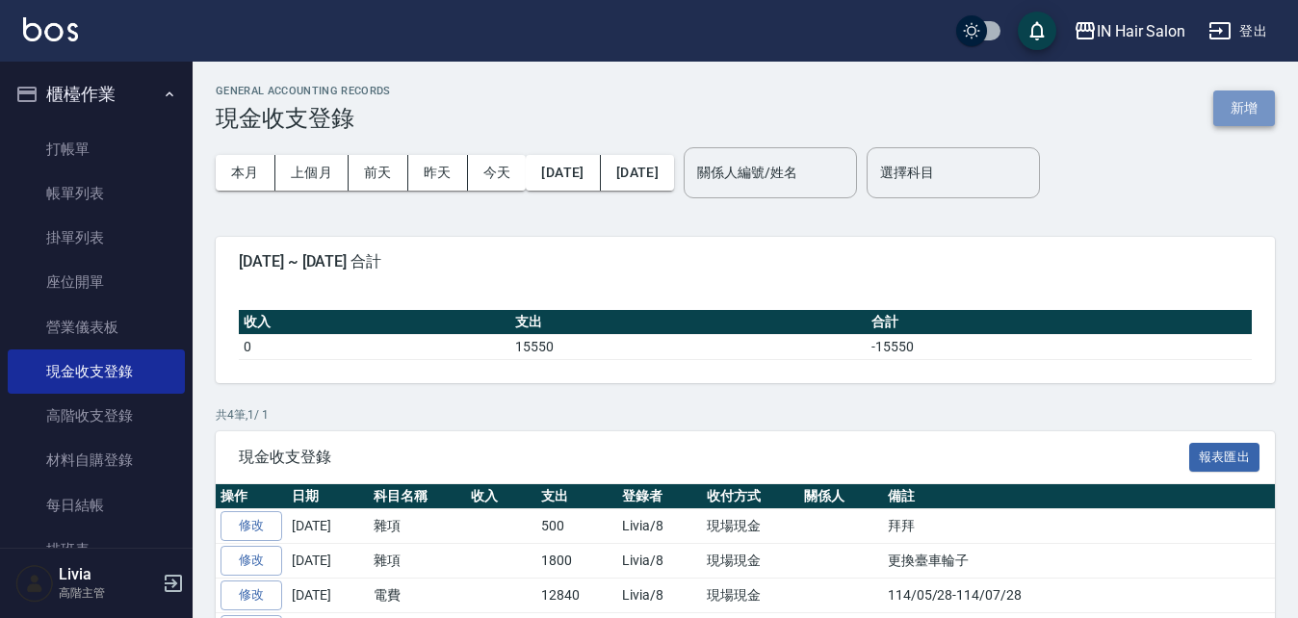
click at [1244, 104] on button "新增" at bounding box center [1244, 109] width 62 height 36
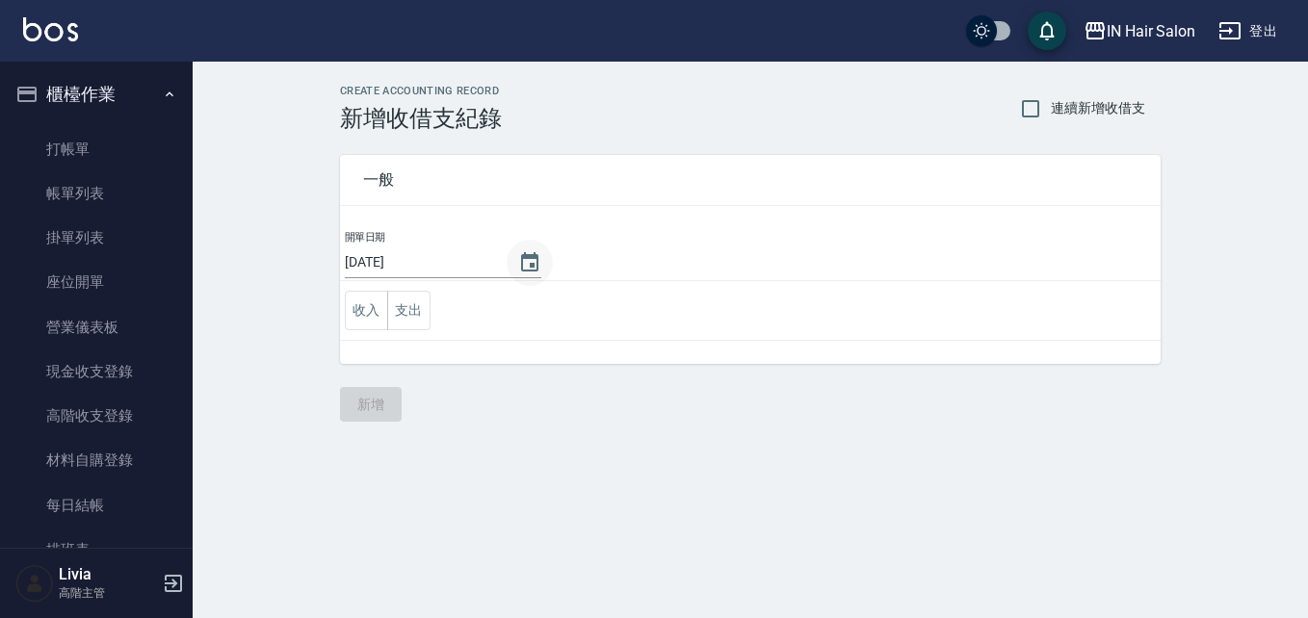
click at [526, 260] on icon "Choose date, selected date is 2025-08-10" at bounding box center [529, 262] width 23 height 23
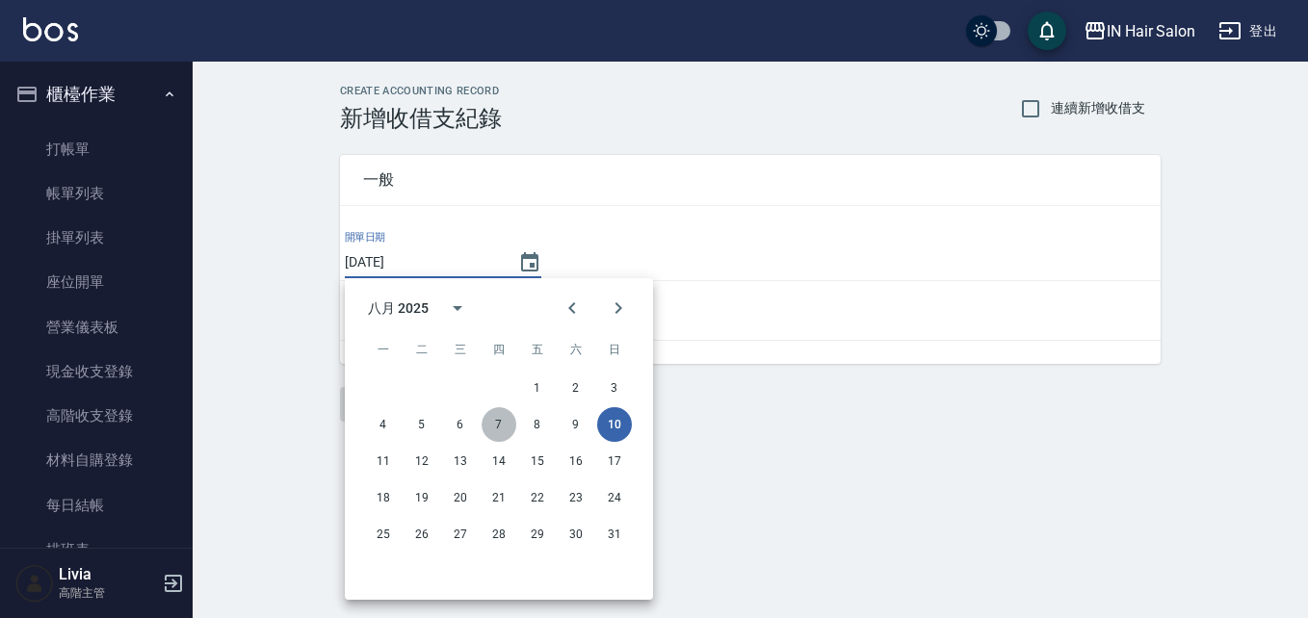
click at [495, 422] on button "7" at bounding box center [498, 424] width 35 height 35
type input "[DATE]"
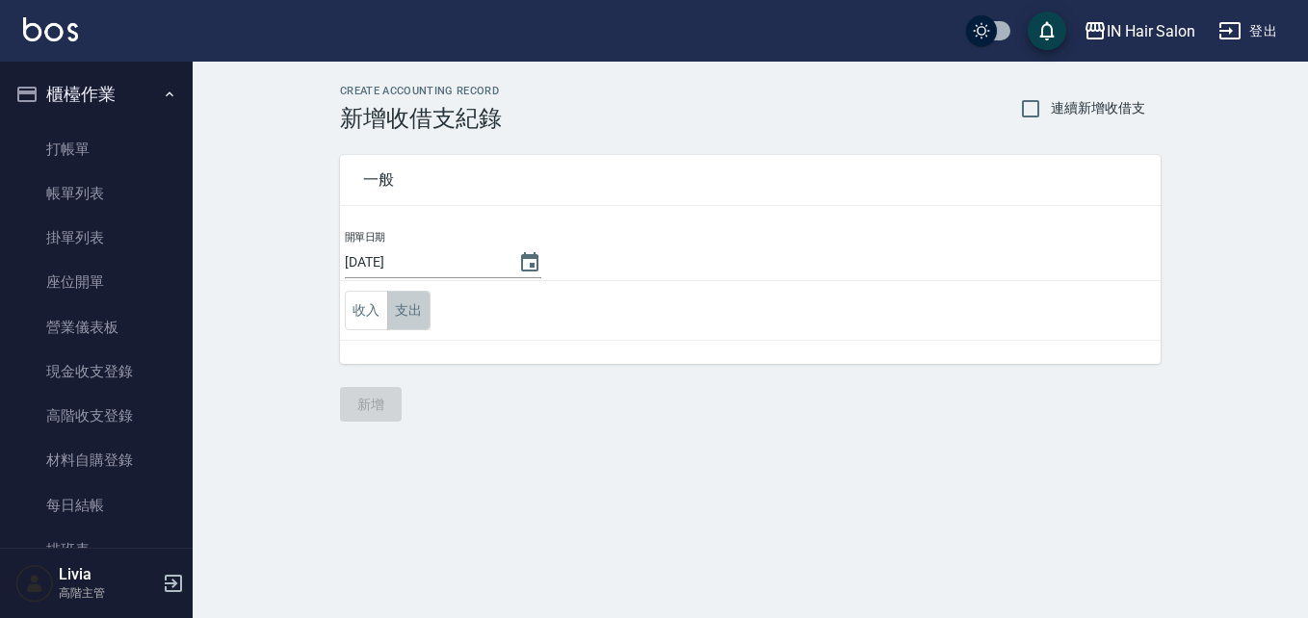
click at [412, 310] on button "支出" at bounding box center [408, 310] width 43 height 39
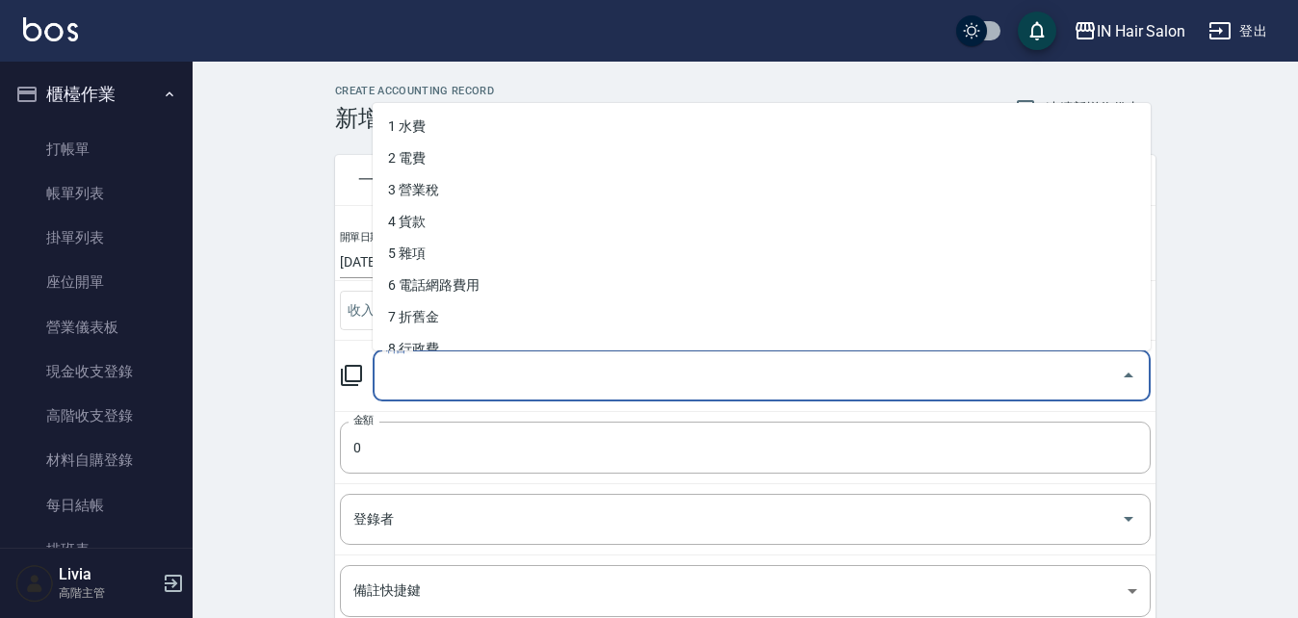
click at [424, 374] on input "科目" at bounding box center [747, 376] width 732 height 34
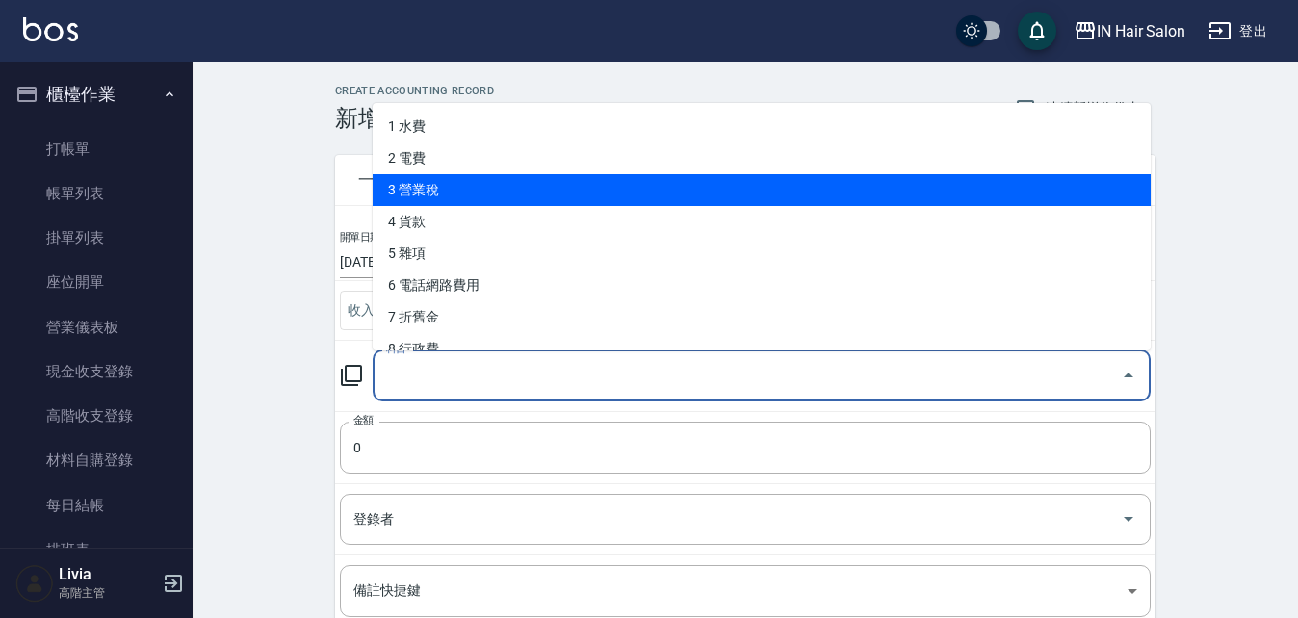
click at [433, 183] on li "3 營業稅" at bounding box center [762, 190] width 778 height 32
type input "3 營業稅"
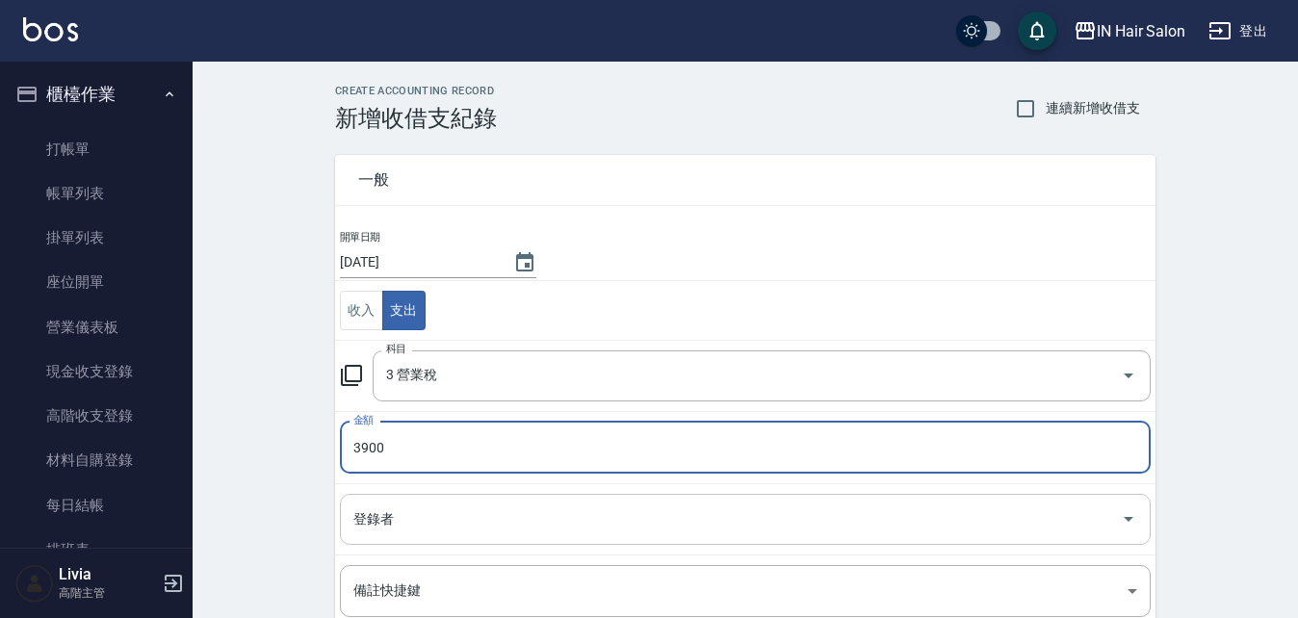
type input "3900"
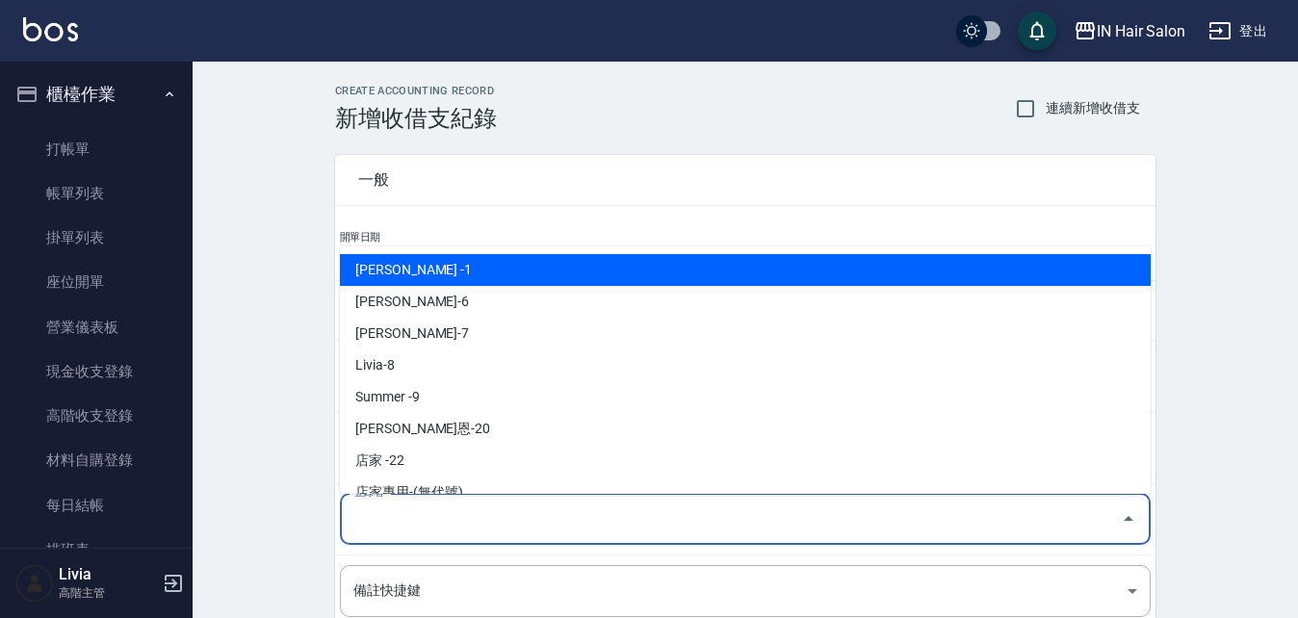
click at [403, 510] on input "登錄者" at bounding box center [731, 520] width 765 height 34
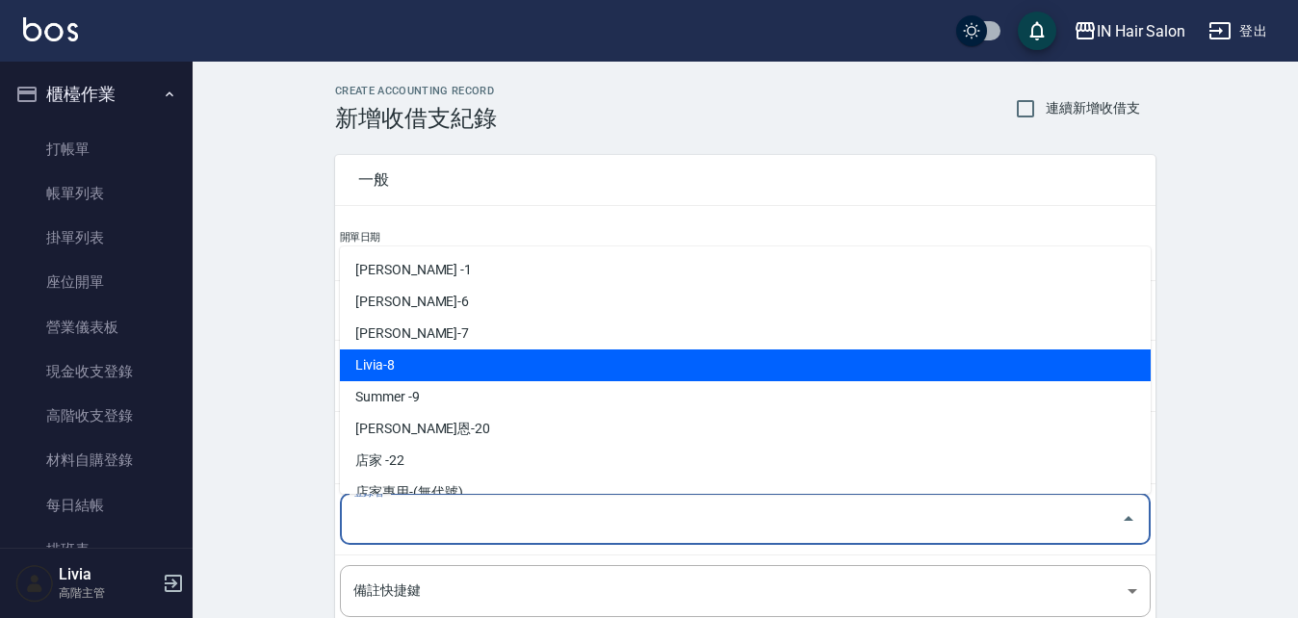
click at [407, 359] on li "Livia-8" at bounding box center [745, 366] width 811 height 32
type input "Livia-8"
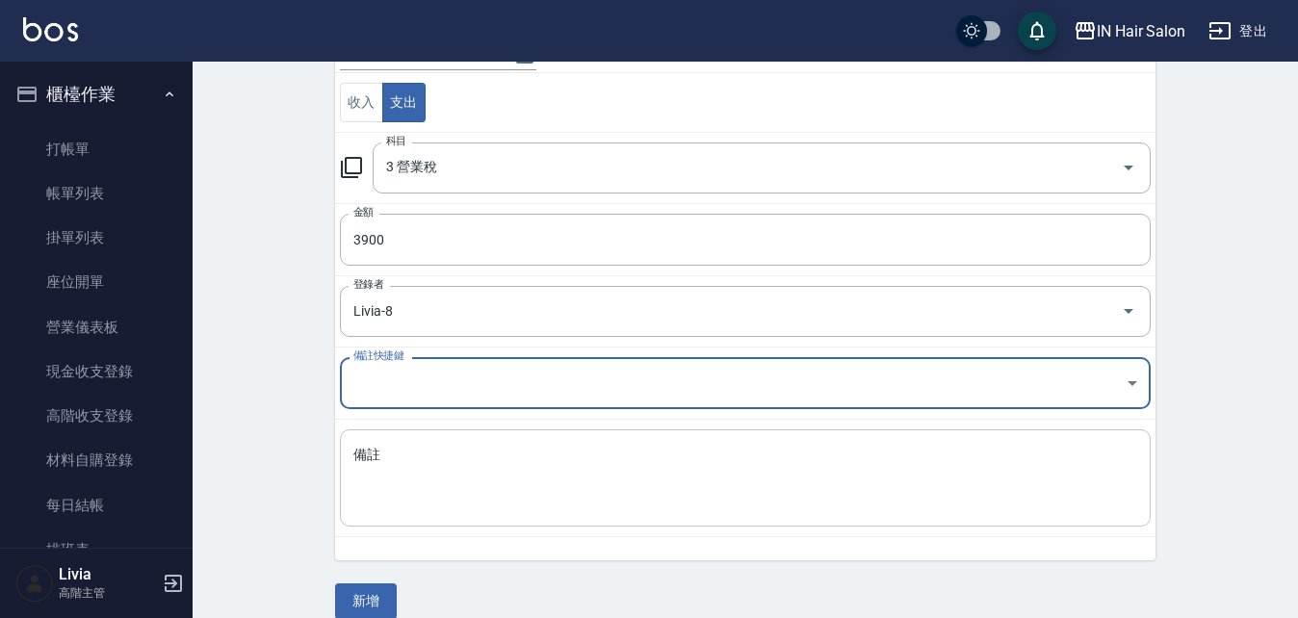
scroll to position [232, 0]
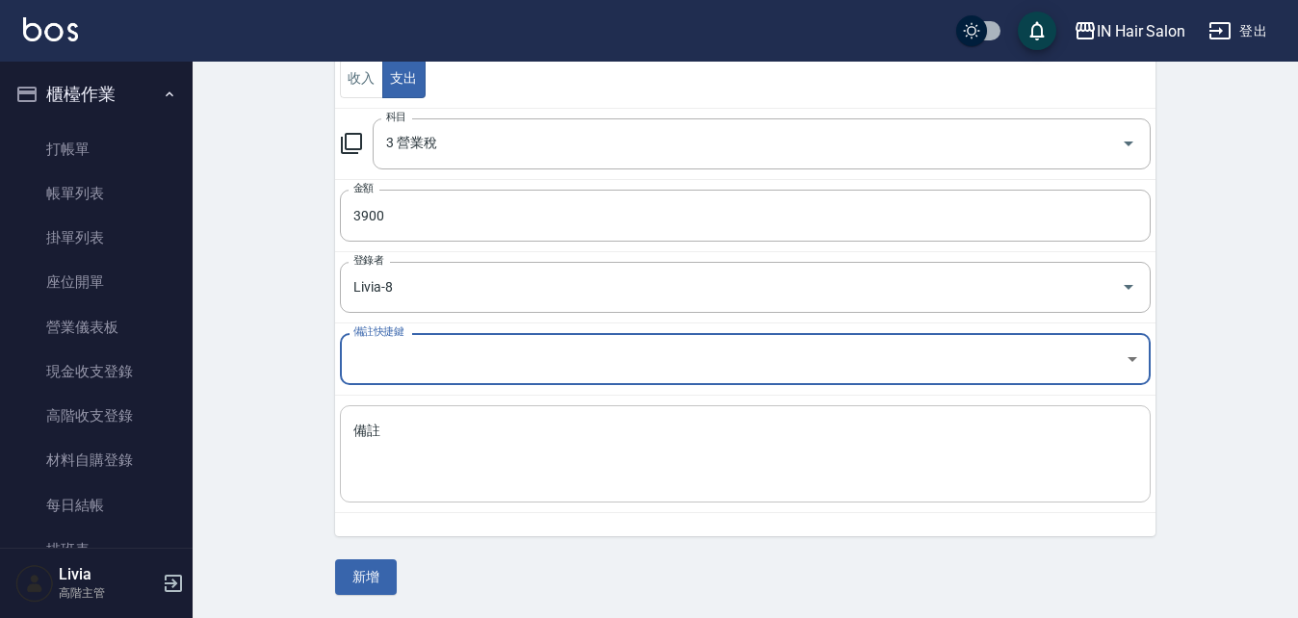
click at [382, 429] on textarea "備註" at bounding box center [745, 454] width 784 height 65
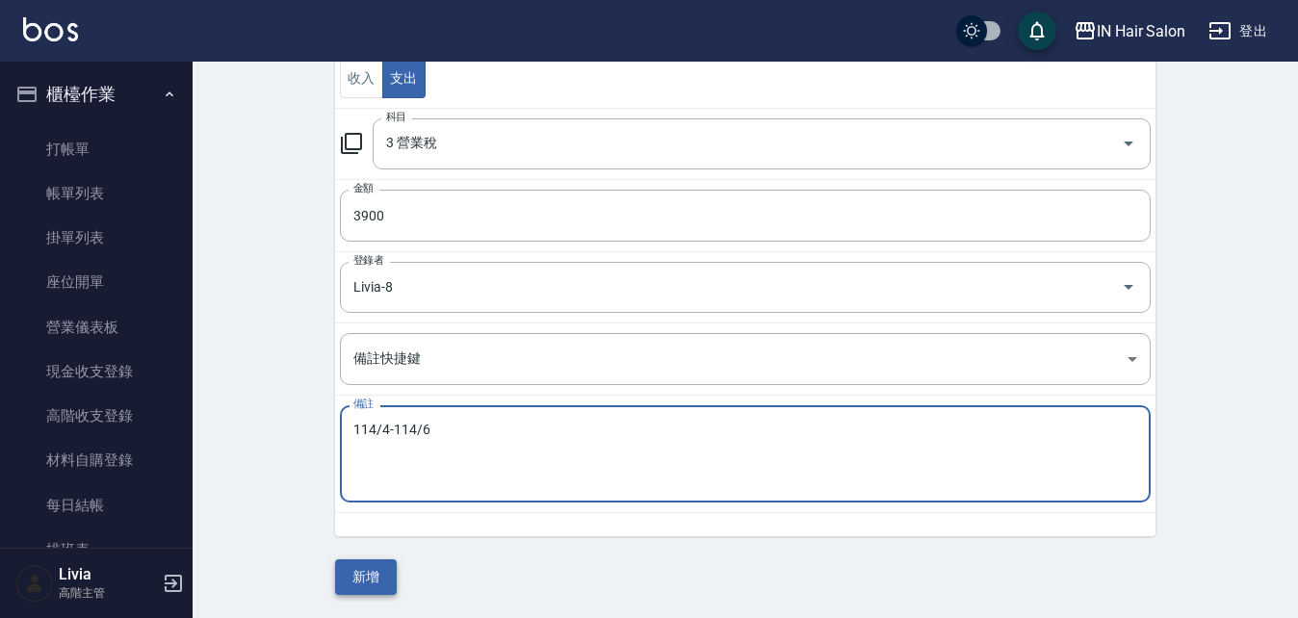
type textarea "114/4-114/6"
click at [368, 580] on button "新增" at bounding box center [366, 577] width 62 height 36
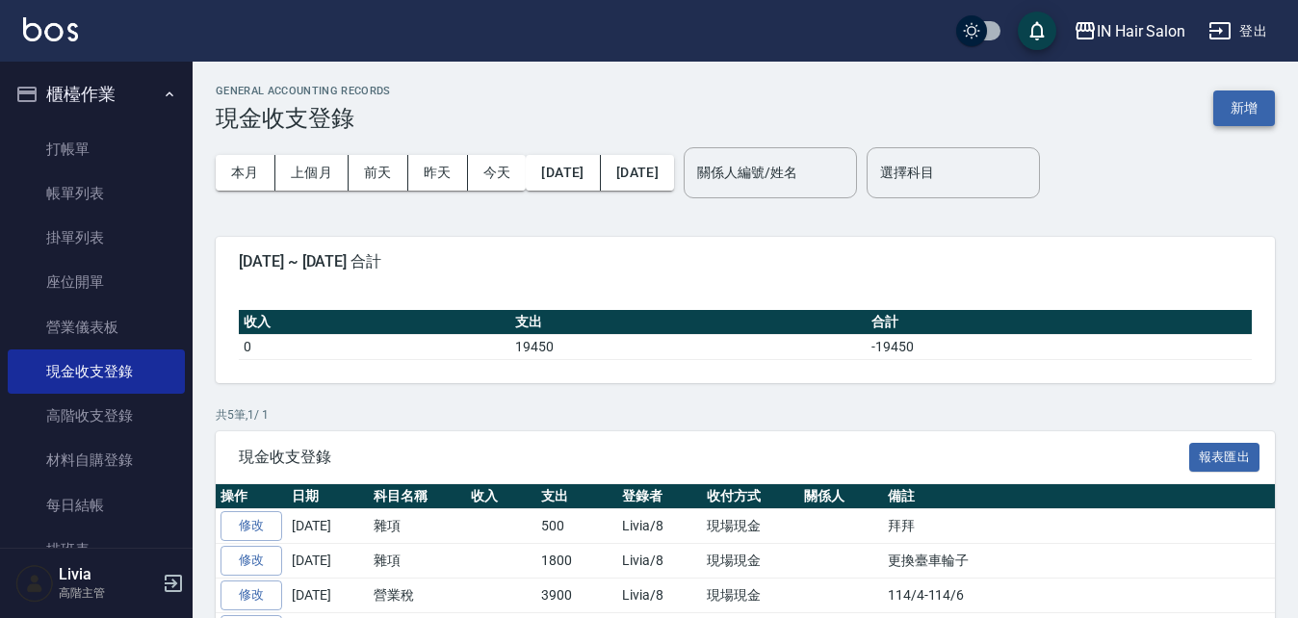
click at [1243, 105] on button "新增" at bounding box center [1244, 109] width 62 height 36
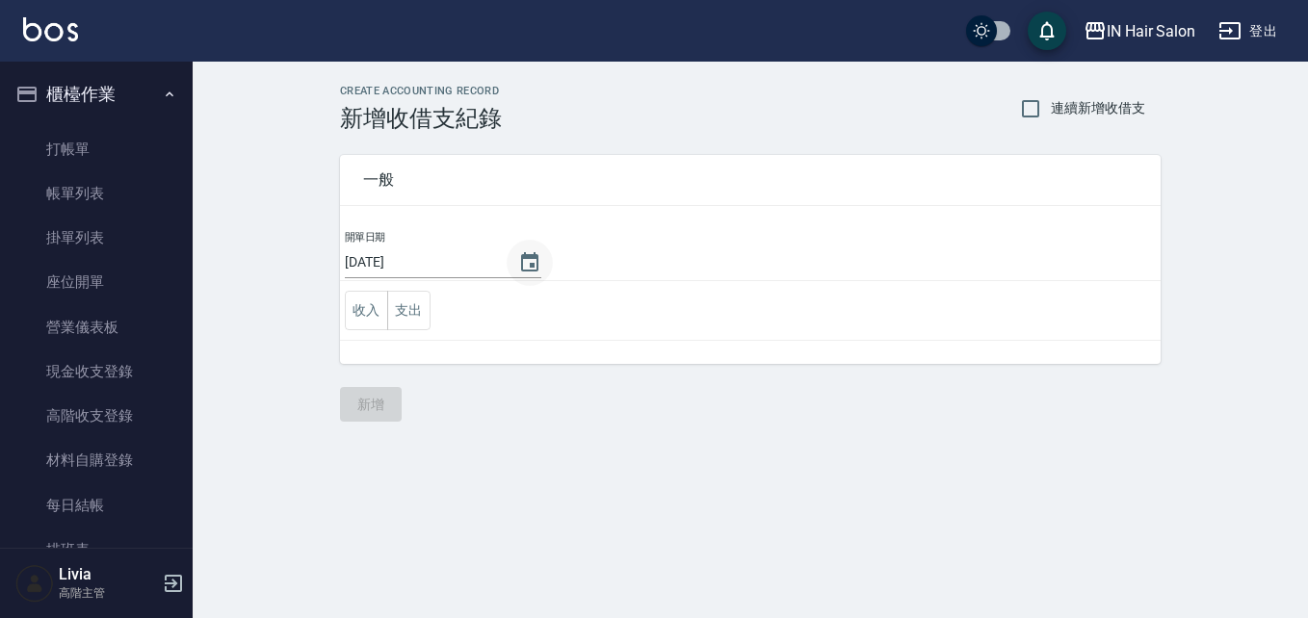
click at [525, 260] on icon "Choose date, selected date is 2025-08-10" at bounding box center [529, 262] width 23 height 23
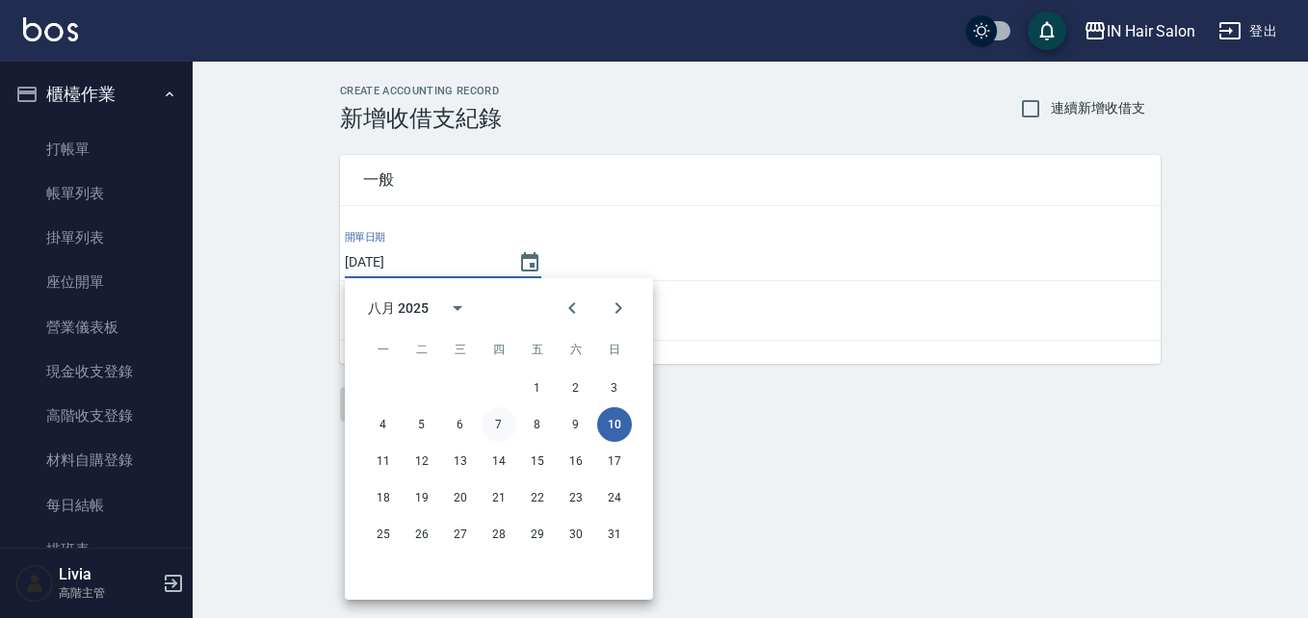
click at [496, 421] on button "7" at bounding box center [498, 424] width 35 height 35
type input "[DATE]"
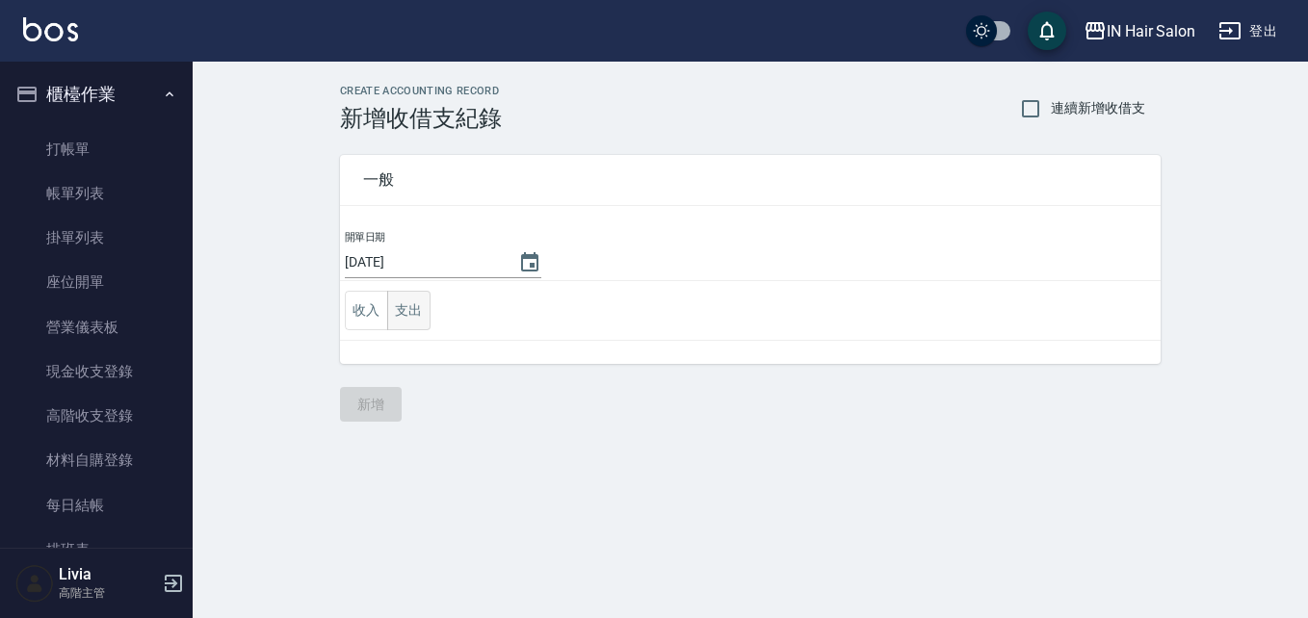
click at [410, 300] on button "支出" at bounding box center [408, 310] width 43 height 39
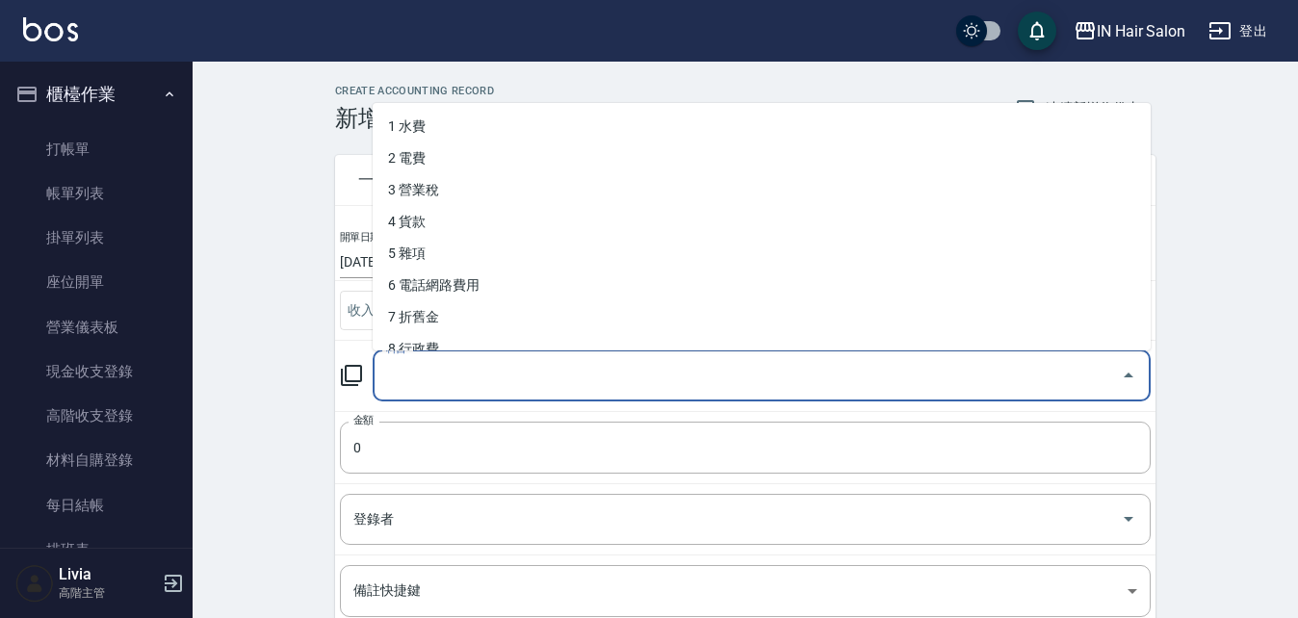
click at [397, 371] on input "科目" at bounding box center [747, 376] width 732 height 34
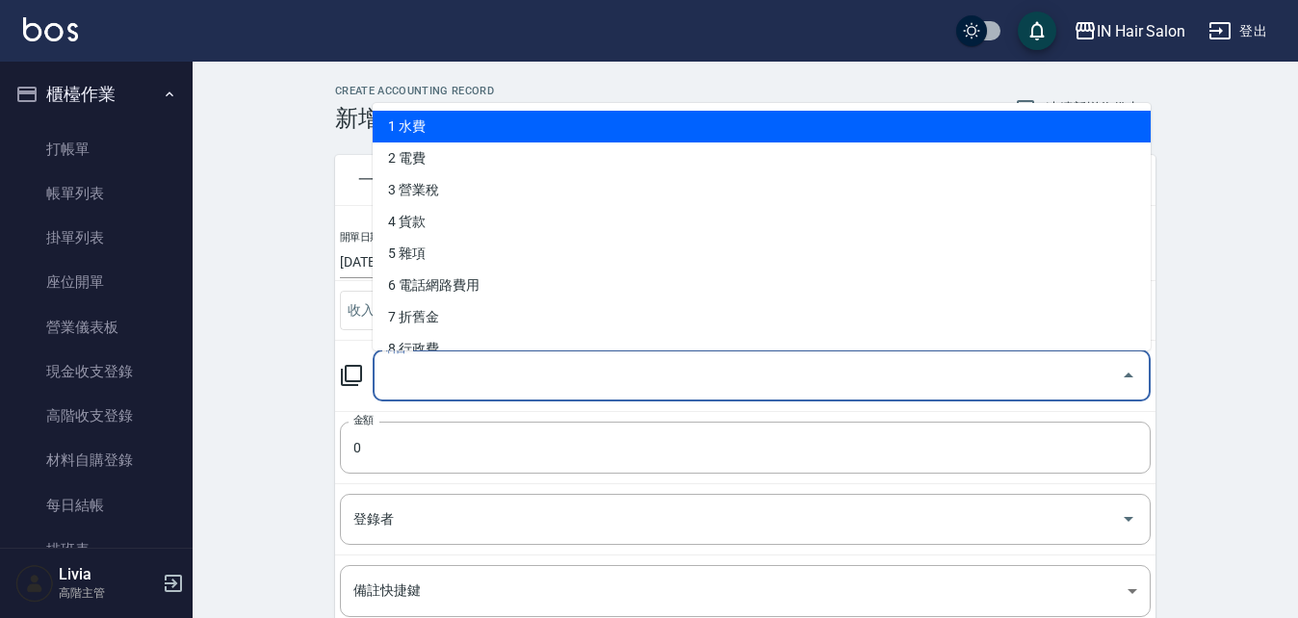
click at [404, 131] on li "1 水費" at bounding box center [762, 127] width 778 height 32
type input "1 水費"
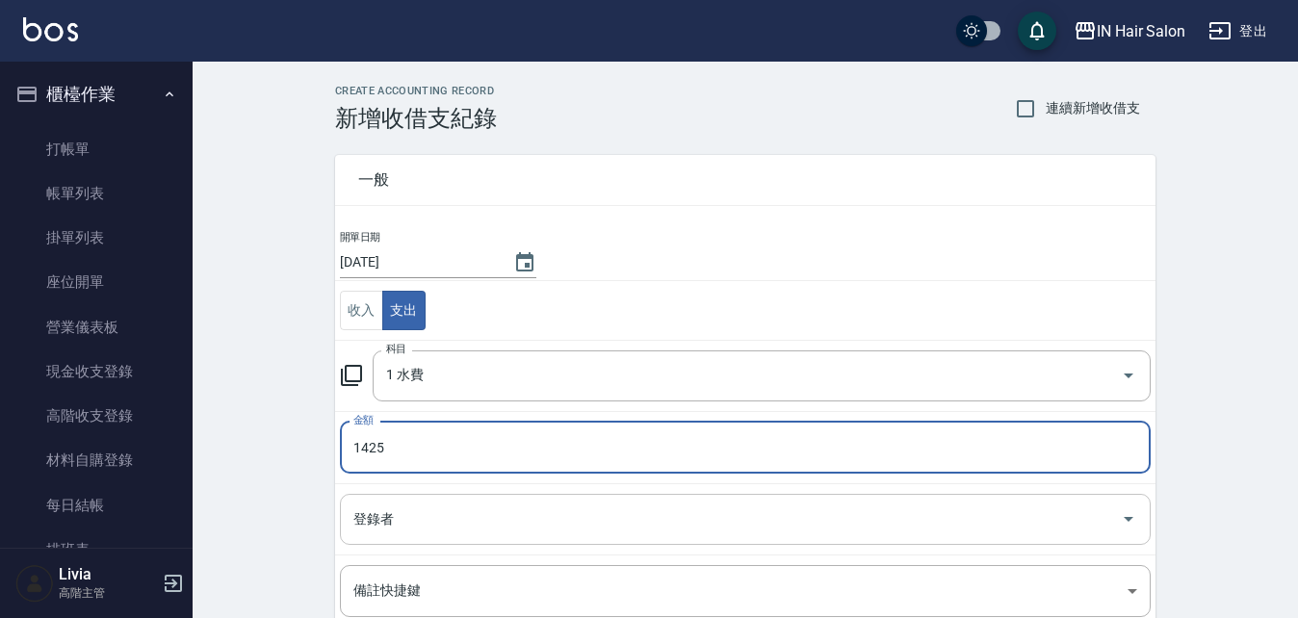
type input "1425"
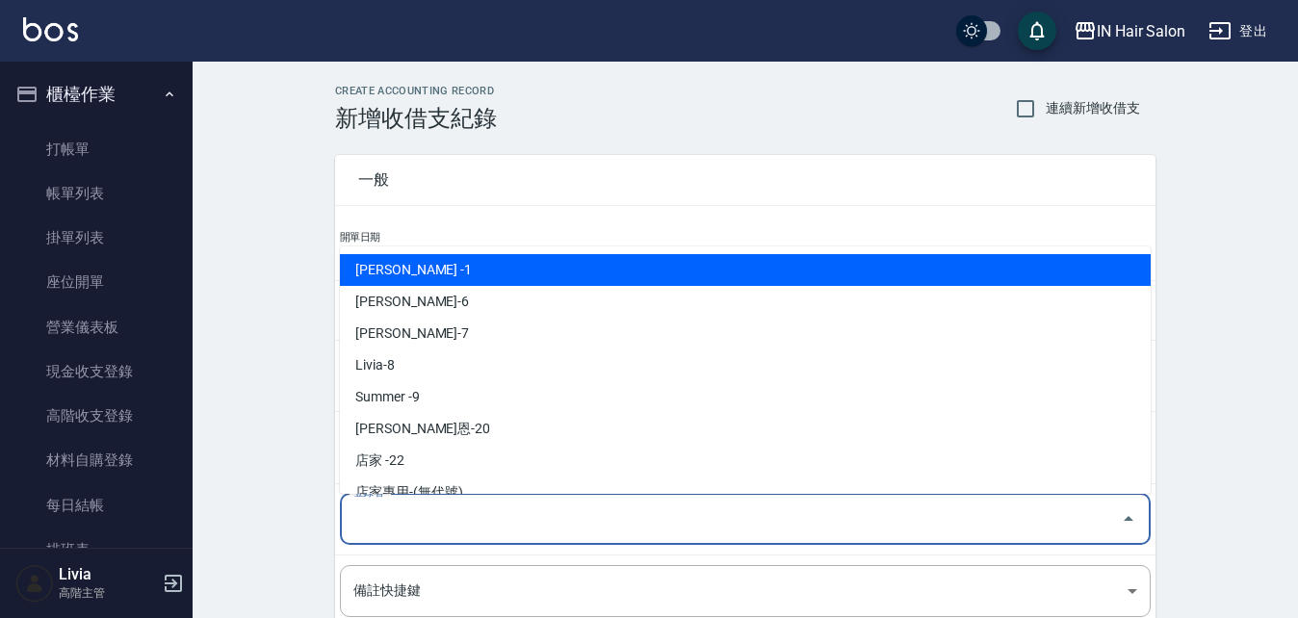
click at [377, 521] on input "登錄者" at bounding box center [731, 520] width 765 height 34
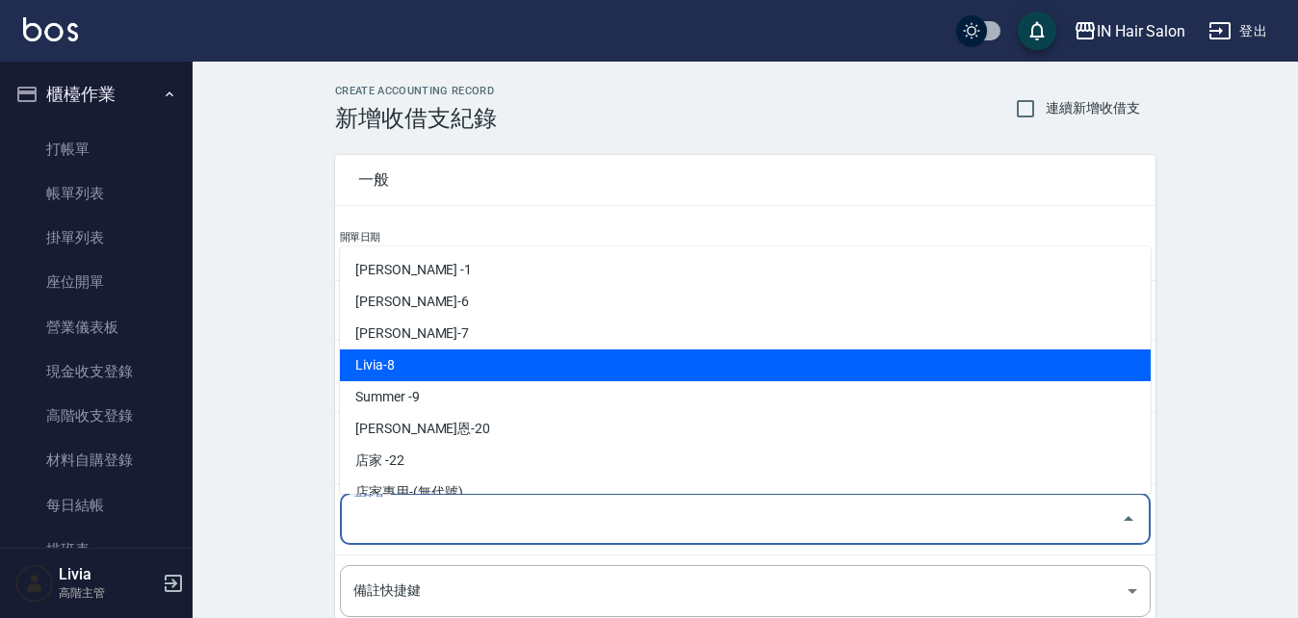
click at [398, 368] on li "Livia-8" at bounding box center [745, 366] width 811 height 32
type input "Livia-8"
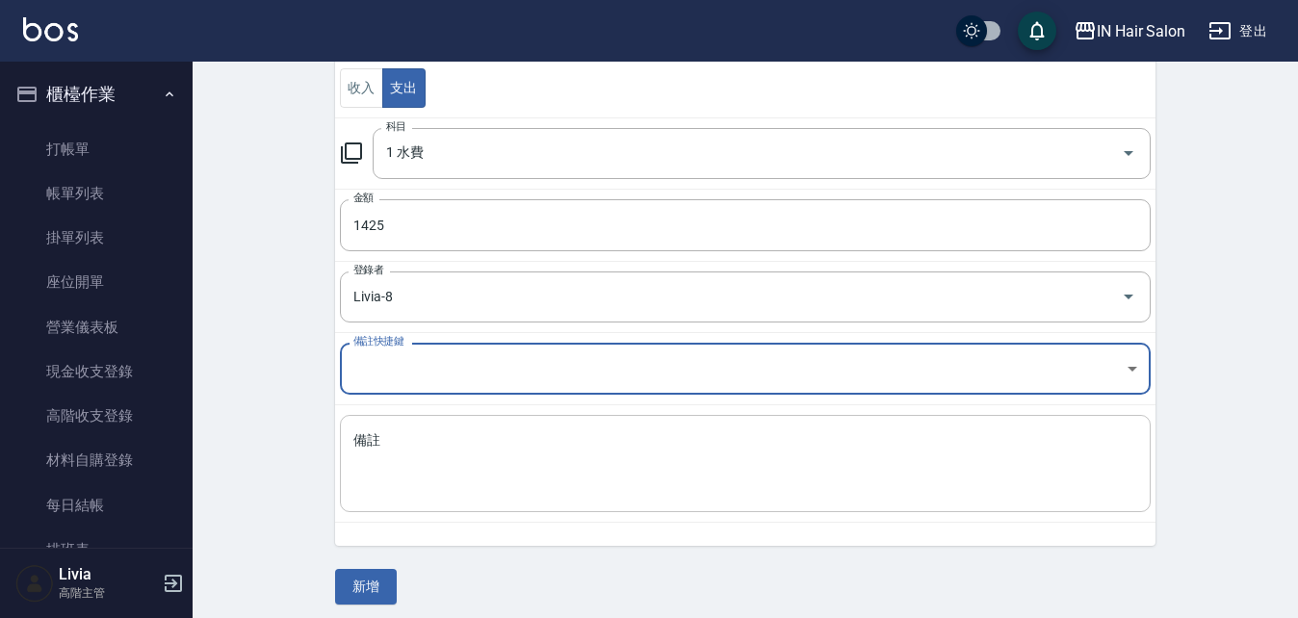
scroll to position [232, 0]
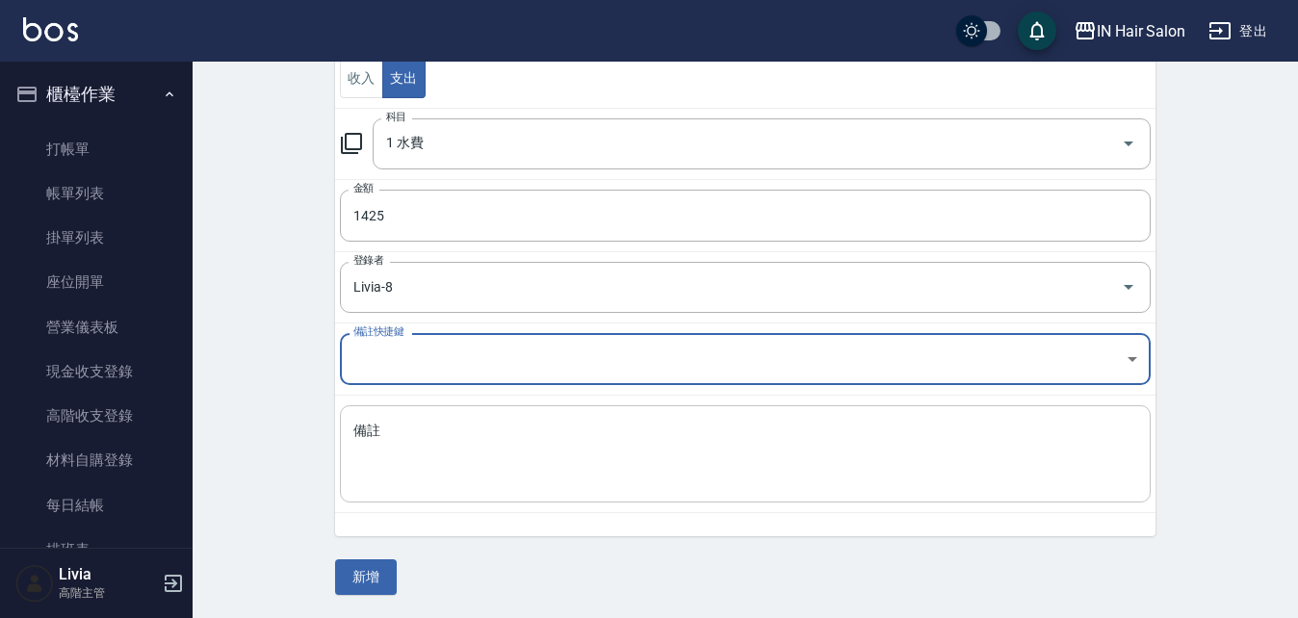
drag, startPoint x: 377, startPoint y: 440, endPoint x: 368, endPoint y: 436, distance: 10.4
click at [377, 441] on textarea "備註" at bounding box center [745, 454] width 784 height 65
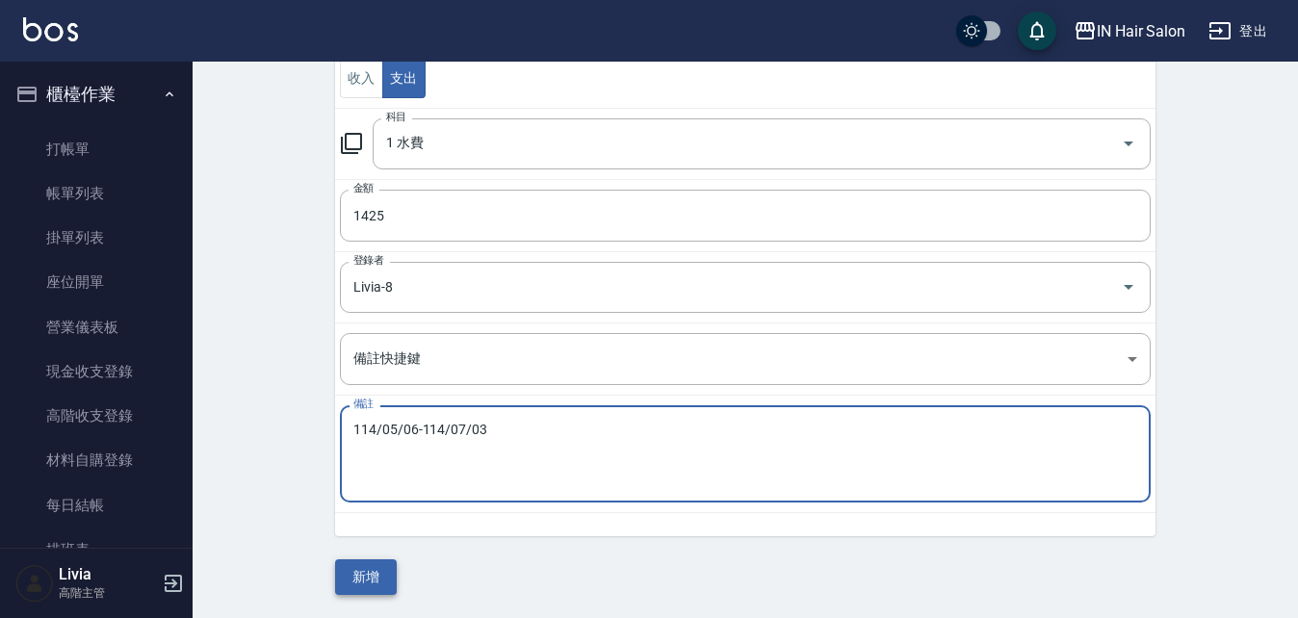
type textarea "114/05/06-114/07/03"
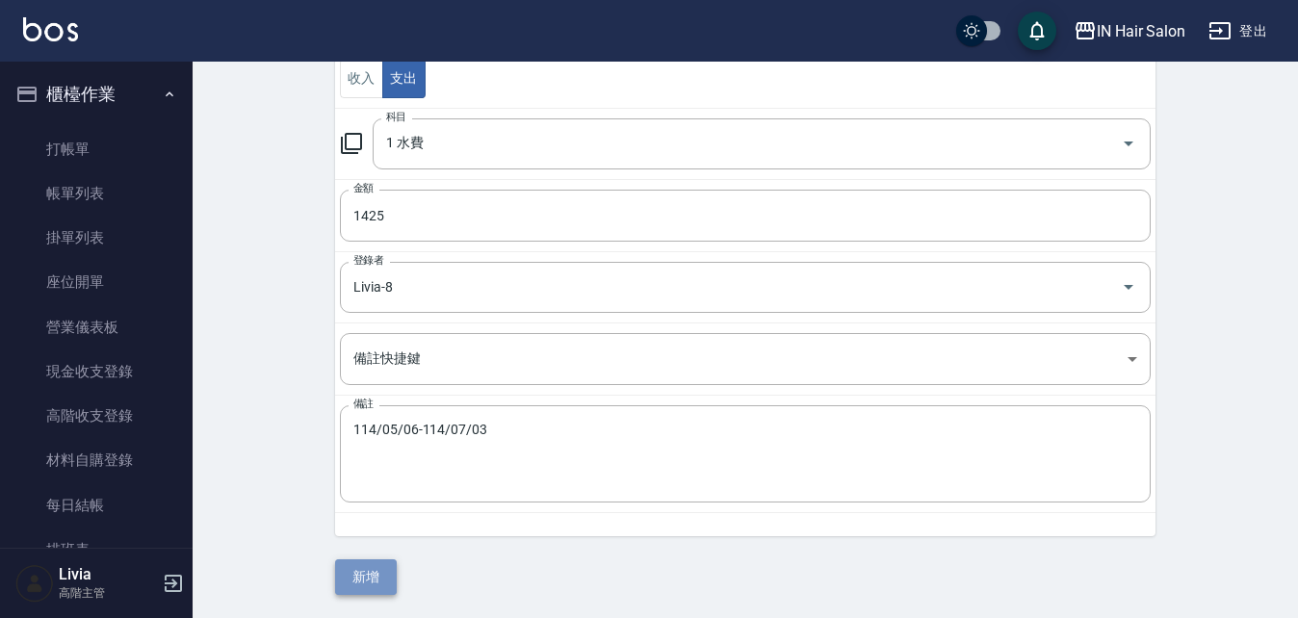
click at [354, 572] on button "新增" at bounding box center [366, 577] width 62 height 36
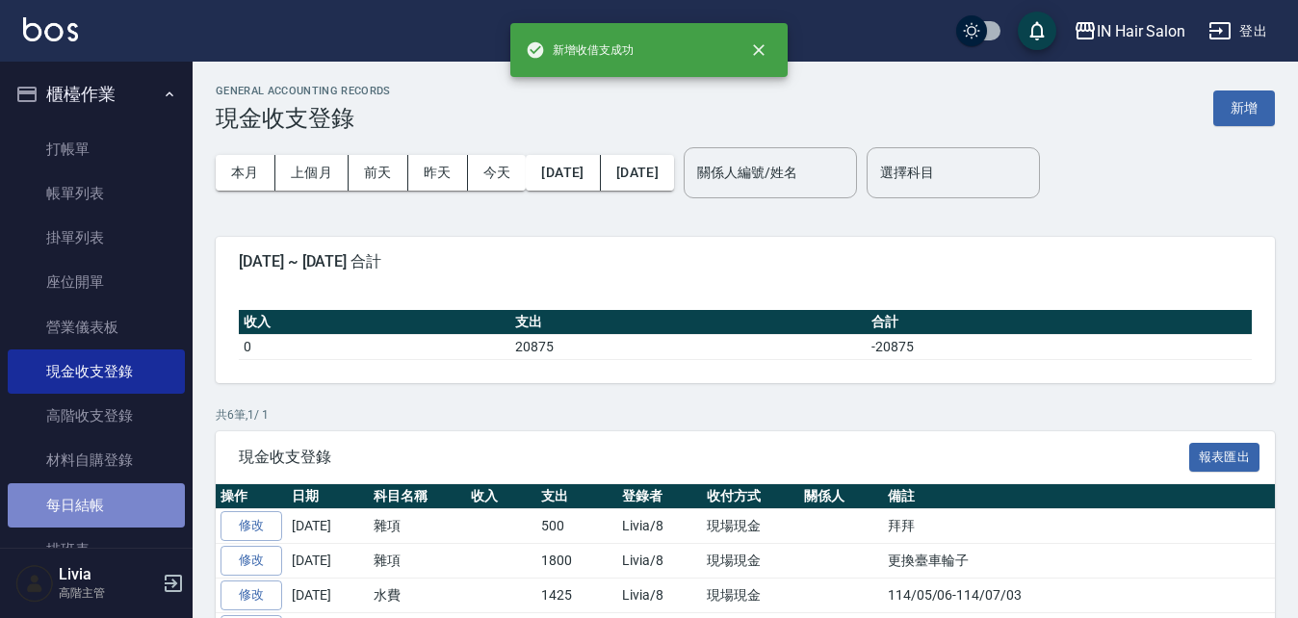
click at [97, 504] on link "每日結帳" at bounding box center [96, 505] width 177 height 44
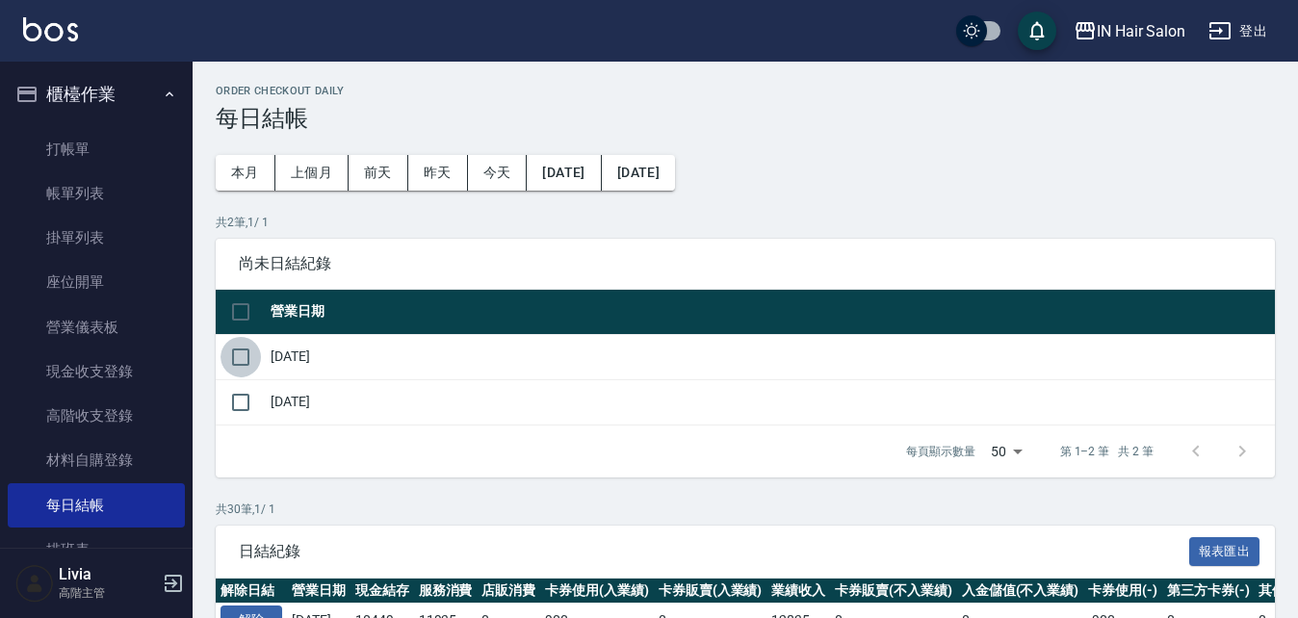
click at [242, 352] on input "checkbox" at bounding box center [241, 357] width 40 height 40
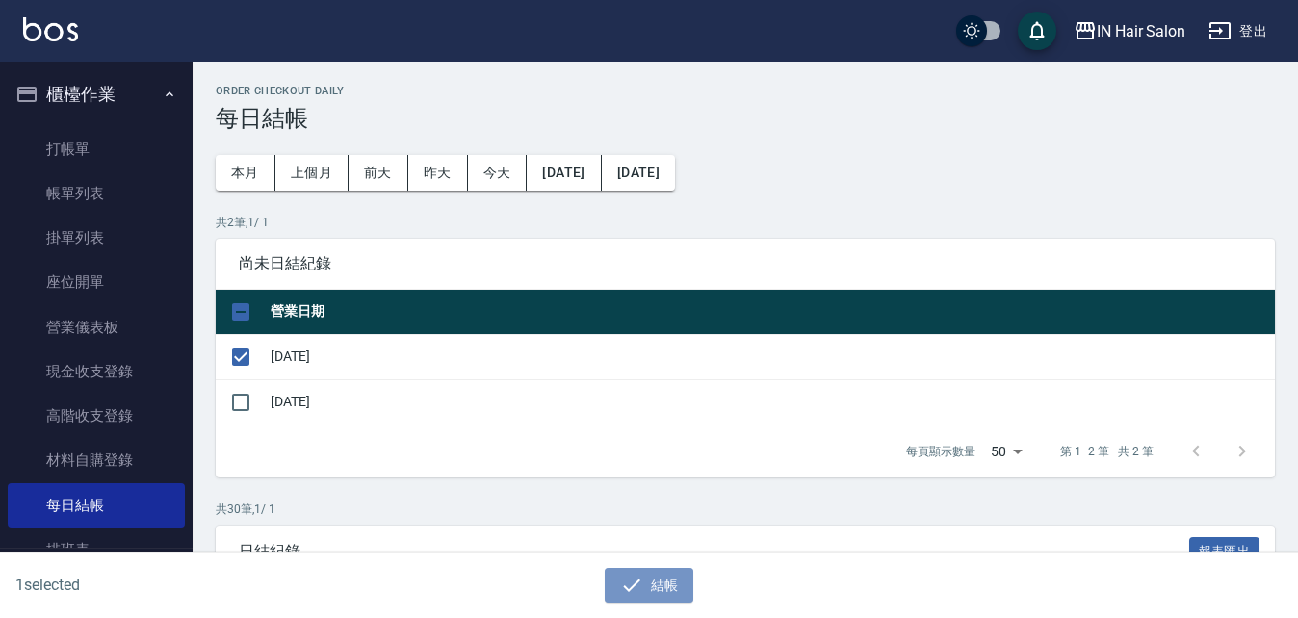
drag, startPoint x: 655, startPoint y: 584, endPoint x: 648, endPoint y: 507, distance: 76.4
click at [657, 584] on button "結帳" at bounding box center [650, 586] width 90 height 36
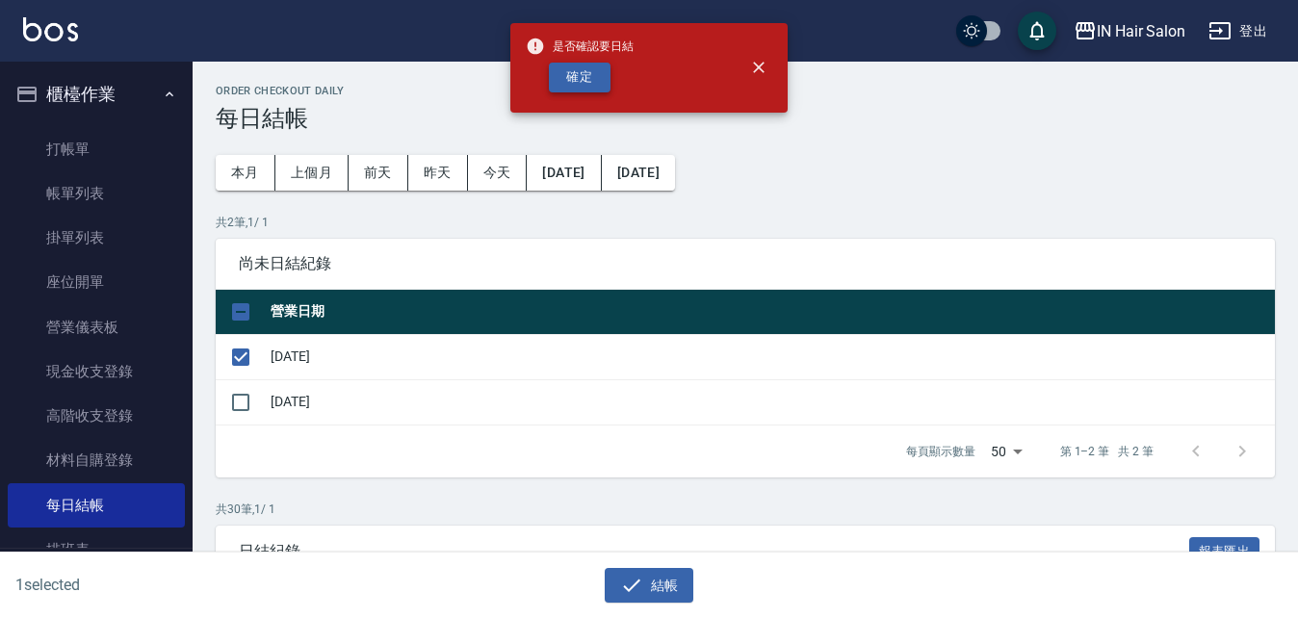
click at [587, 85] on button "確定" at bounding box center [580, 78] width 62 height 30
checkbox input "false"
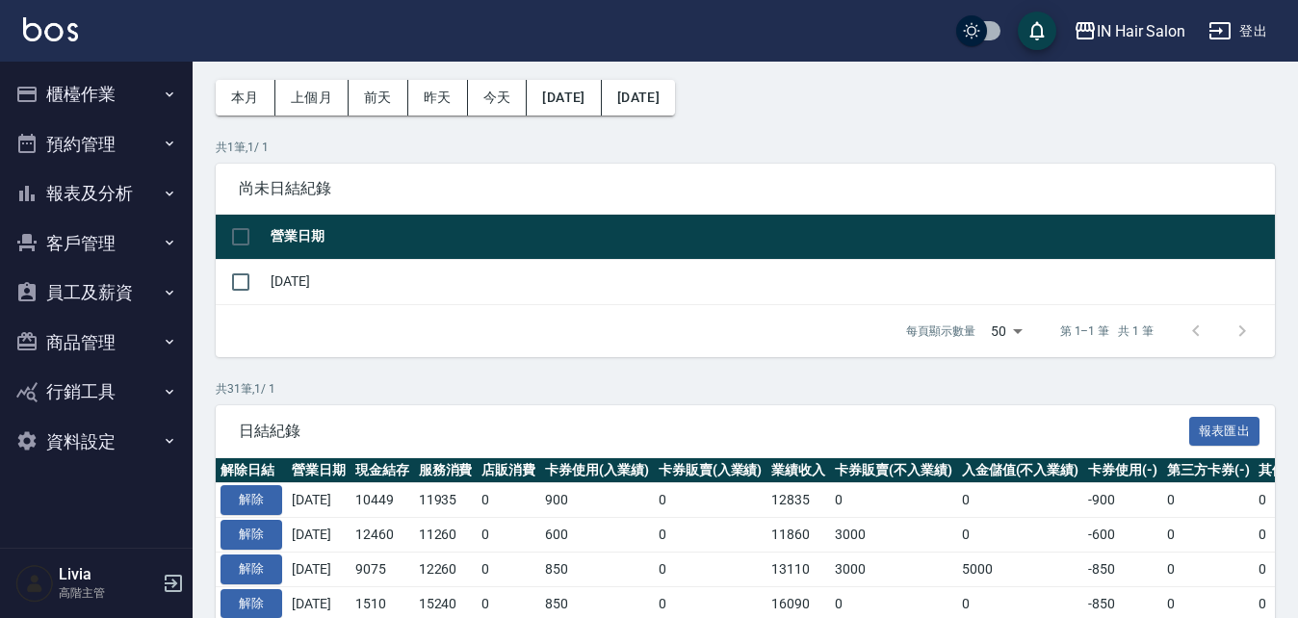
scroll to position [193, 0]
